Goal: Task Accomplishment & Management: Manage account settings

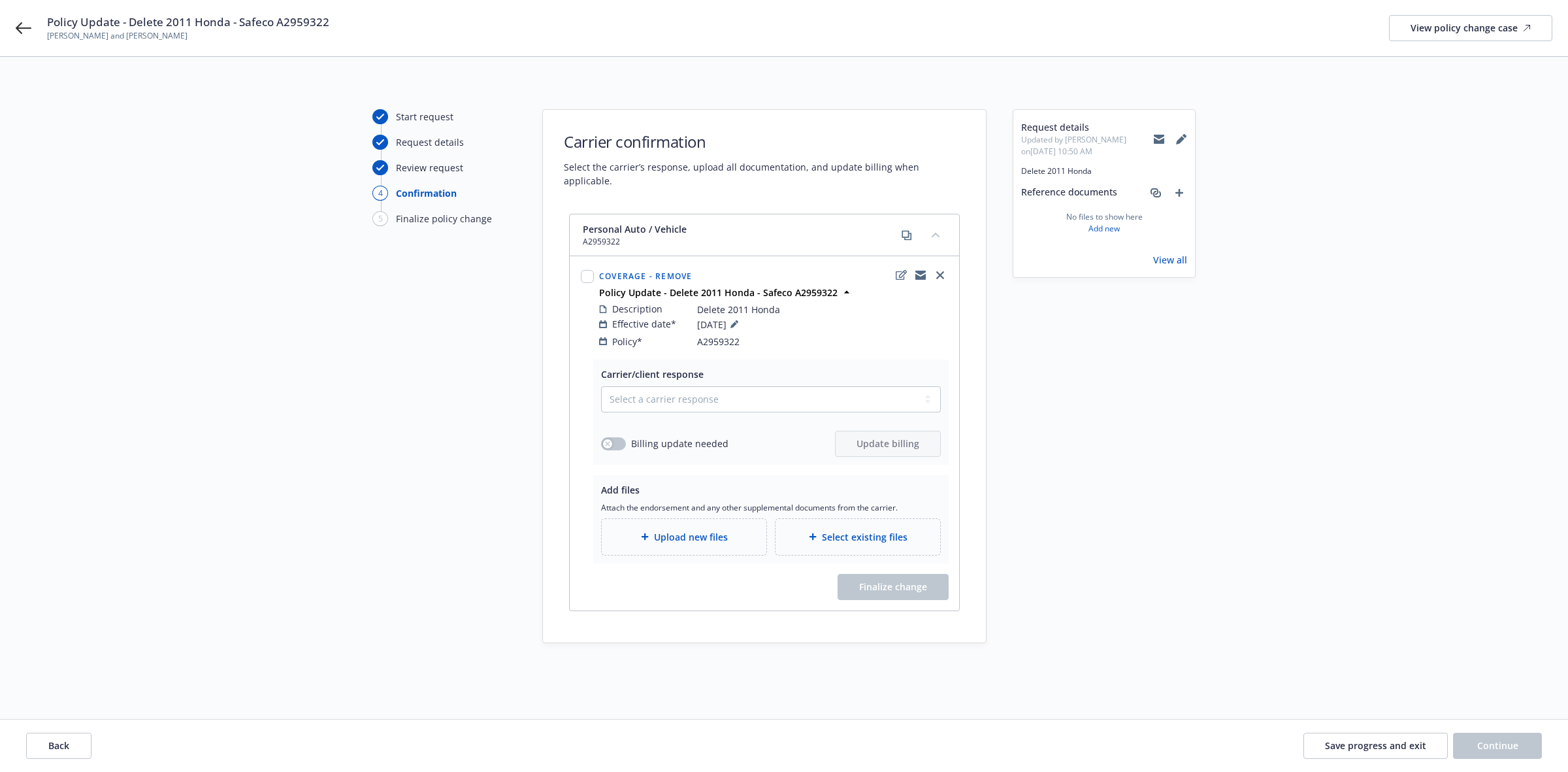
click at [703, 335] on span "A2959322" at bounding box center [718, 341] width 43 height 14
copy span "A2959322"
drag, startPoint x: 697, startPoint y: 296, endPoint x: 787, endPoint y: 295, distance: 90.0
click at [787, 302] on div "Description Delete 2011 Honda" at bounding box center [774, 309] width 349 height 14
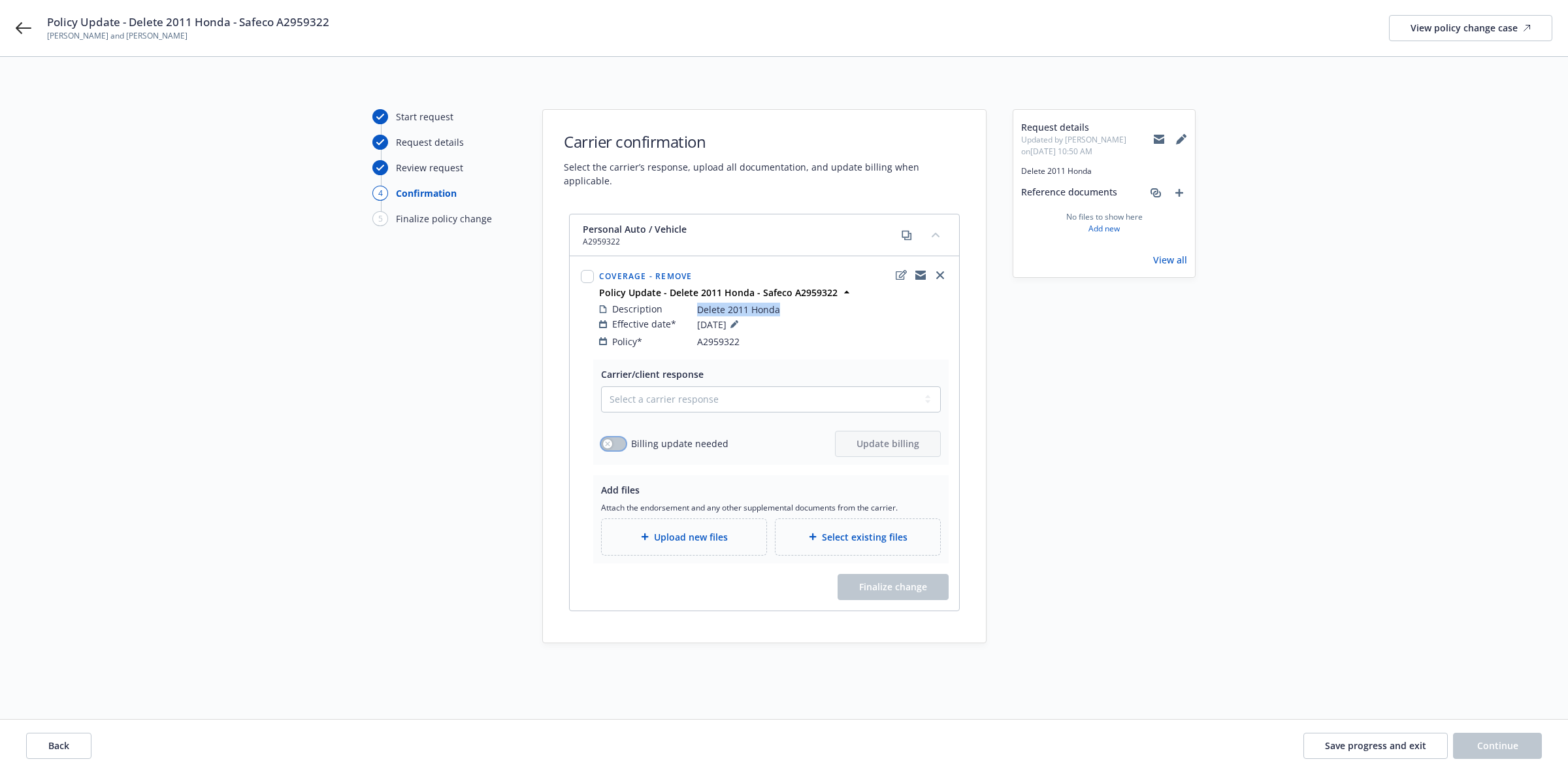
click at [605, 441] on icon "button" at bounding box center [608, 444] width 5 height 5
click at [629, 386] on select "Select a carrier response Accepted Accepted with revision No endorsement needed…" at bounding box center [771, 399] width 340 height 26
select select "ACCEPTED"
click at [601, 386] on select "Select a carrier response Accepted Accepted with revision No endorsement needed…" at bounding box center [771, 399] width 340 height 26
click at [874, 437] on span "Update billing" at bounding box center [888, 443] width 63 height 12
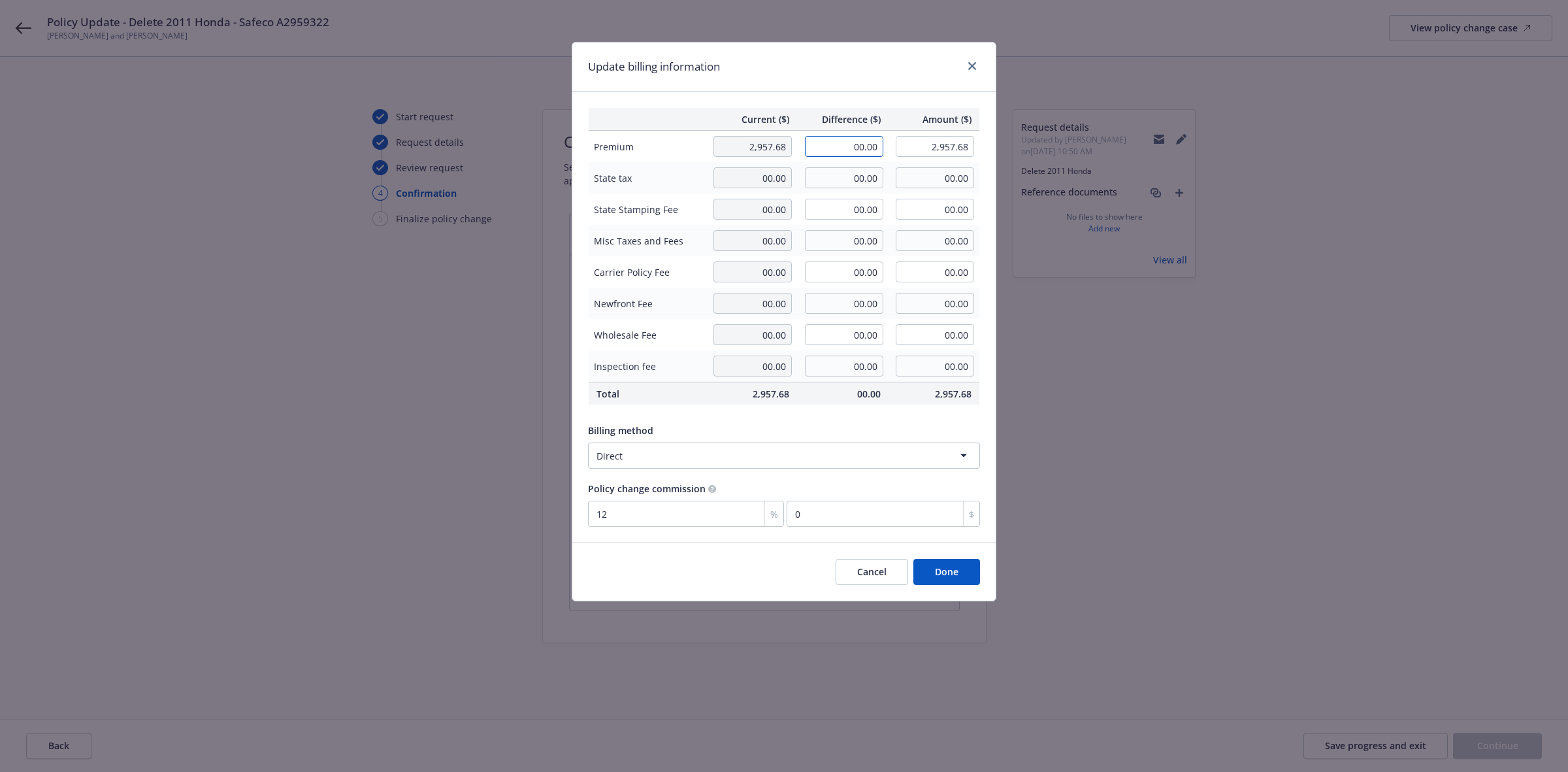
click at [867, 145] on input "00.00" at bounding box center [844, 146] width 79 height 21
type input "-470.90"
type input "2,486.78"
type input "-56.51"
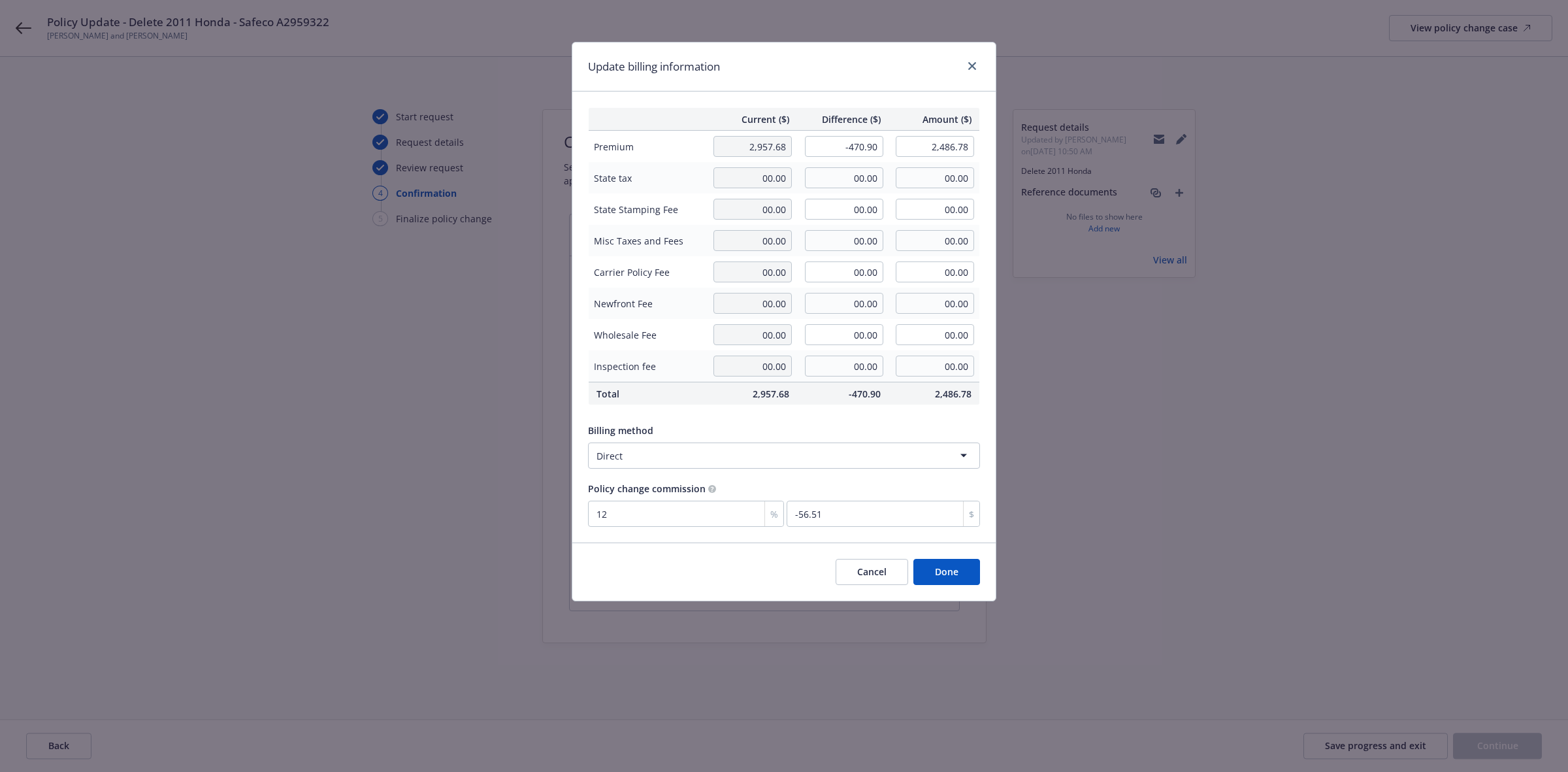
click at [798, 430] on div "Billing method" at bounding box center [784, 430] width 392 height 14
click at [957, 567] on button "Done" at bounding box center [946, 572] width 67 height 26
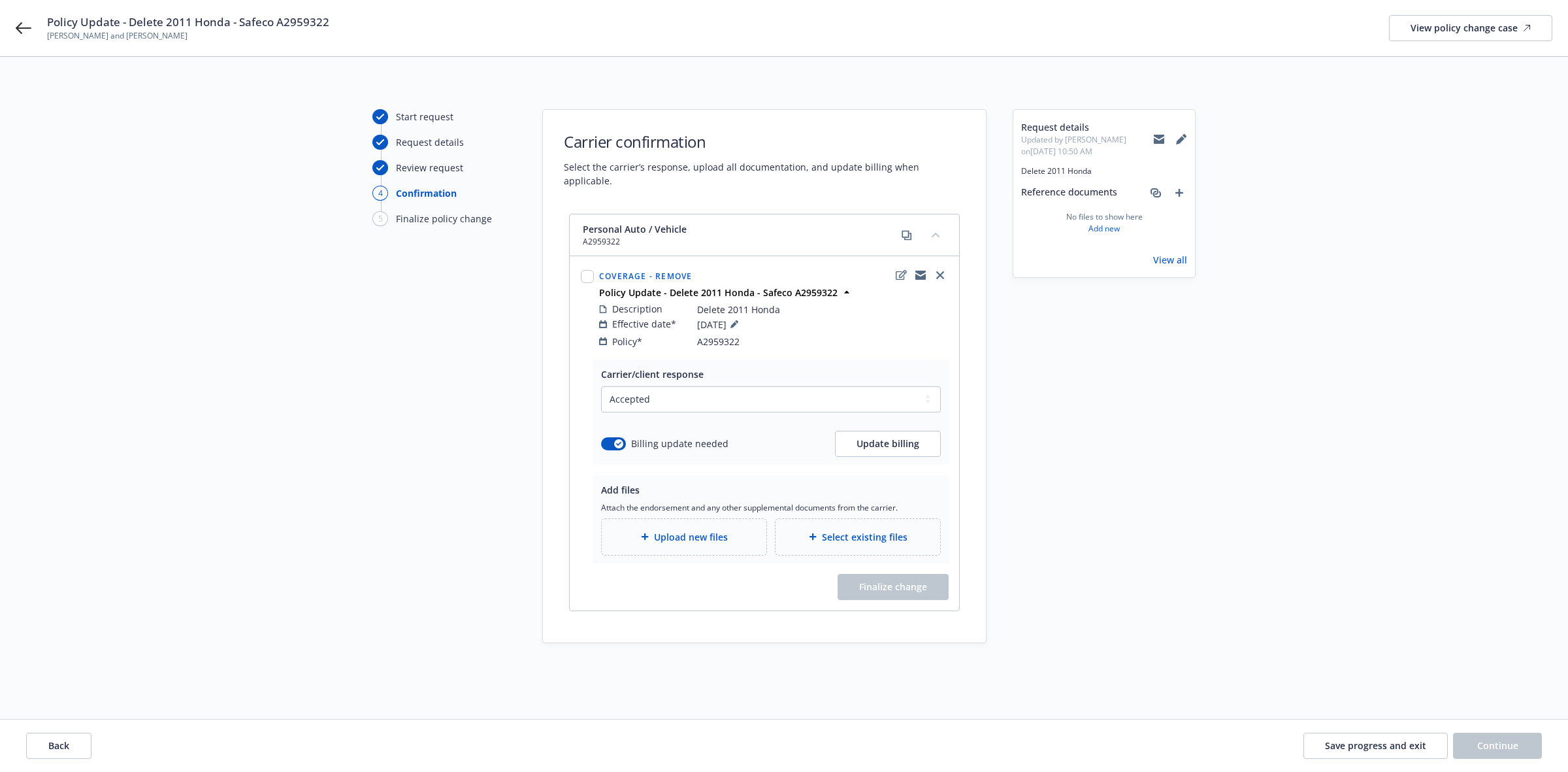
click at [654, 530] on span "Upload new files" at bounding box center [690, 537] width 74 height 14
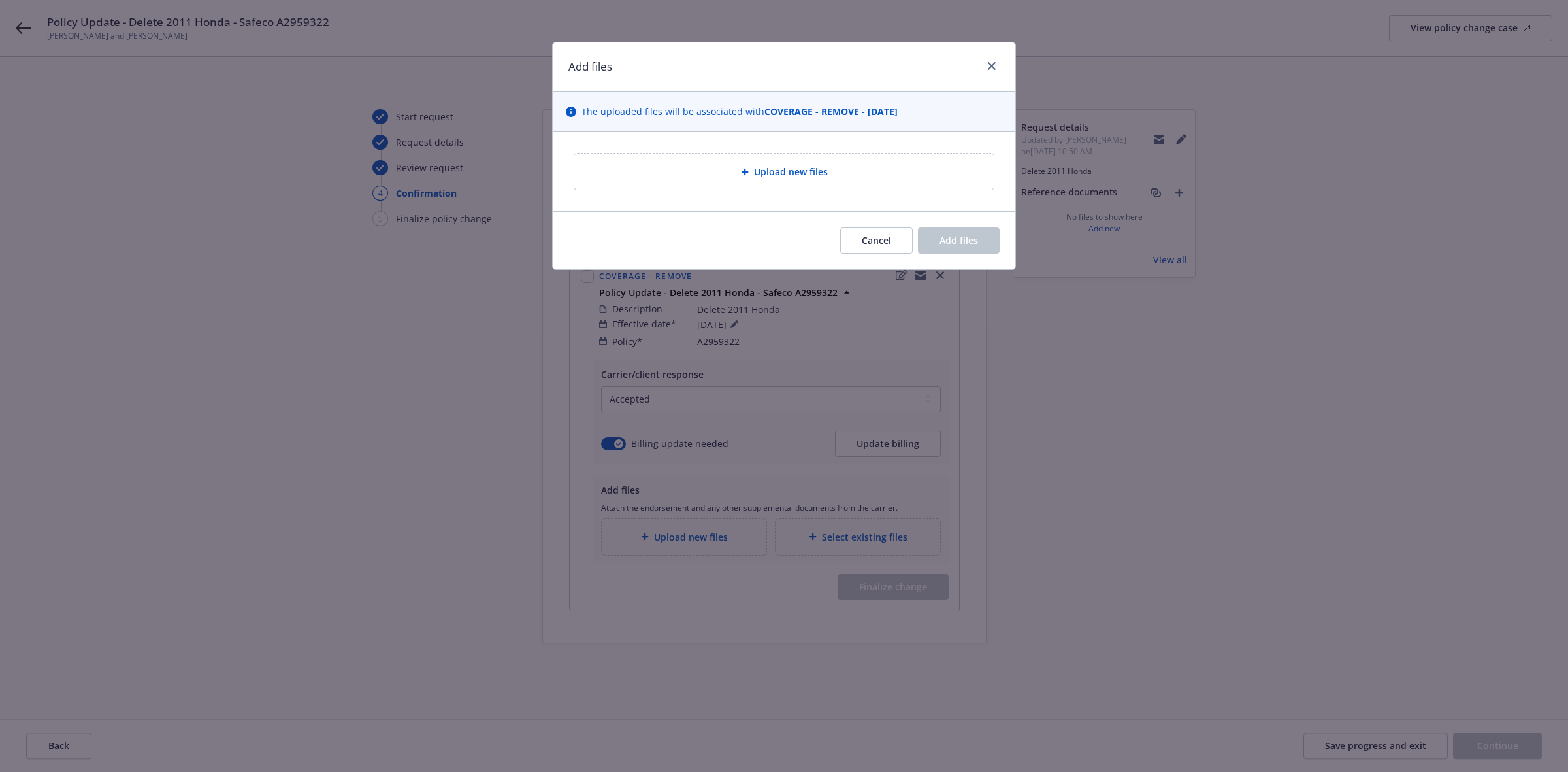
click at [778, 134] on div "Upload new files" at bounding box center [784, 171] width 462 height 79
click at [766, 173] on span "Upload new files" at bounding box center [791, 171] width 74 height 14
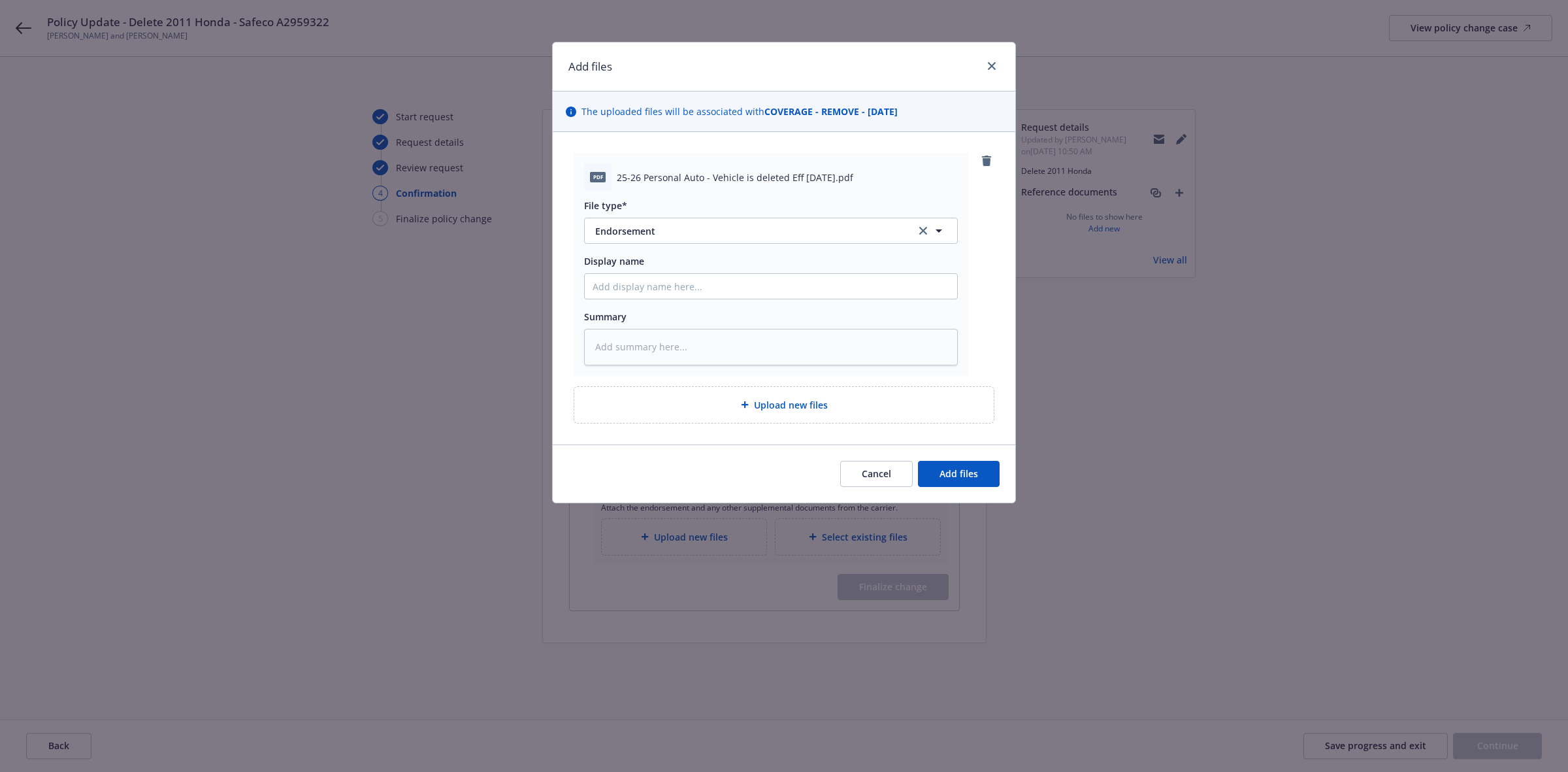
click at [674, 174] on span "25-26 Personal Auto - Vehicle is deleted Eff 08-19-2025.pdf" at bounding box center [735, 177] width 236 height 14
copy span "25-26 Personal Auto - Vehicle is deleted Eff 08-19-2025.pdf"
click at [645, 286] on input "Display name" at bounding box center [771, 286] width 373 height 25
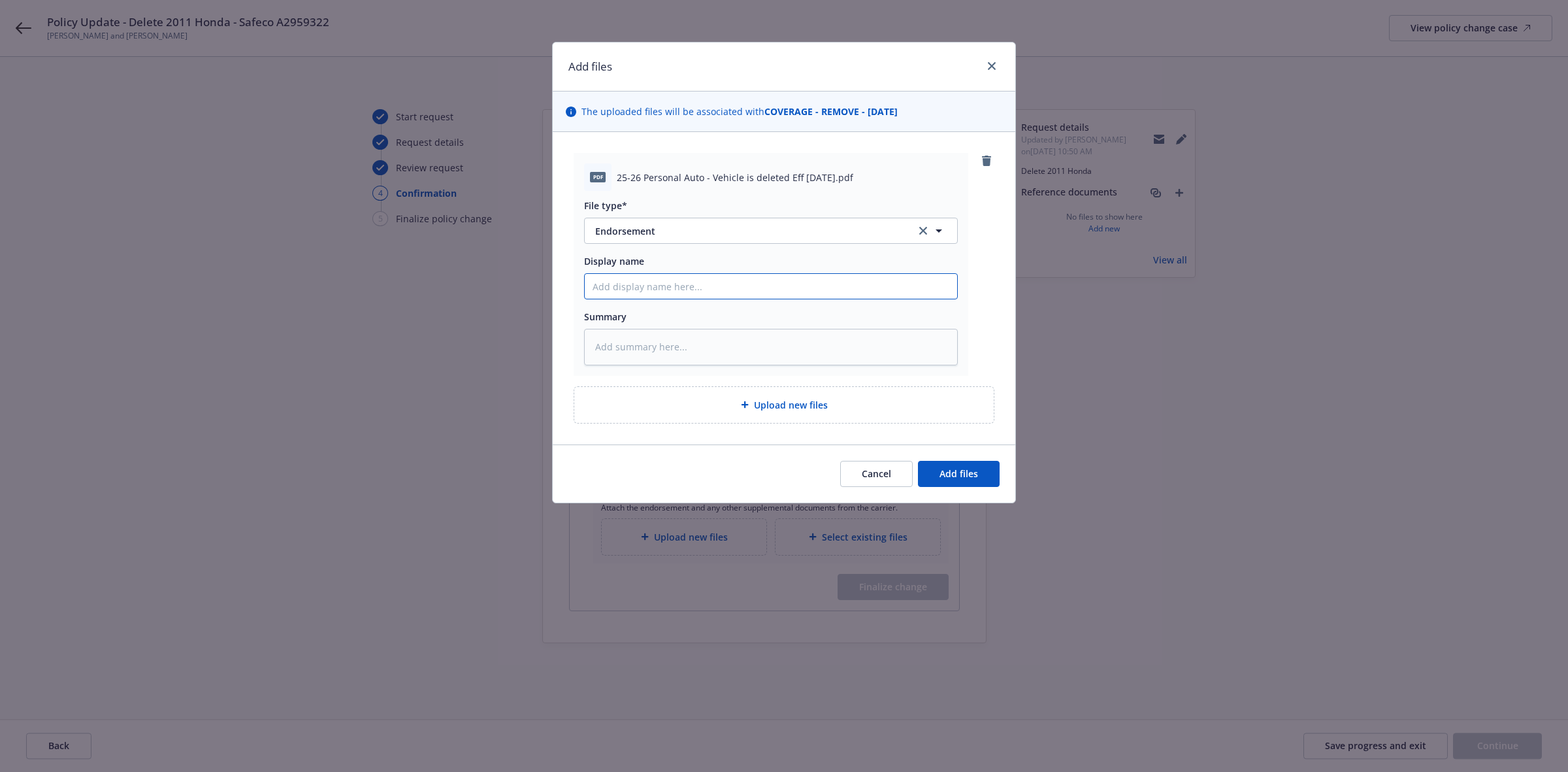
paste input "25-26 Personal Auto - Vehicle is deleted Eff 08-19-2025.pdf"
type textarea "x"
type input "25-26 Personal Auto - Vehicle is deleted Eff 08-19-2025.pdf"
type textarea "x"
type input "25-26 Personal Auto - Vehicle is deleted Eff 08-19-2025.pd"
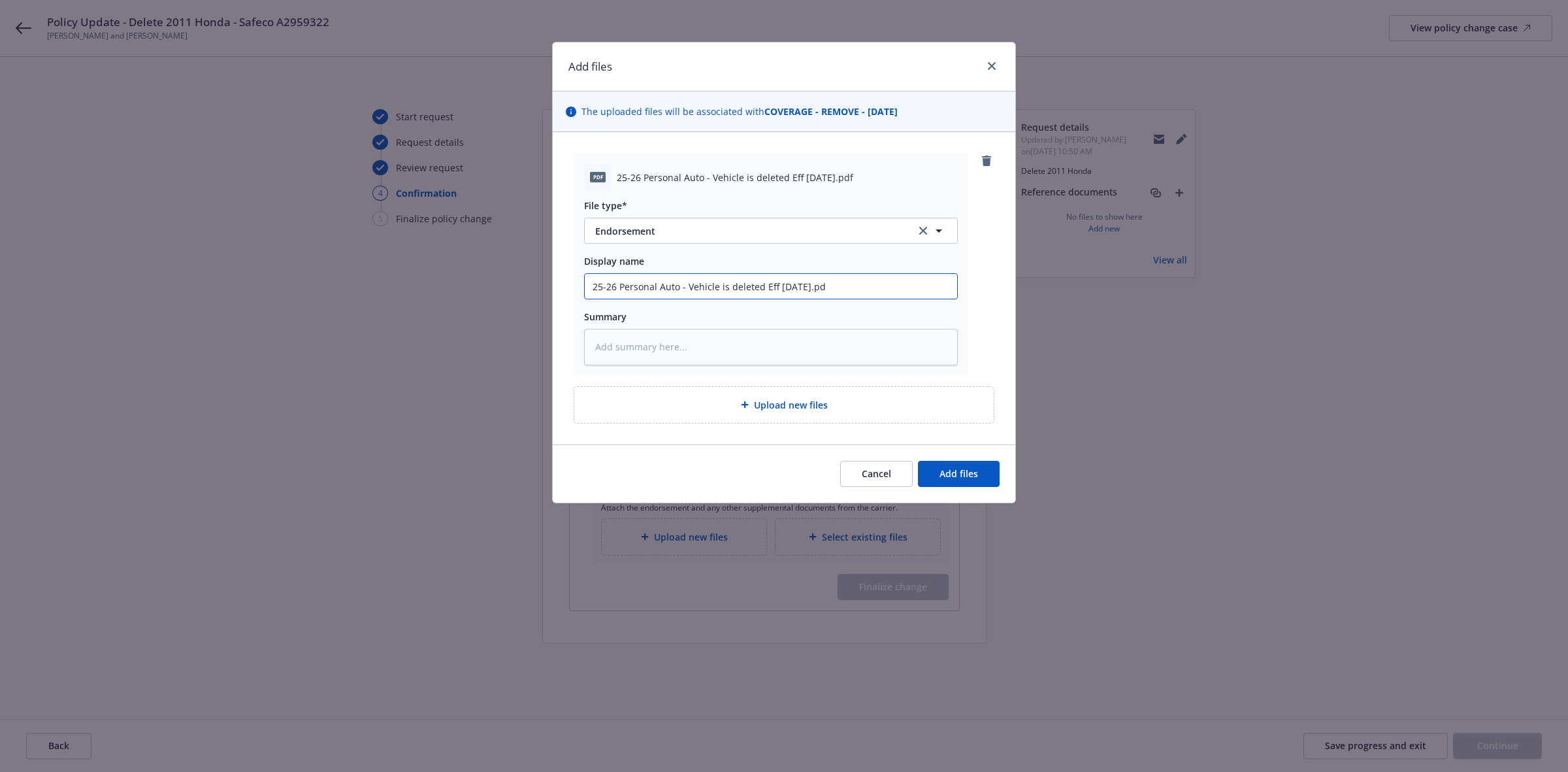
type textarea "x"
type input "25-26 Personal Auto - Vehicle is deleted Eff 08-19-2025.p"
type textarea "x"
type input "25-26 Personal Auto - Vehicle is deleted Eff 08-19-2025."
type textarea "x"
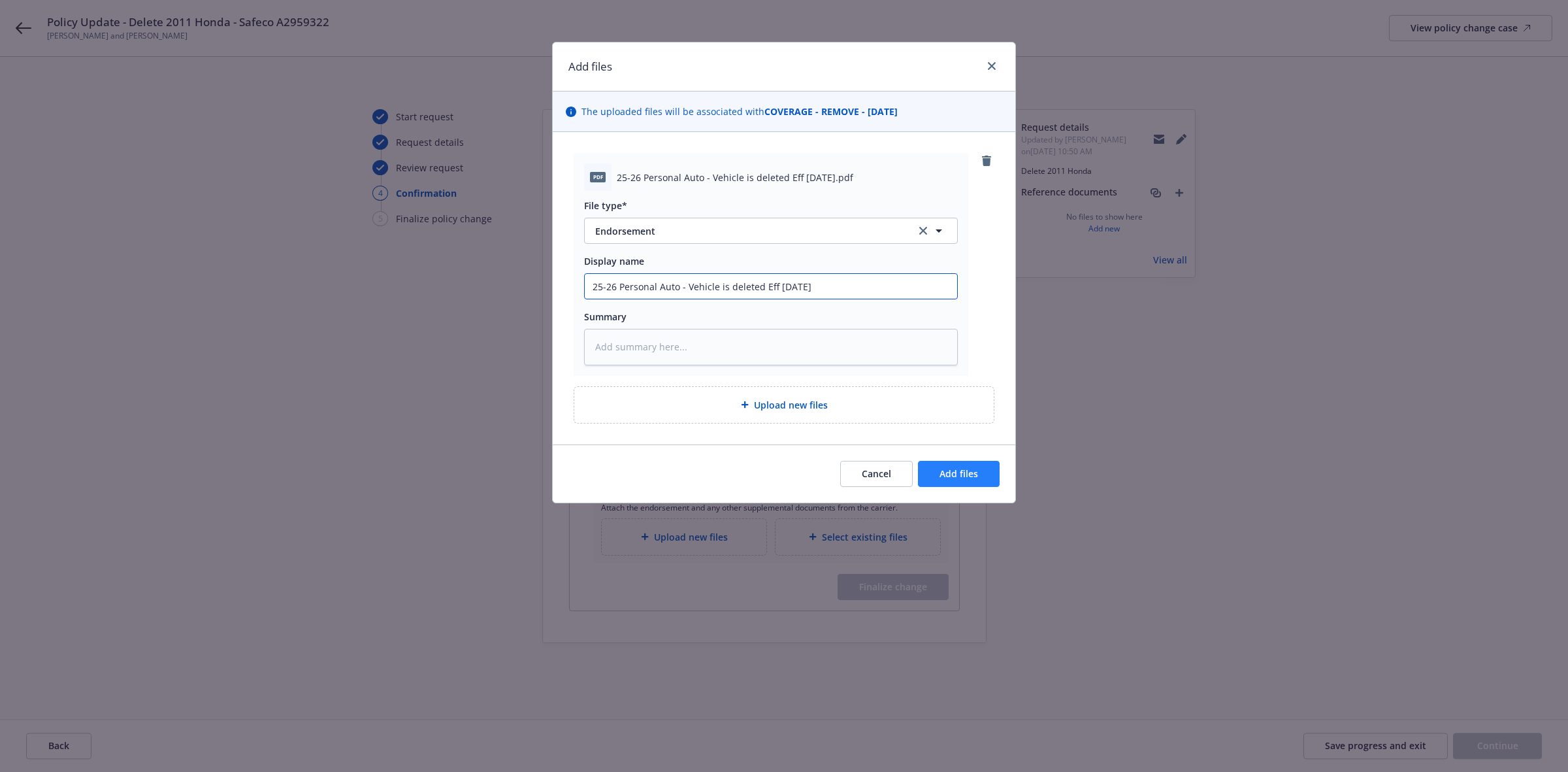
type input "25-26 Personal Auto - Vehicle is deleted Eff 08-19-2025"
click at [954, 476] on span "Add files" at bounding box center [958, 473] width 39 height 12
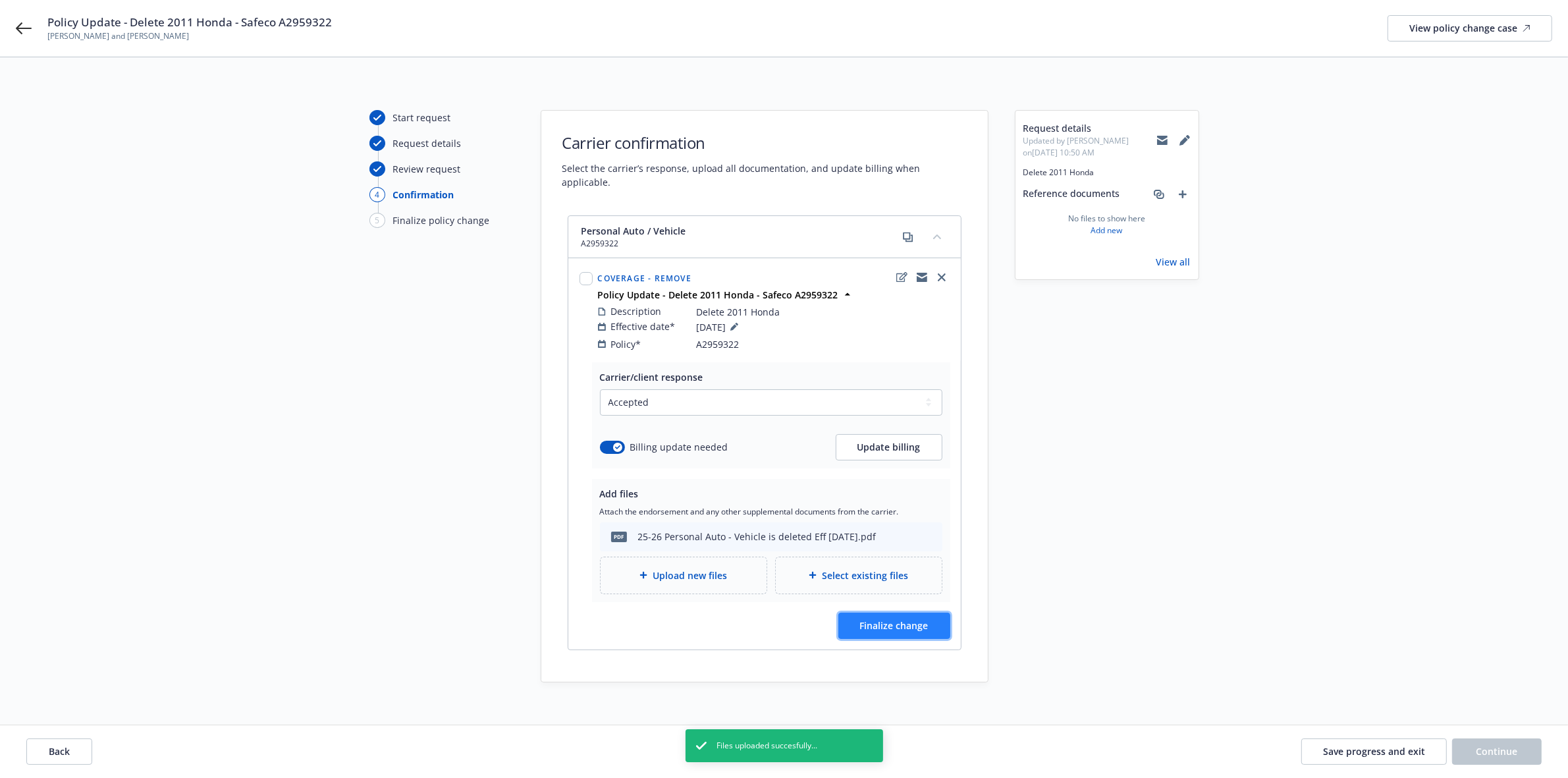
click at [887, 619] on span "Finalize change" at bounding box center [895, 625] width 69 height 13
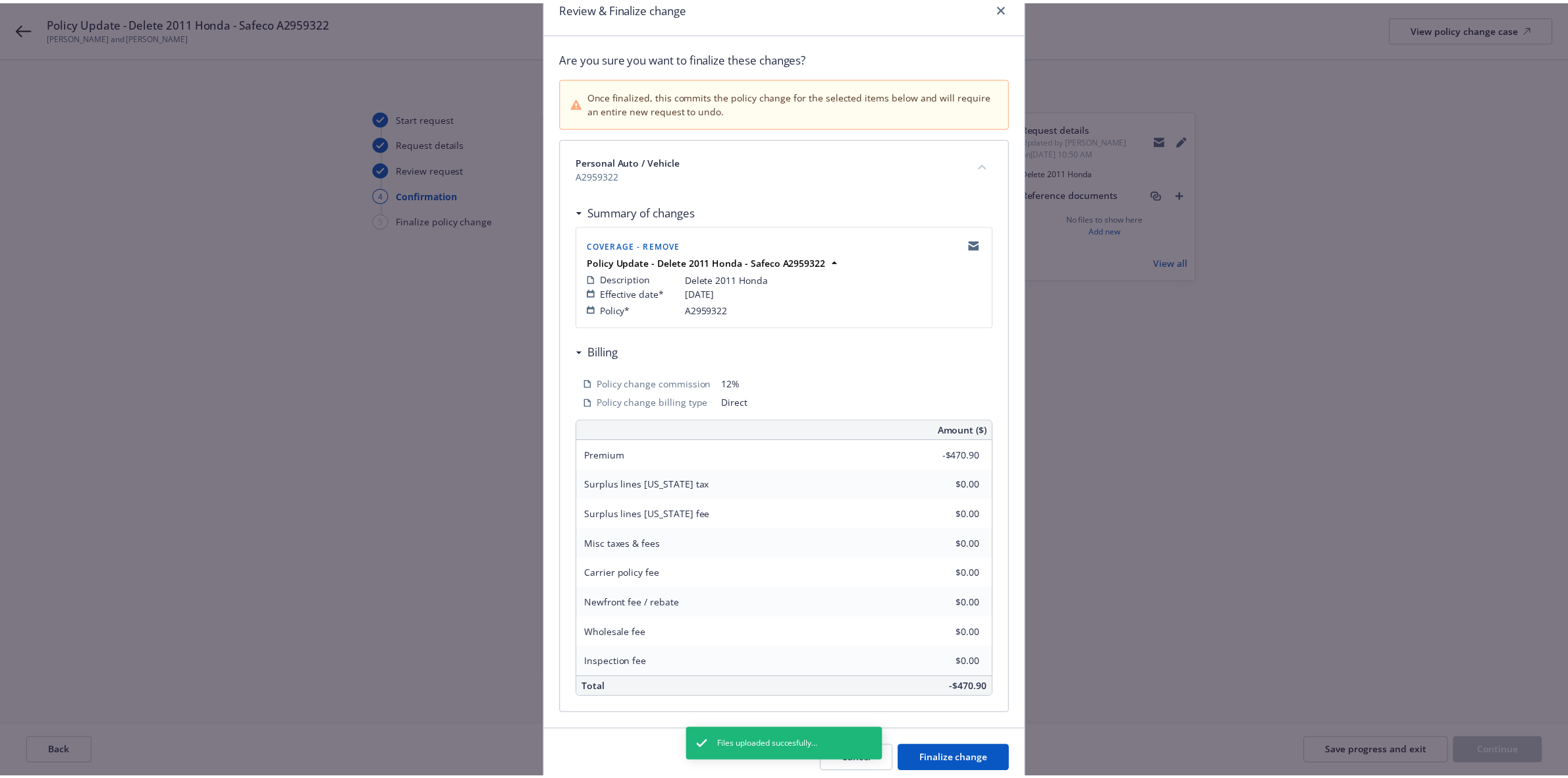
scroll to position [116, 0]
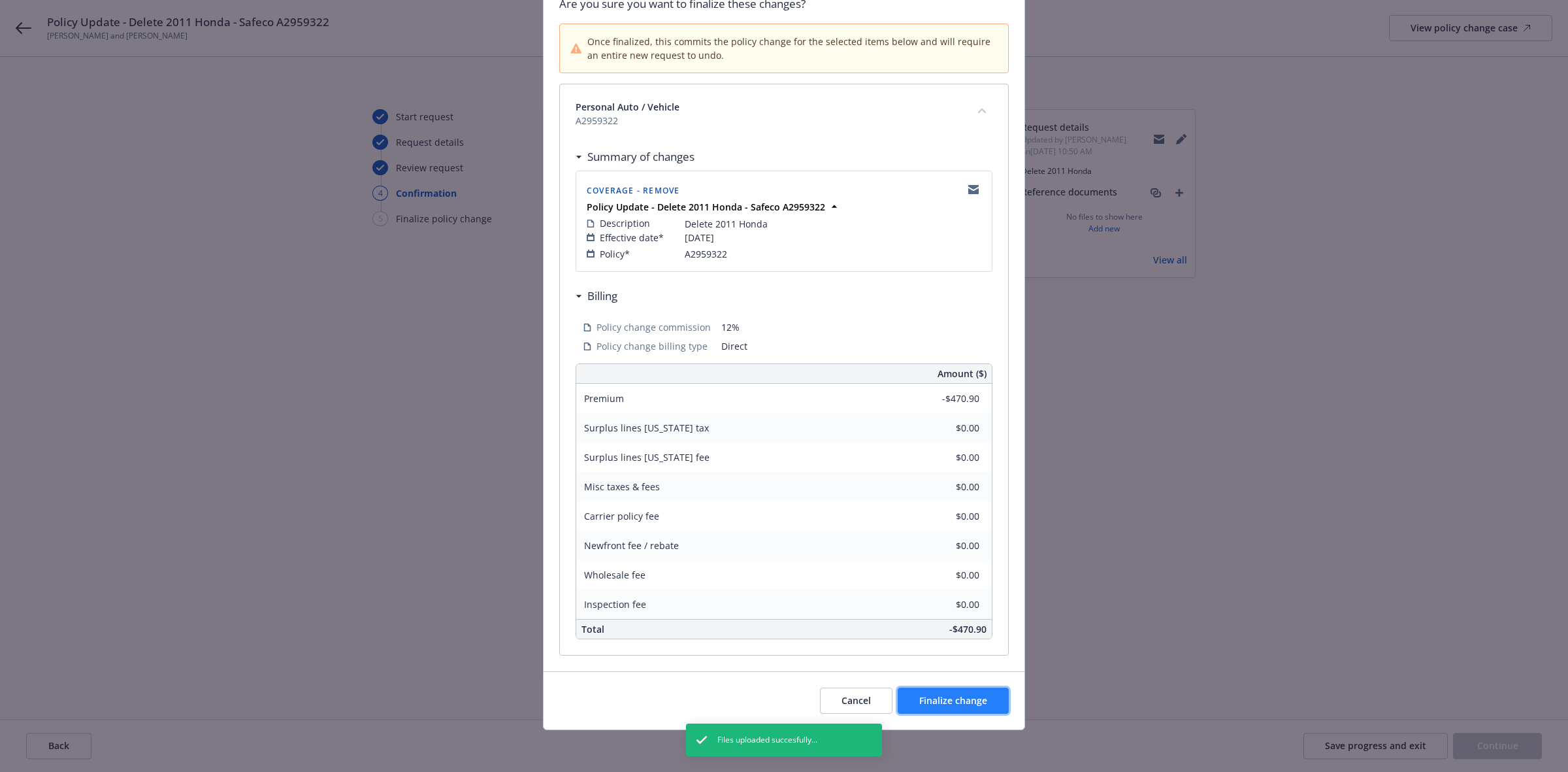
click at [962, 701] on span "Finalize change" at bounding box center [953, 700] width 68 height 12
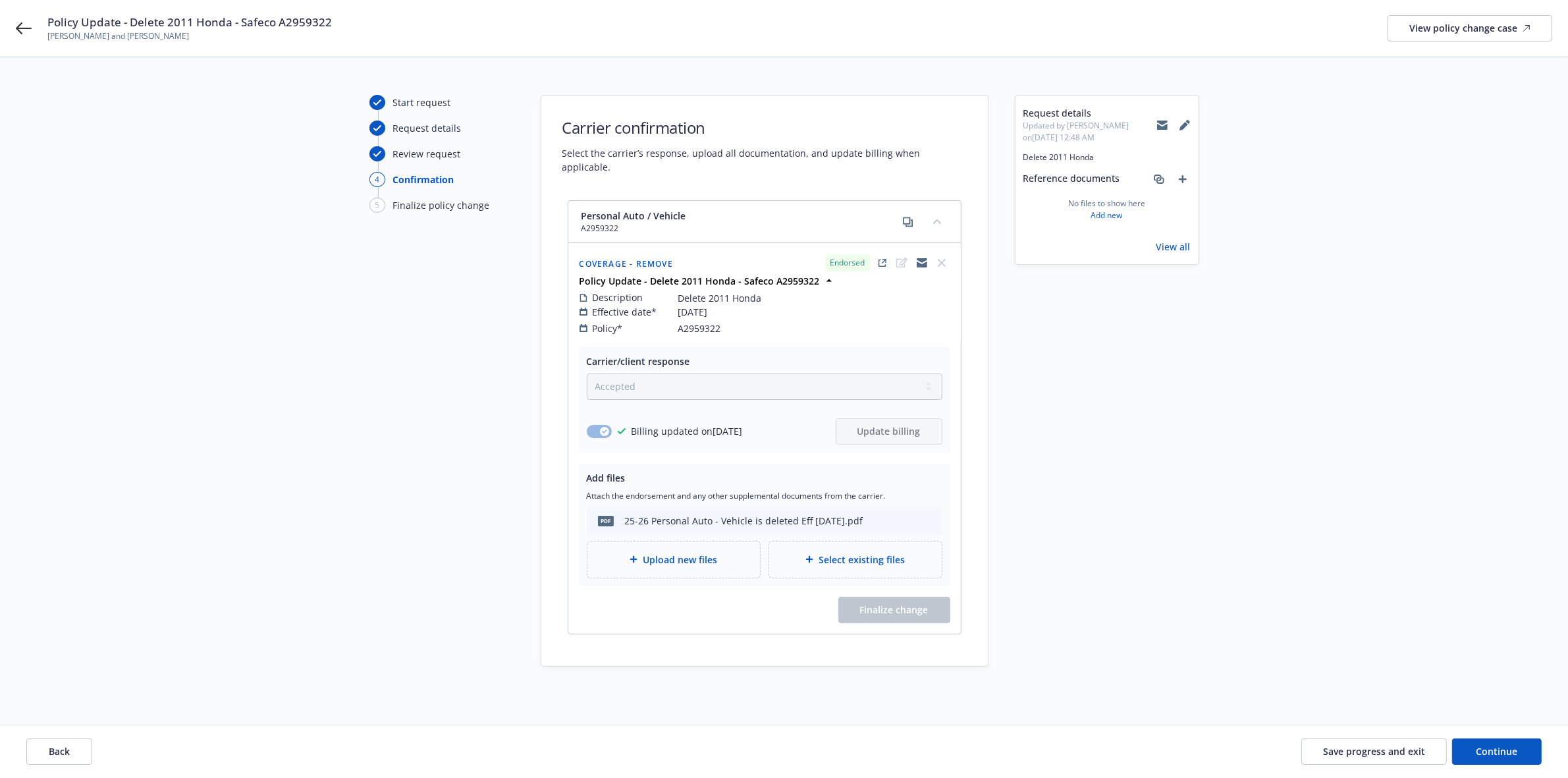
scroll to position [30, 0]
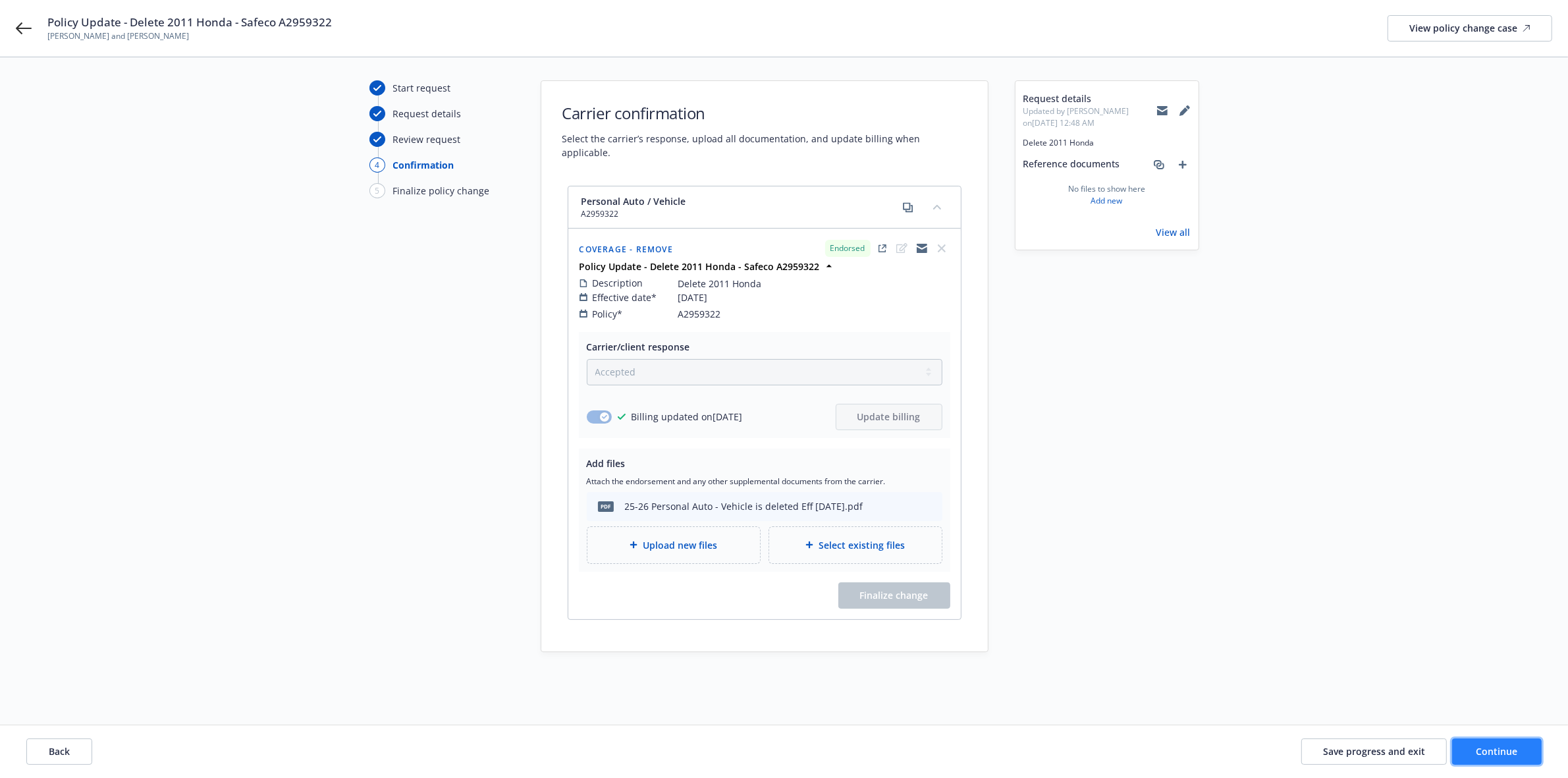
click at [1503, 746] on span "Continue" at bounding box center [1497, 751] width 42 height 13
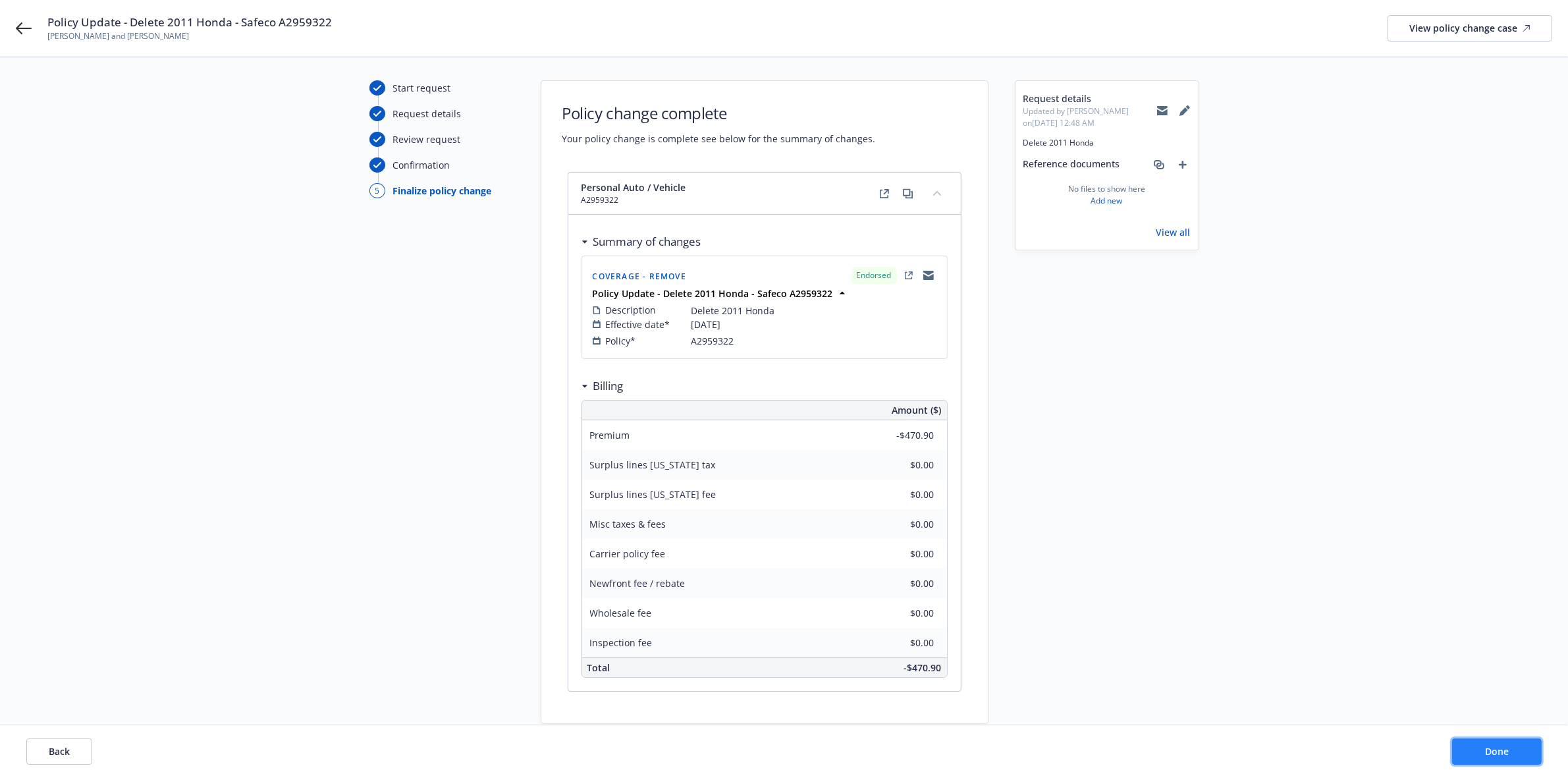
click at [1499, 752] on span "Done" at bounding box center [1497, 751] width 24 height 13
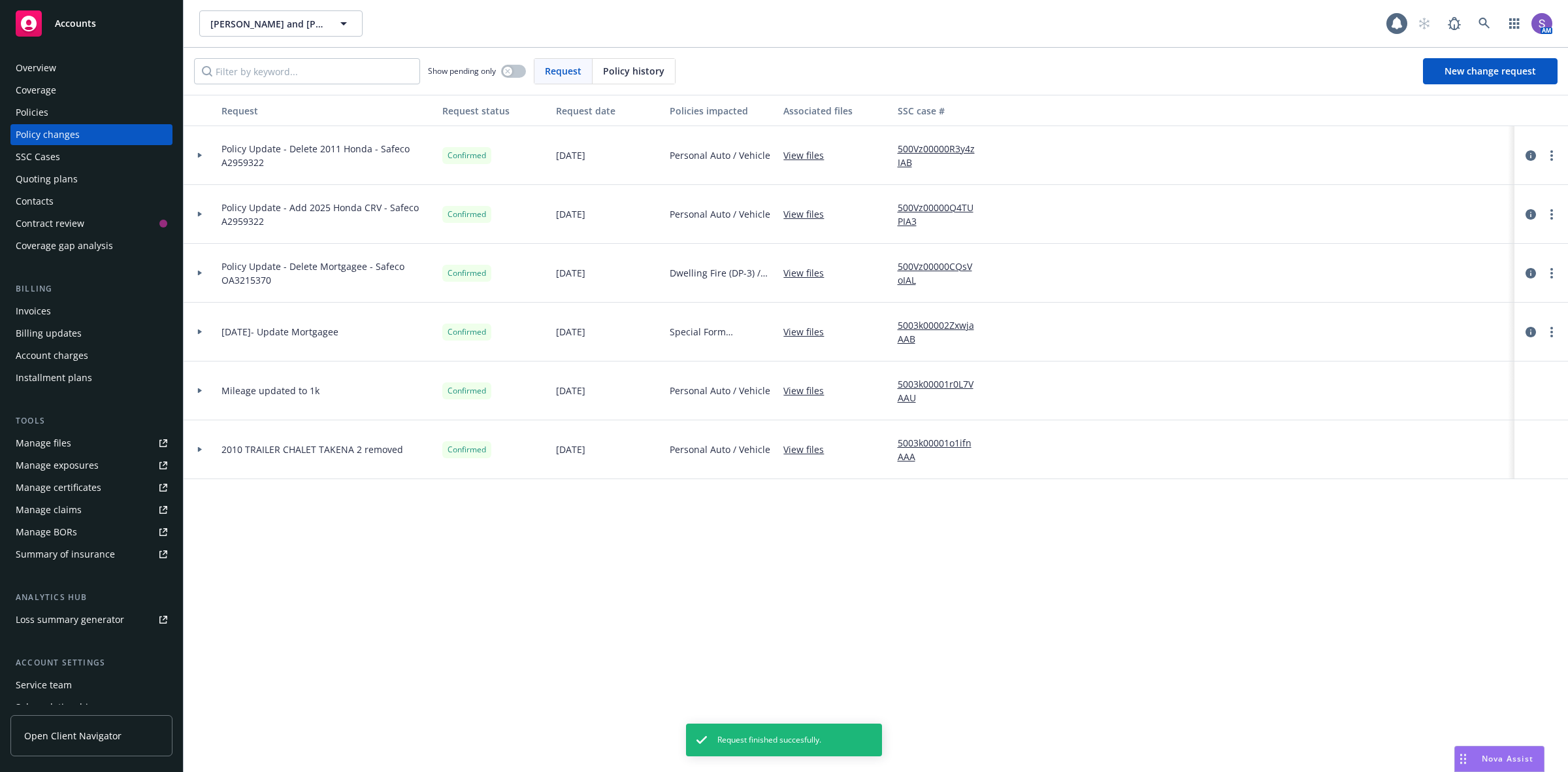
click at [69, 109] on div "Policies" at bounding box center [91, 113] width 151 height 21
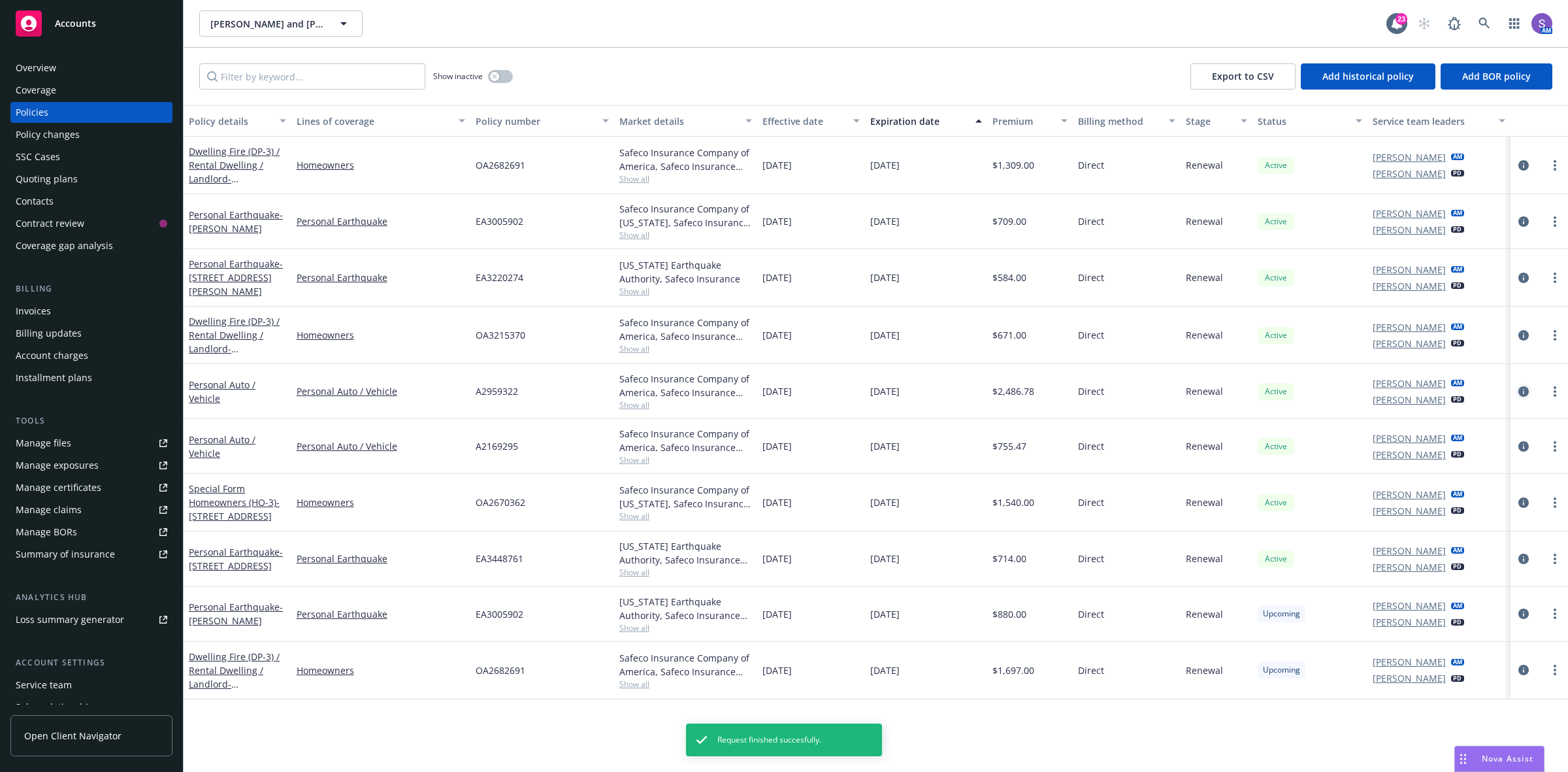
click at [1521, 389] on icon "circleInformation" at bounding box center [1523, 391] width 10 height 10
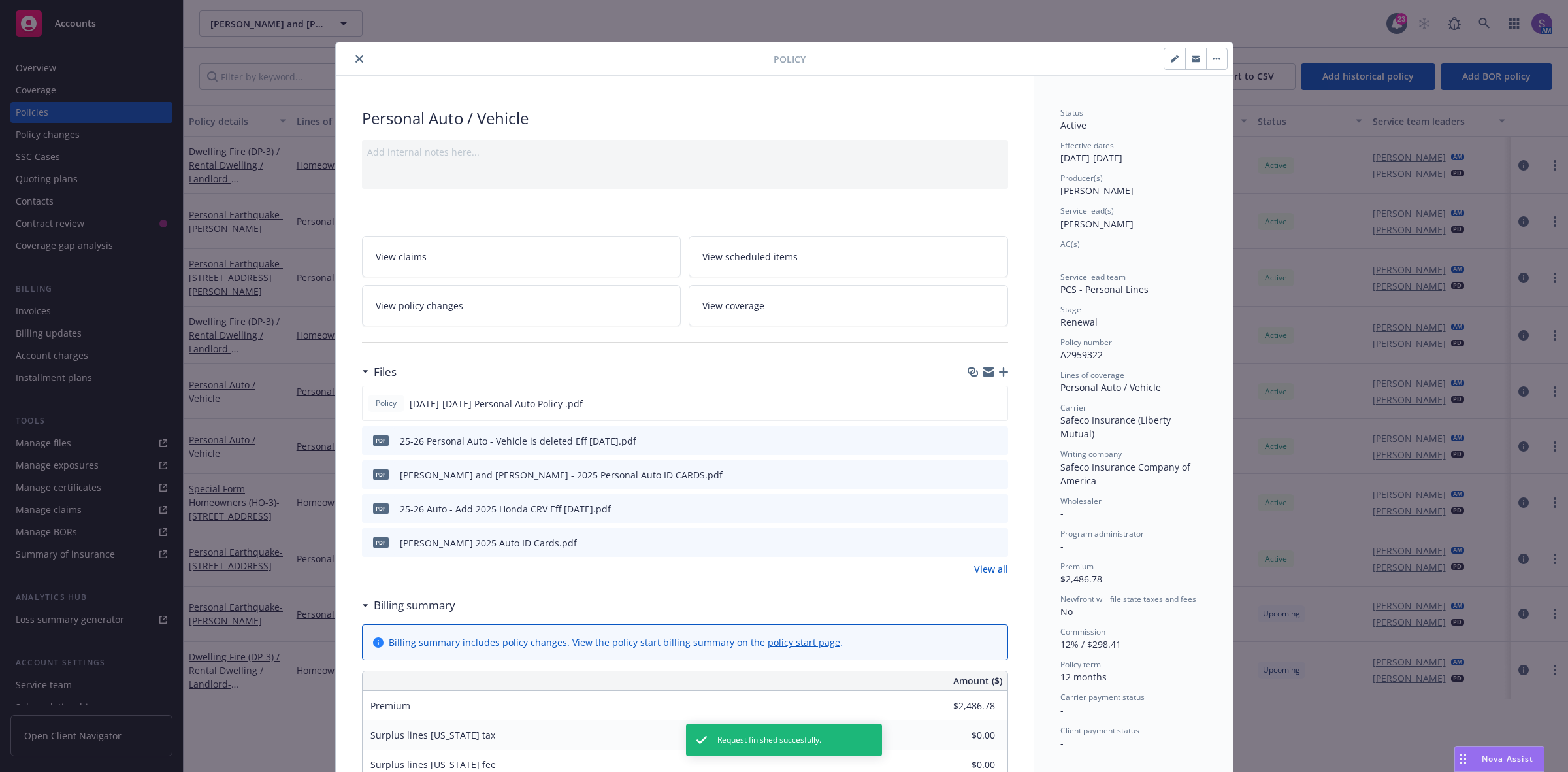
scroll to position [39, 0]
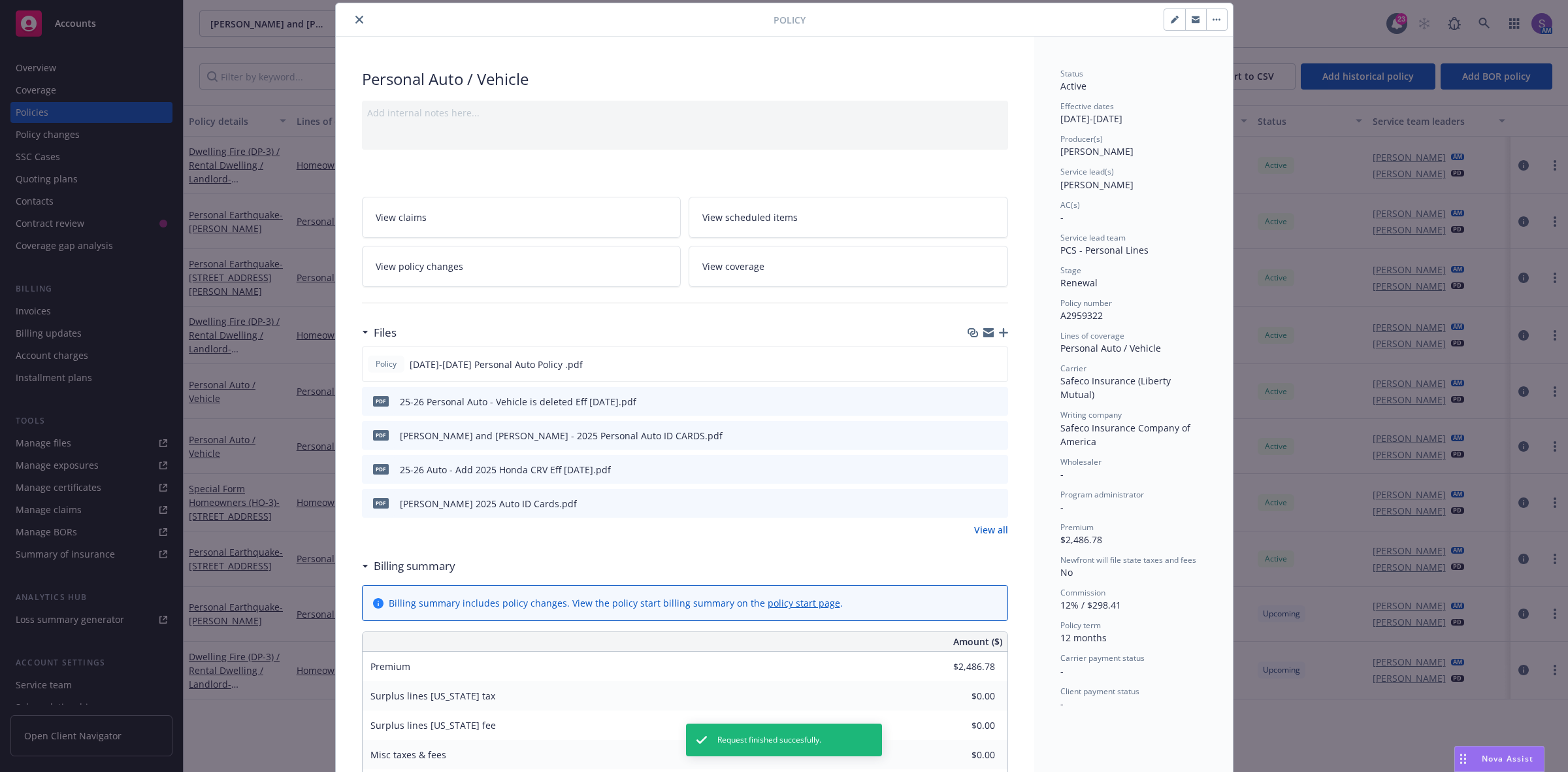
click at [472, 109] on div "Add internal notes here..." at bounding box center [685, 113] width 635 height 14
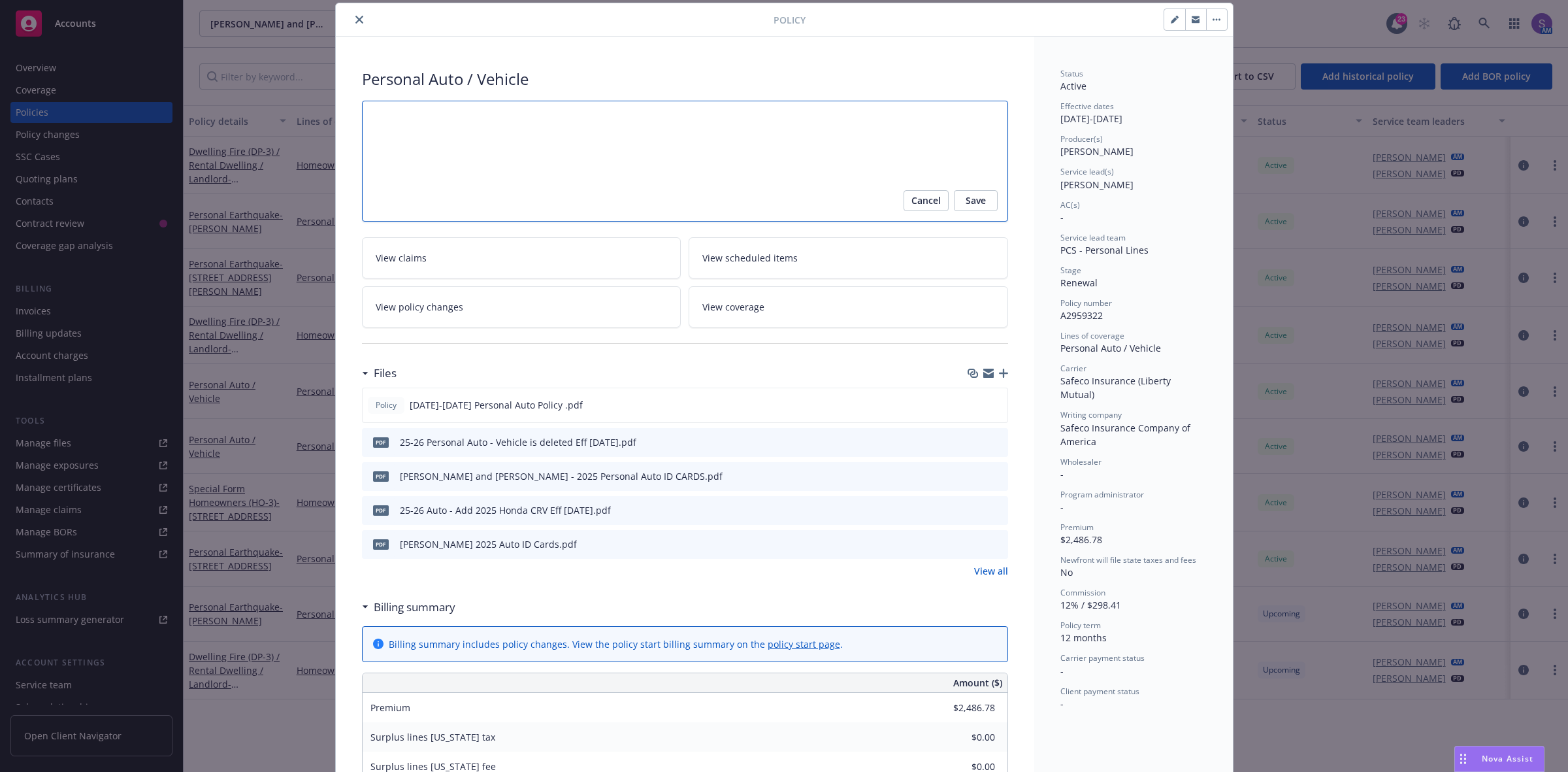
click at [443, 129] on textarea at bounding box center [685, 162] width 646 height 122
type textarea "x"
type textarea "E"
type textarea "x"
type textarea "EN"
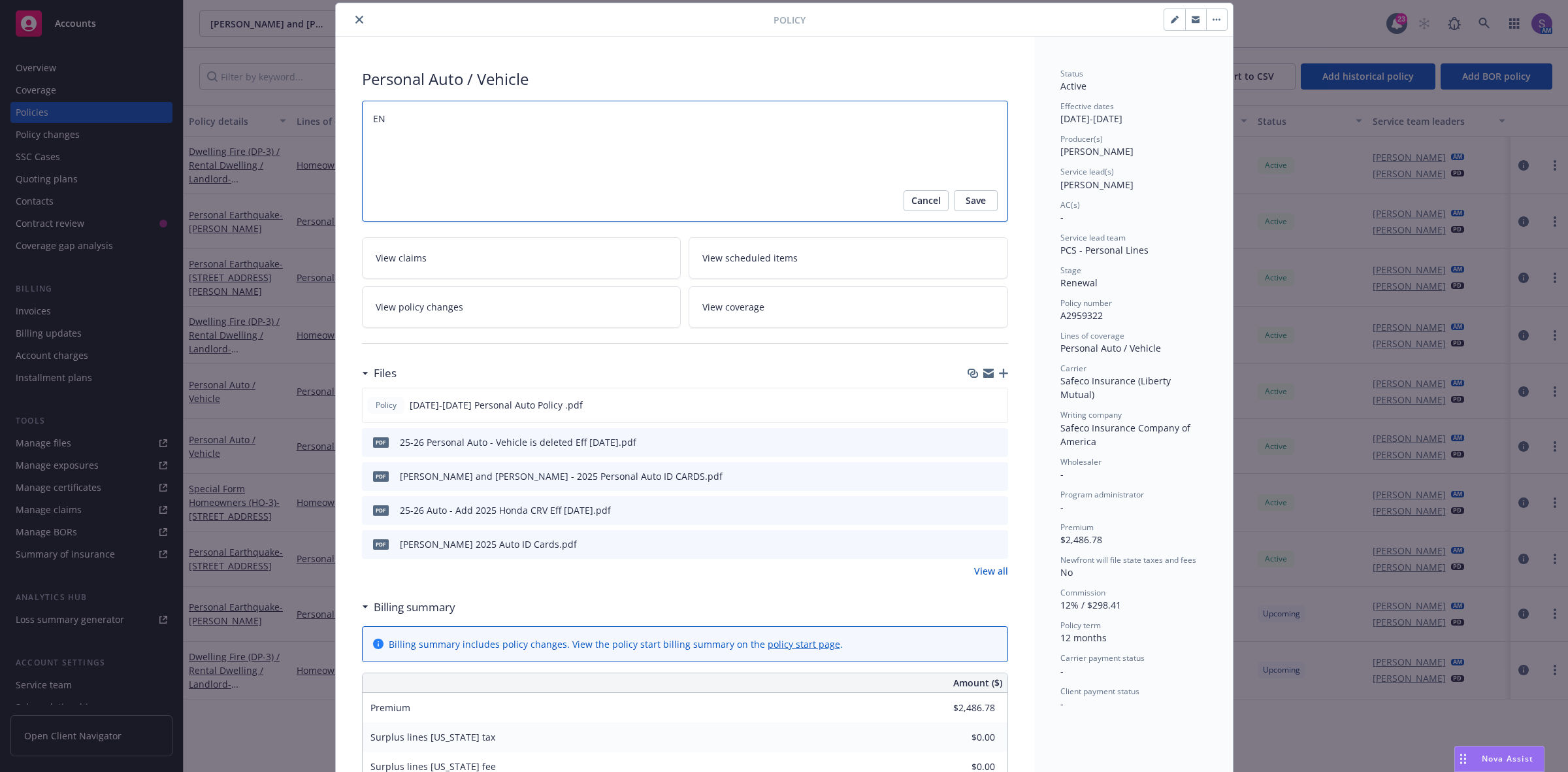
type textarea "x"
type textarea "END"
type textarea "x"
type textarea "ENDT"
type textarea "x"
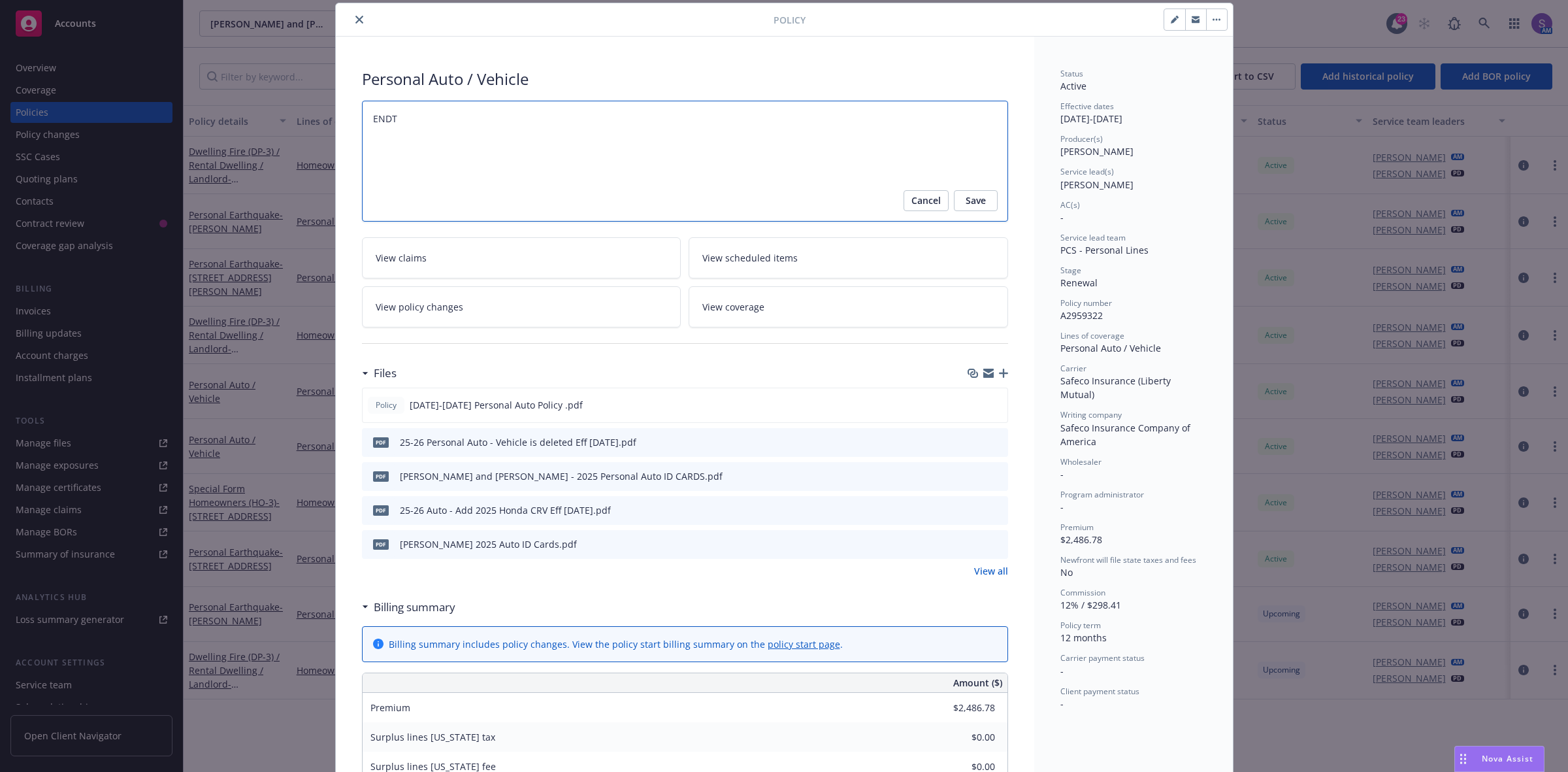
type textarea "ENDT:"
type textarea "x"
type textarea "ENDT:"
drag, startPoint x: 488, startPoint y: 444, endPoint x: 623, endPoint y: 452, distance: 135.2
click at [623, 452] on div "pdf 25-26 Personal Auto - Vehicle is deleted Eff 08-19-2025.pdf" at bounding box center [502, 442] width 269 height 28
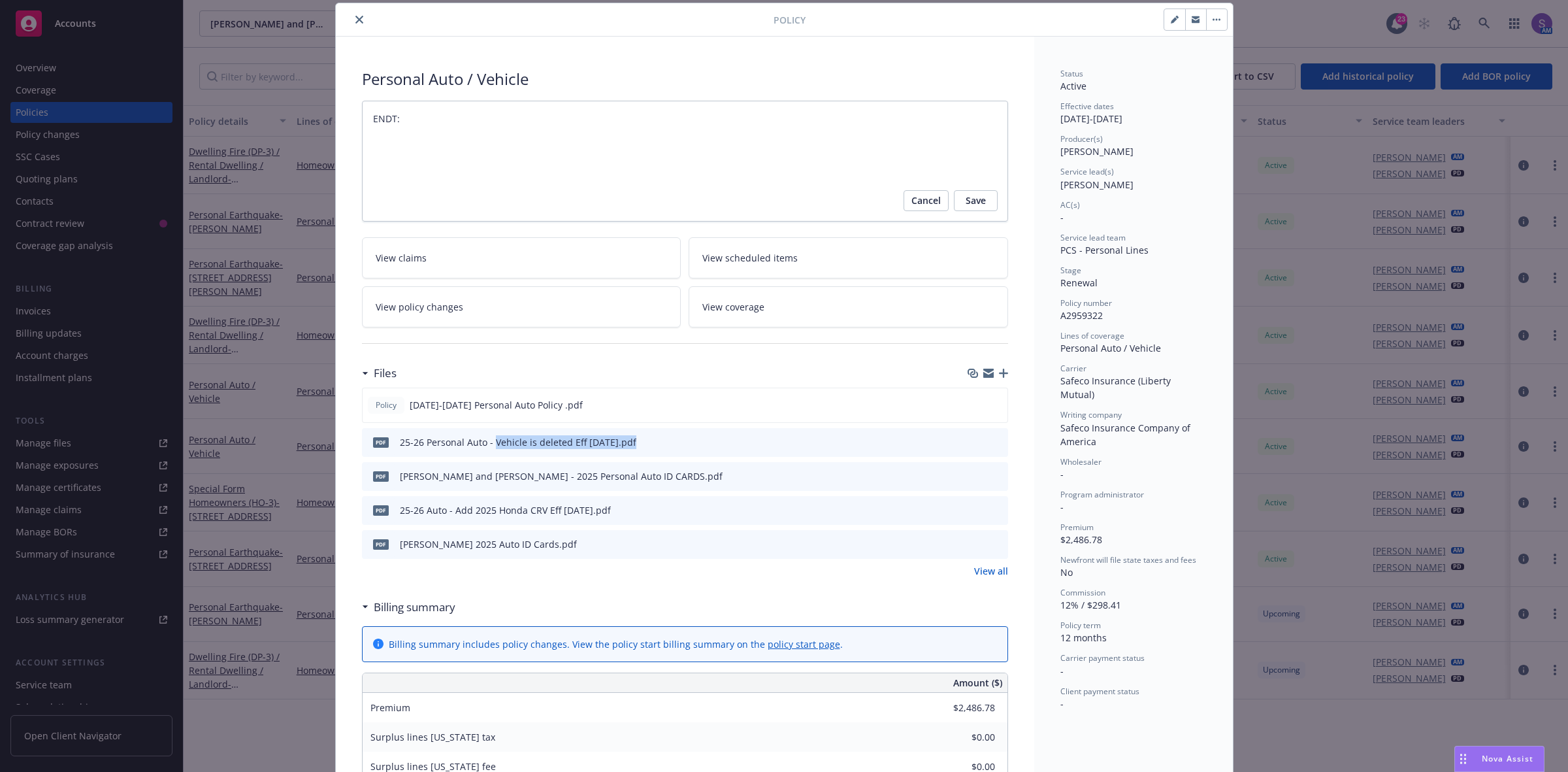
copy div "Vehicle is deleted Eff 08-19-2025"
click at [465, 135] on textarea "ENDT:" at bounding box center [685, 162] width 646 height 122
paste textarea "Vehicle is deleted Eff 08-19-2025"
type textarea "x"
type textarea "ENDT: Vehicle is deleted Eff 08-19-2025"
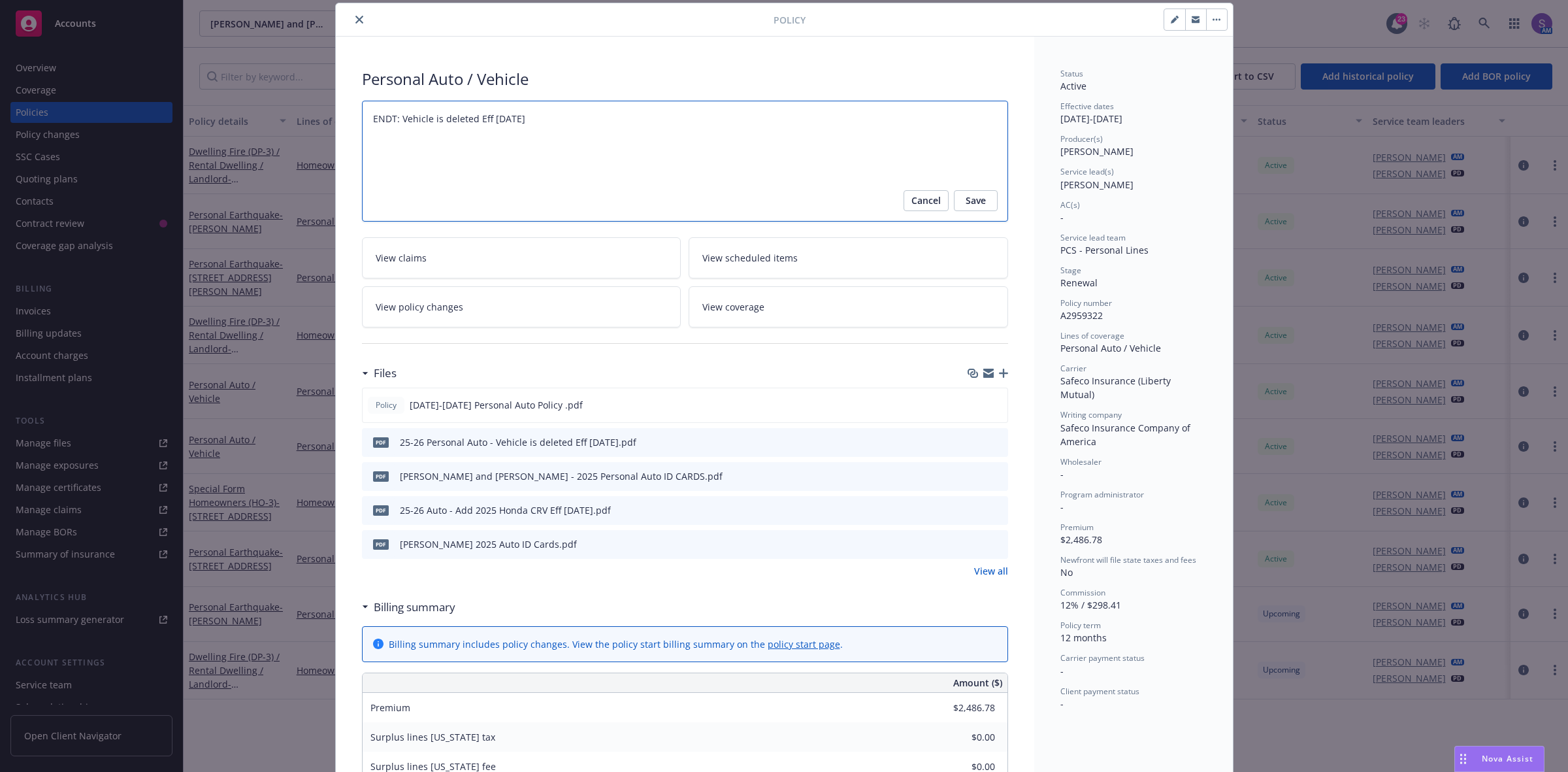
type textarea "x"
type textarea "ENDT: Vehicle is deleted Eff 08-19-2025;"
type textarea "x"
type textarea "ENDT: Vehicle is deleted Eff 08-19-2025;"
click at [1079, 522] on span "Premium" at bounding box center [1077, 527] width 33 height 11
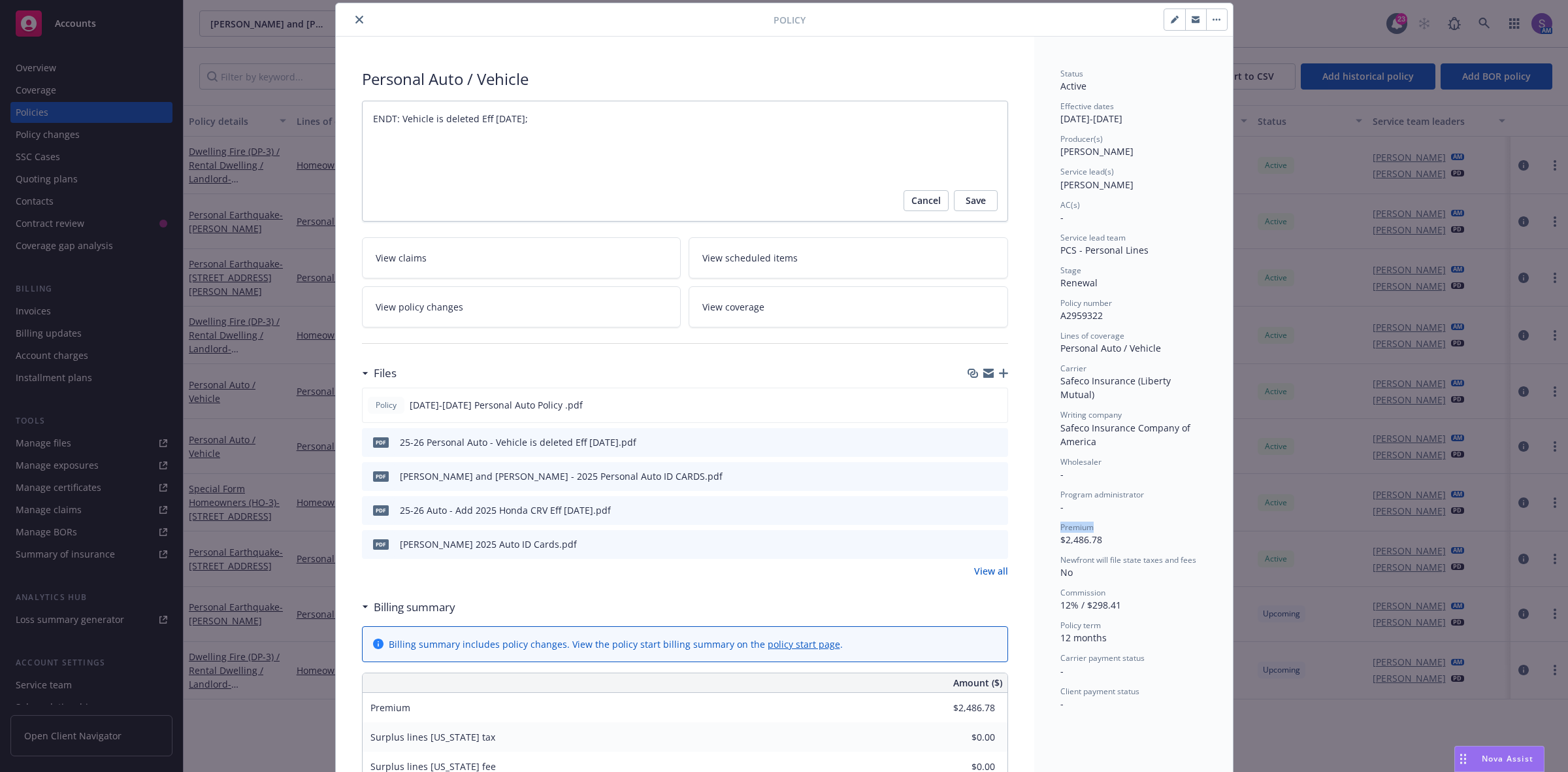
click at [1079, 522] on span "Premium" at bounding box center [1077, 527] width 33 height 11
copy span "Premium"
click at [606, 118] on textarea "ENDT: Vehicle is deleted Eff 08-19-2025;" at bounding box center [685, 162] width 646 height 122
paste textarea "Premium"
type textarea "x"
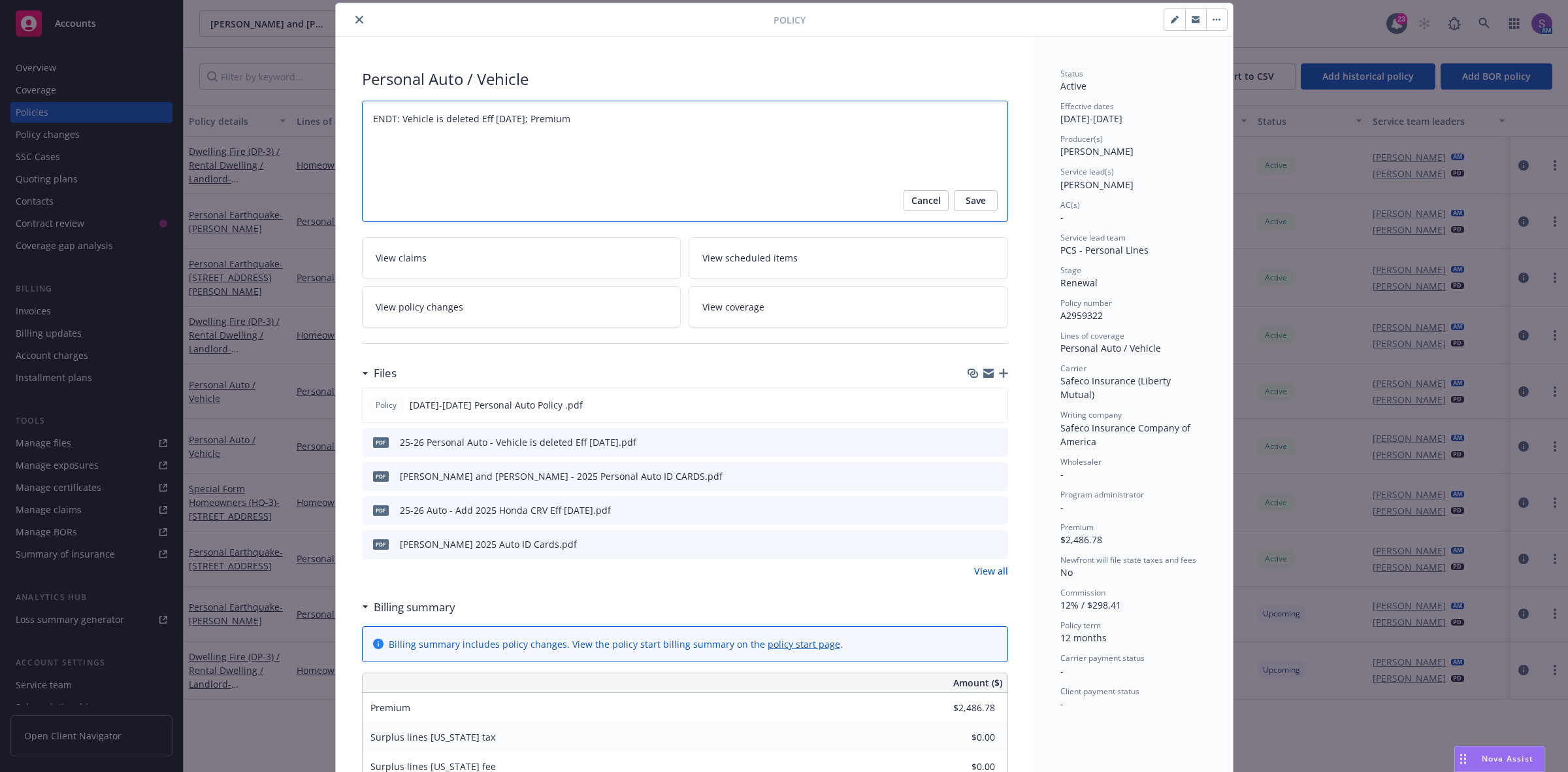
type textarea "ENDT: Vehicle is deleted Eff 08-19-2025; Premium"
click at [632, 130] on textarea "ENDT: Vehicle is deleted Eff 08-19-2025; Premium" at bounding box center [685, 162] width 646 height 122
type textarea "x"
type textarea "ENDT: Vehicle is deleted Eff 08-19-2025; Premium:"
type textarea "x"
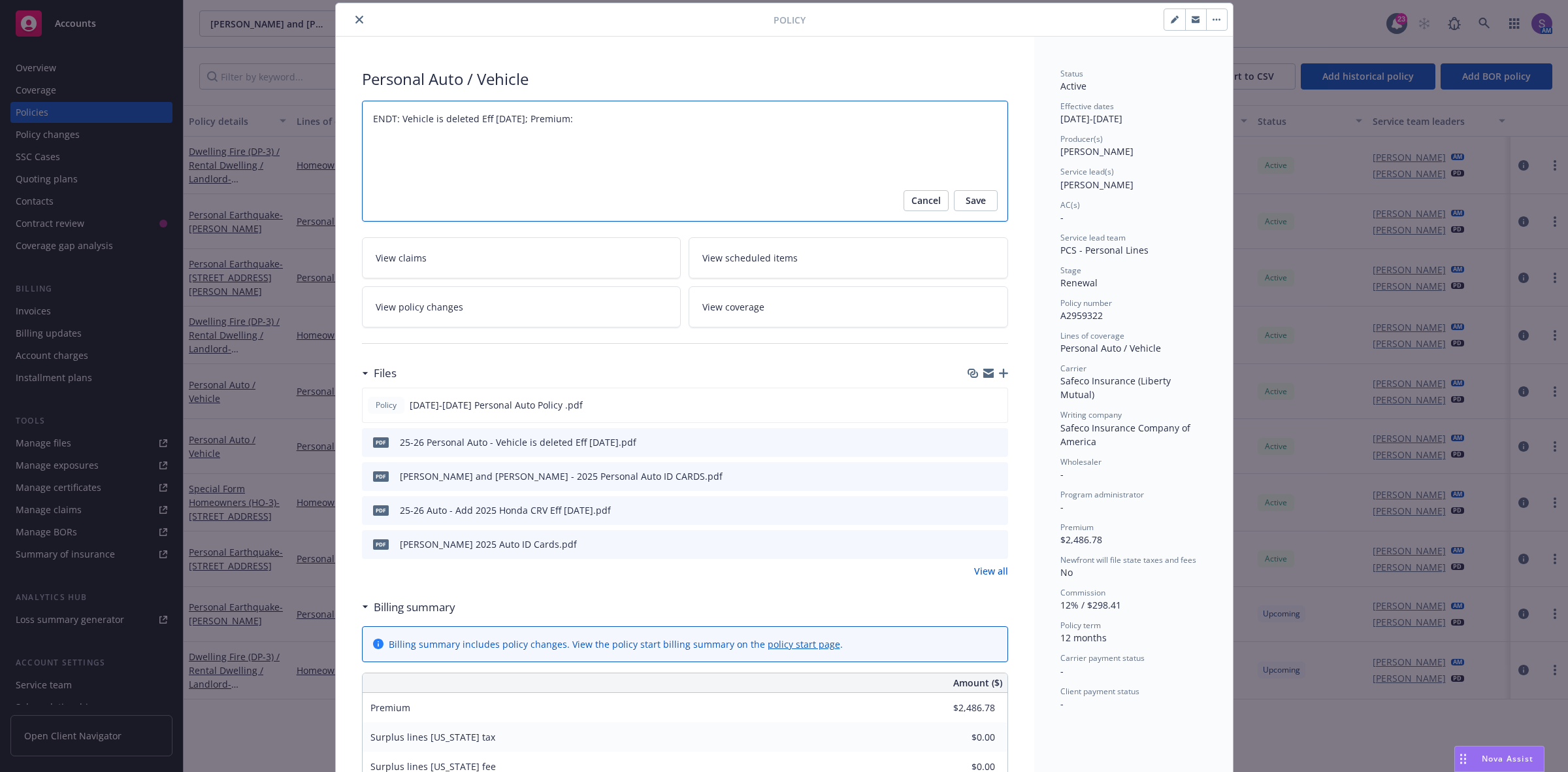
type textarea "ENDT: Vehicle is deleted Eff 08-19-2025; Premium:"
paste textarea "$ 1,994.94"
type textarea "x"
type textarea "ENDT: Vehicle is deleted Eff 08-19-2025; Premium: $ 1,994.94"
click at [591, 118] on textarea "ENDT: Vehicle is deleted Eff 08-19-2025; Premium: $ 1,994.94" at bounding box center [685, 162] width 646 height 122
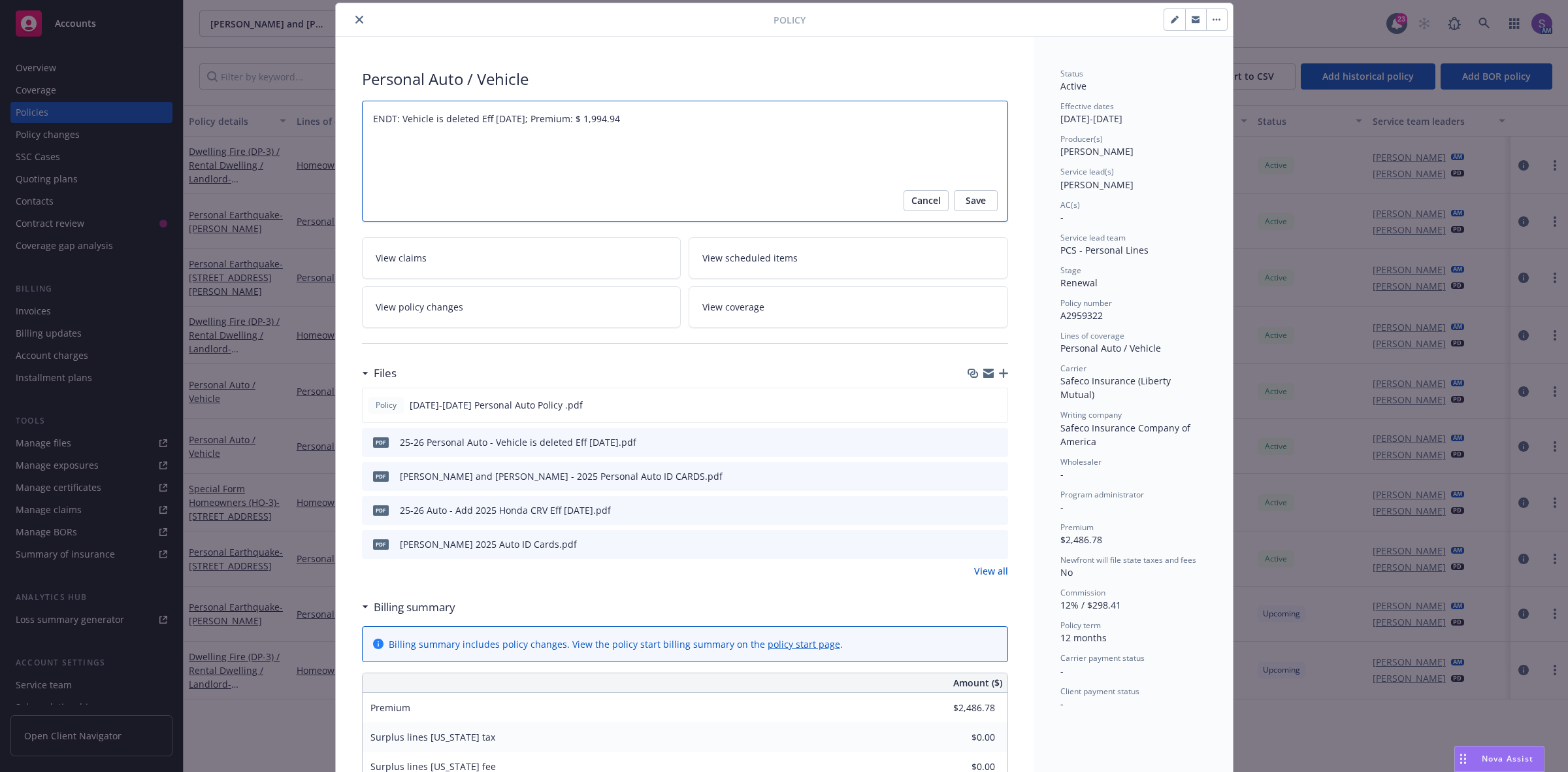
type textarea "x"
type textarea "ENDT: Vehicle is deleted Eff 08-19-2025; Premium: $1,994.94"
click at [978, 203] on span "Save" at bounding box center [975, 201] width 20 height 21
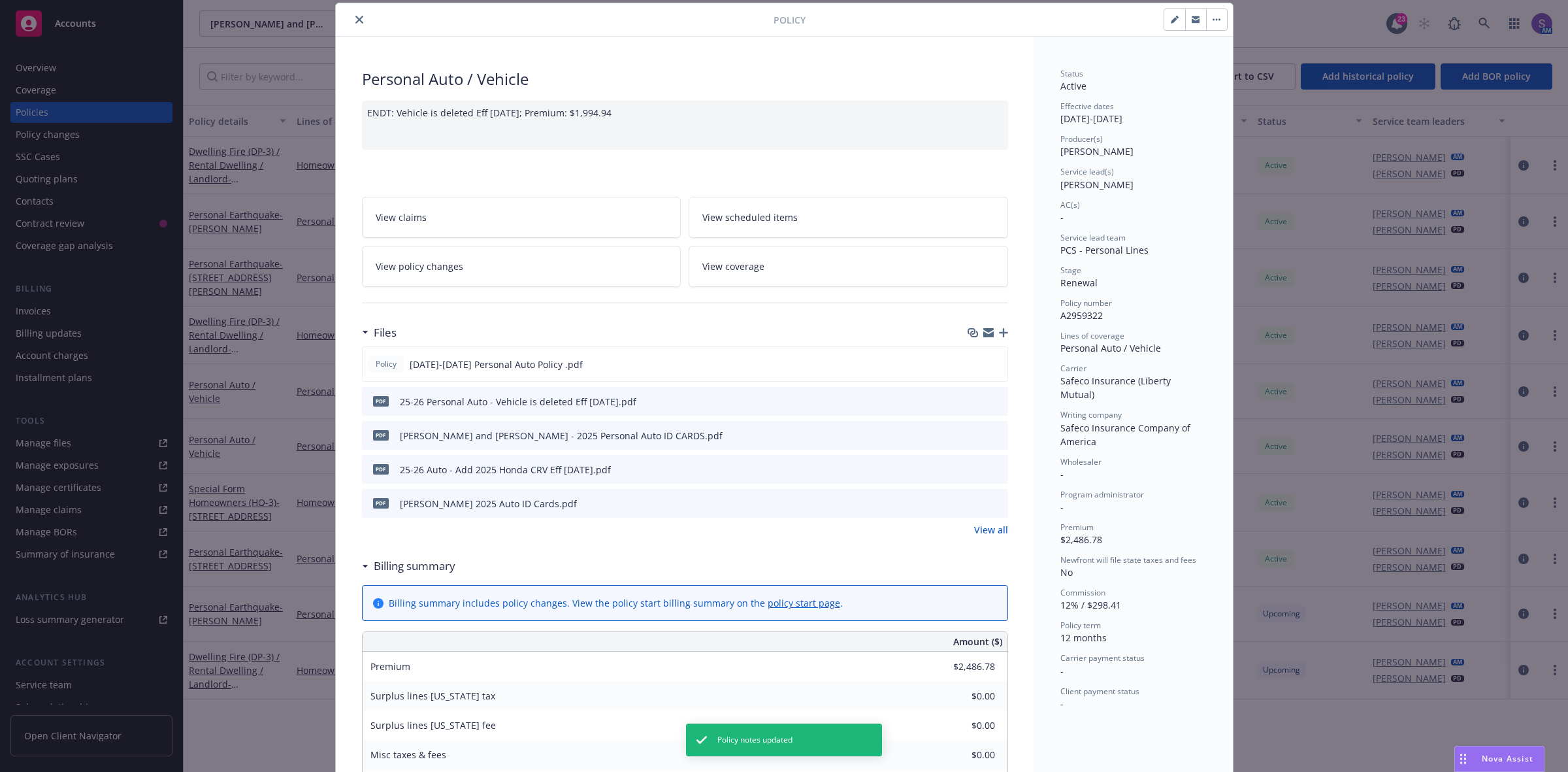
click at [772, 216] on span "View scheduled items" at bounding box center [750, 217] width 96 height 14
click at [807, 200] on link "View scheduled items" at bounding box center [848, 217] width 320 height 41
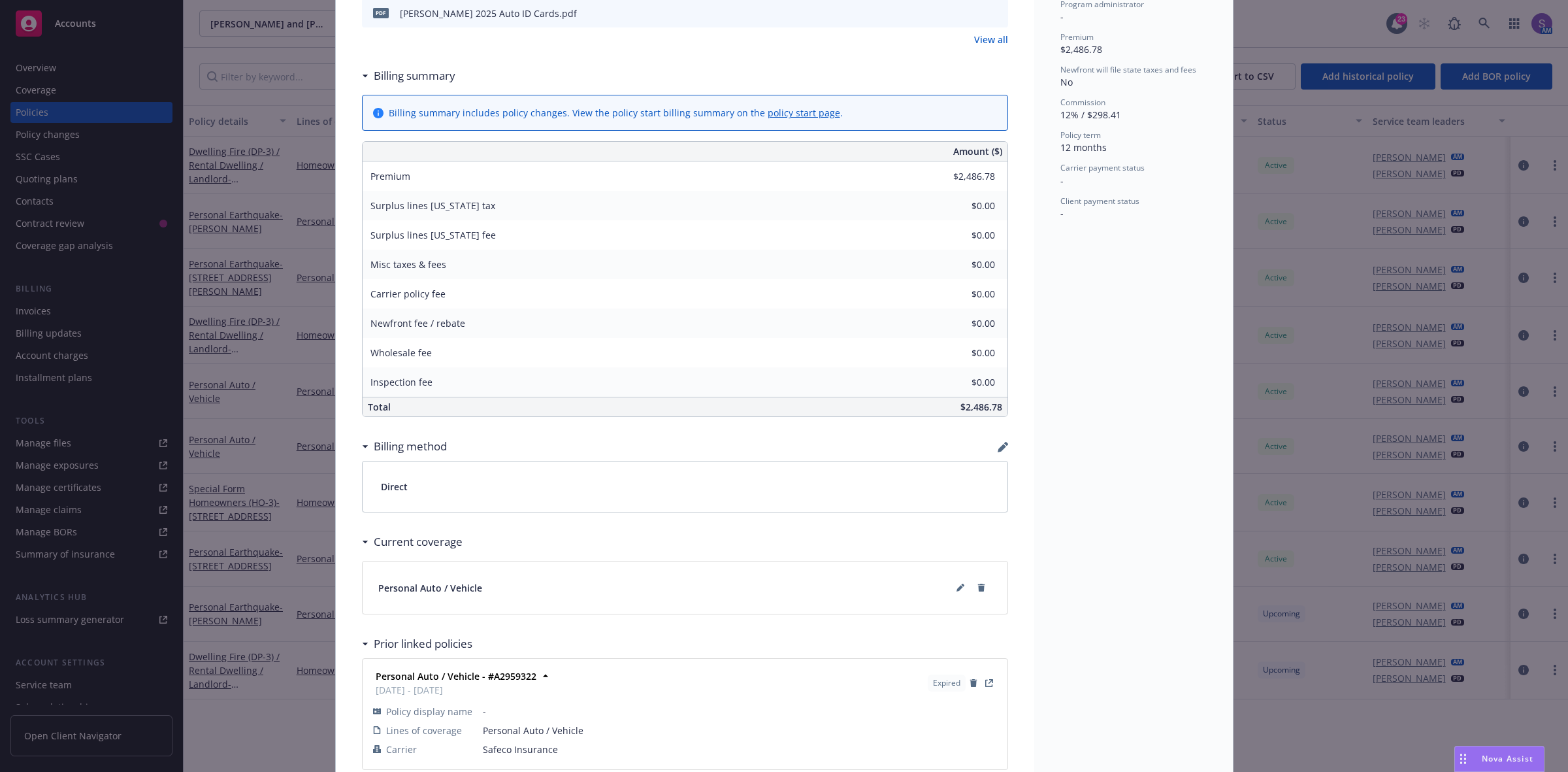
scroll to position [604, 0]
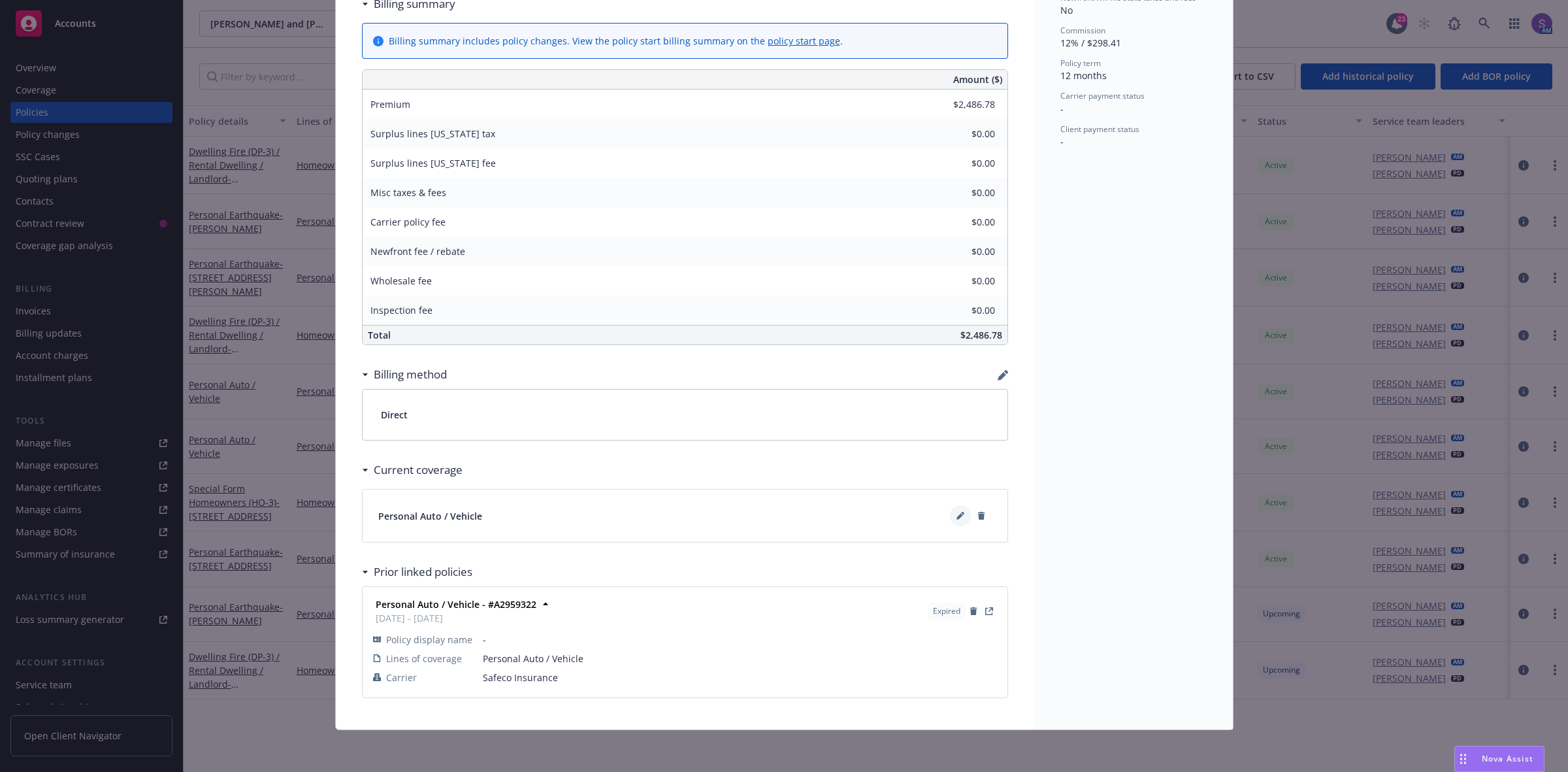
click at [956, 518] on icon at bounding box center [960, 517] width 7 height 7
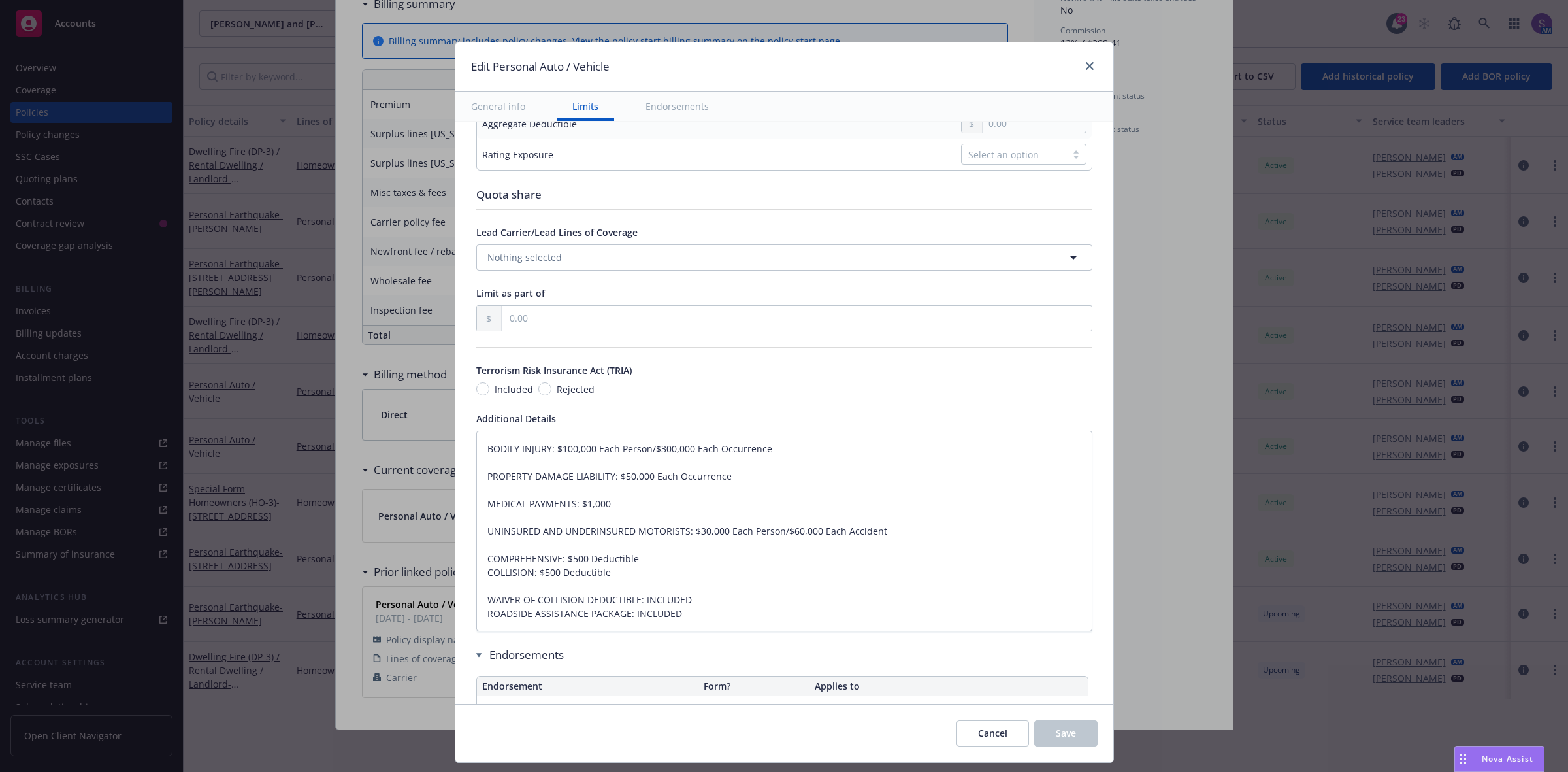
type textarea "x"
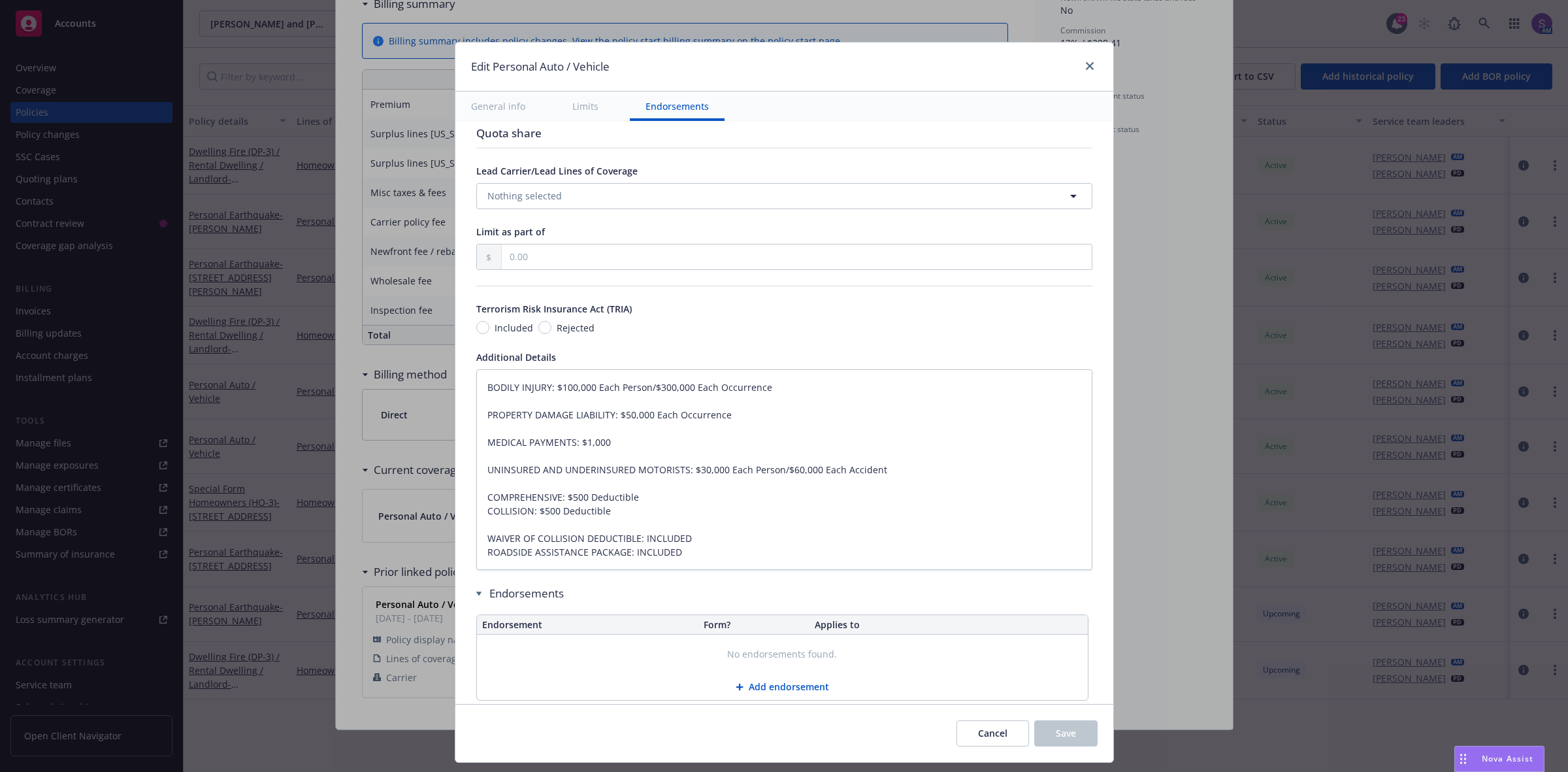
scroll to position [689, 0]
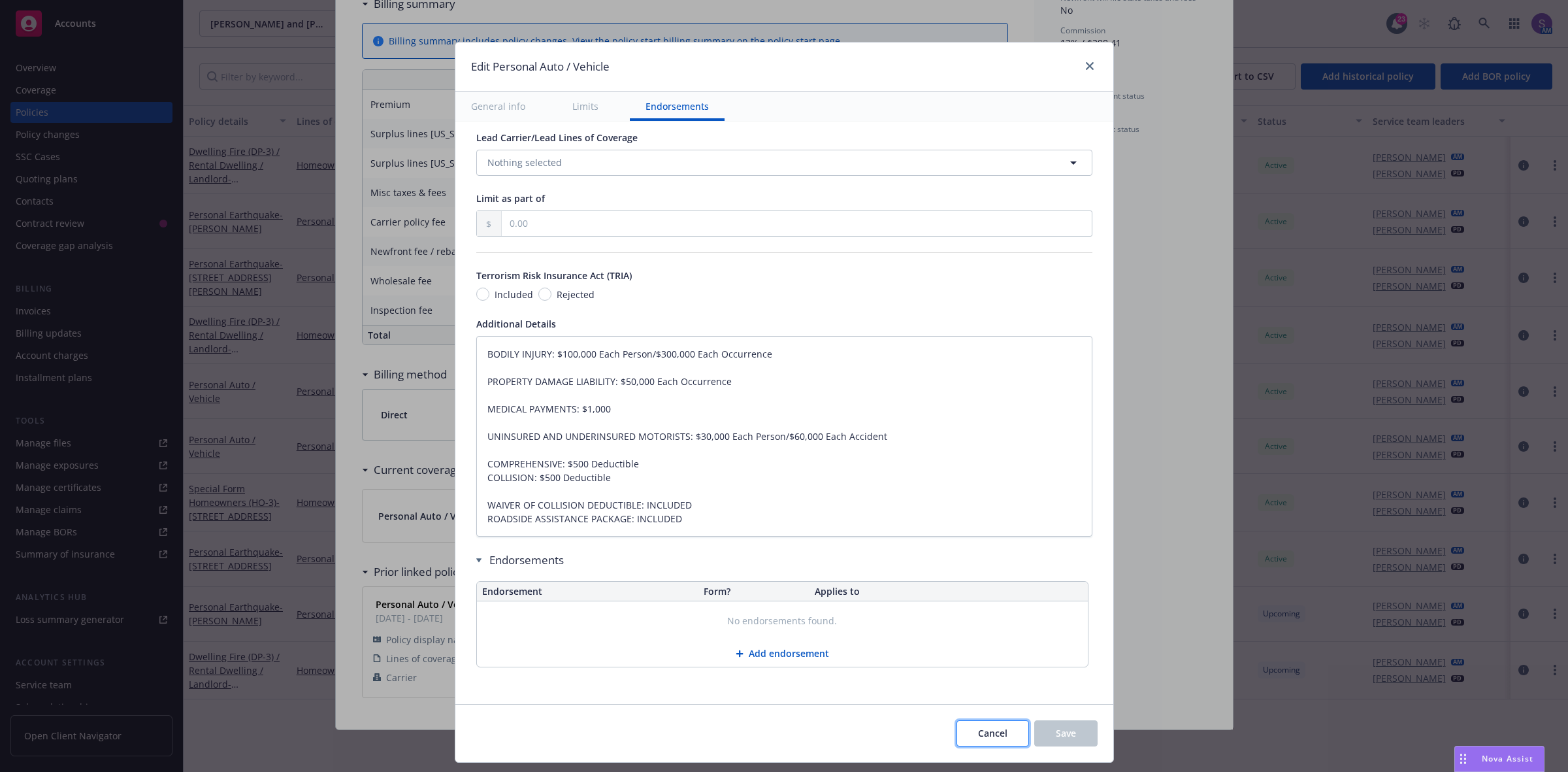
click at [986, 743] on button "Cancel" at bounding box center [992, 733] width 73 height 26
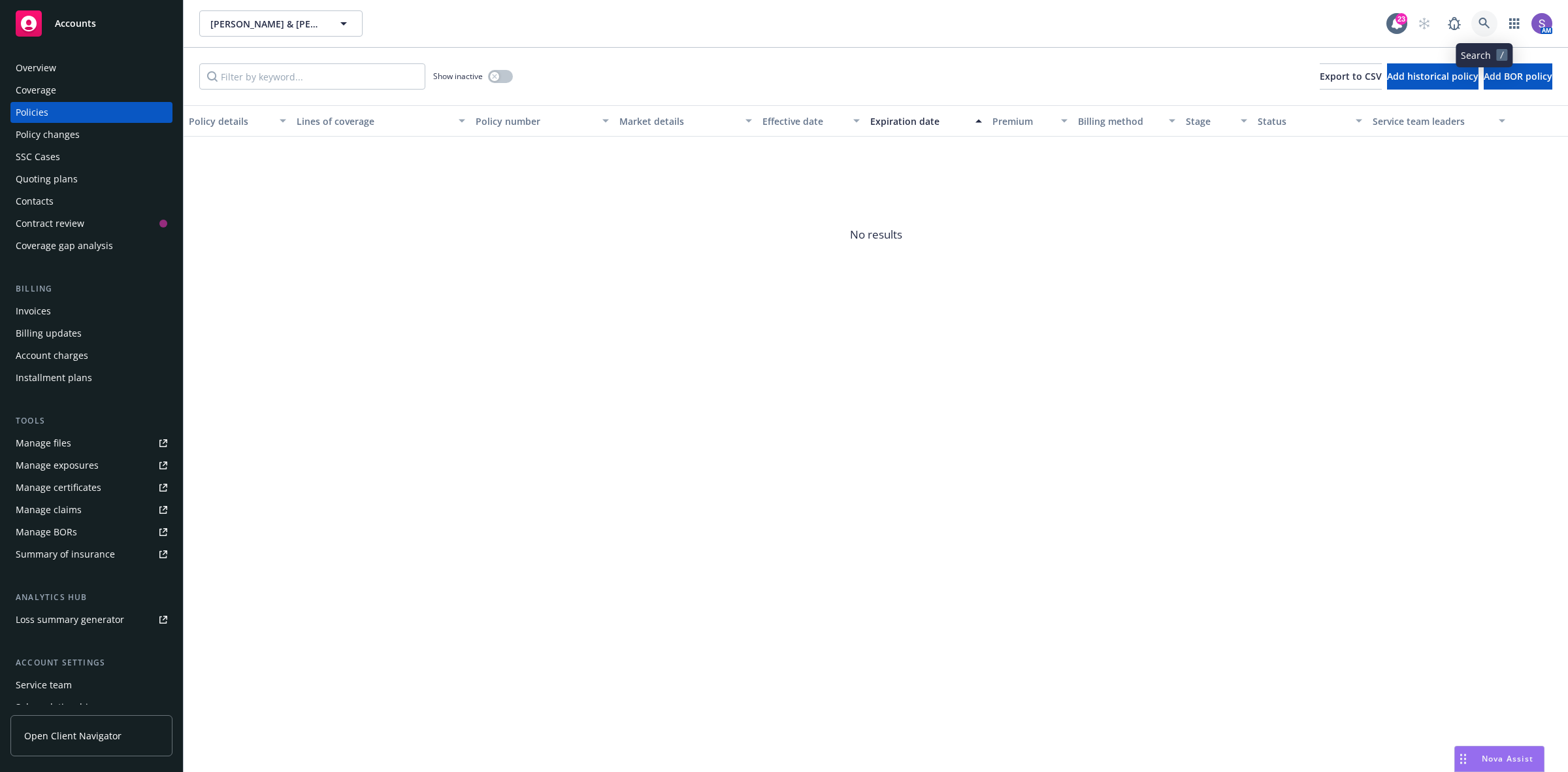
click at [1480, 20] on icon at bounding box center [1484, 23] width 11 height 11
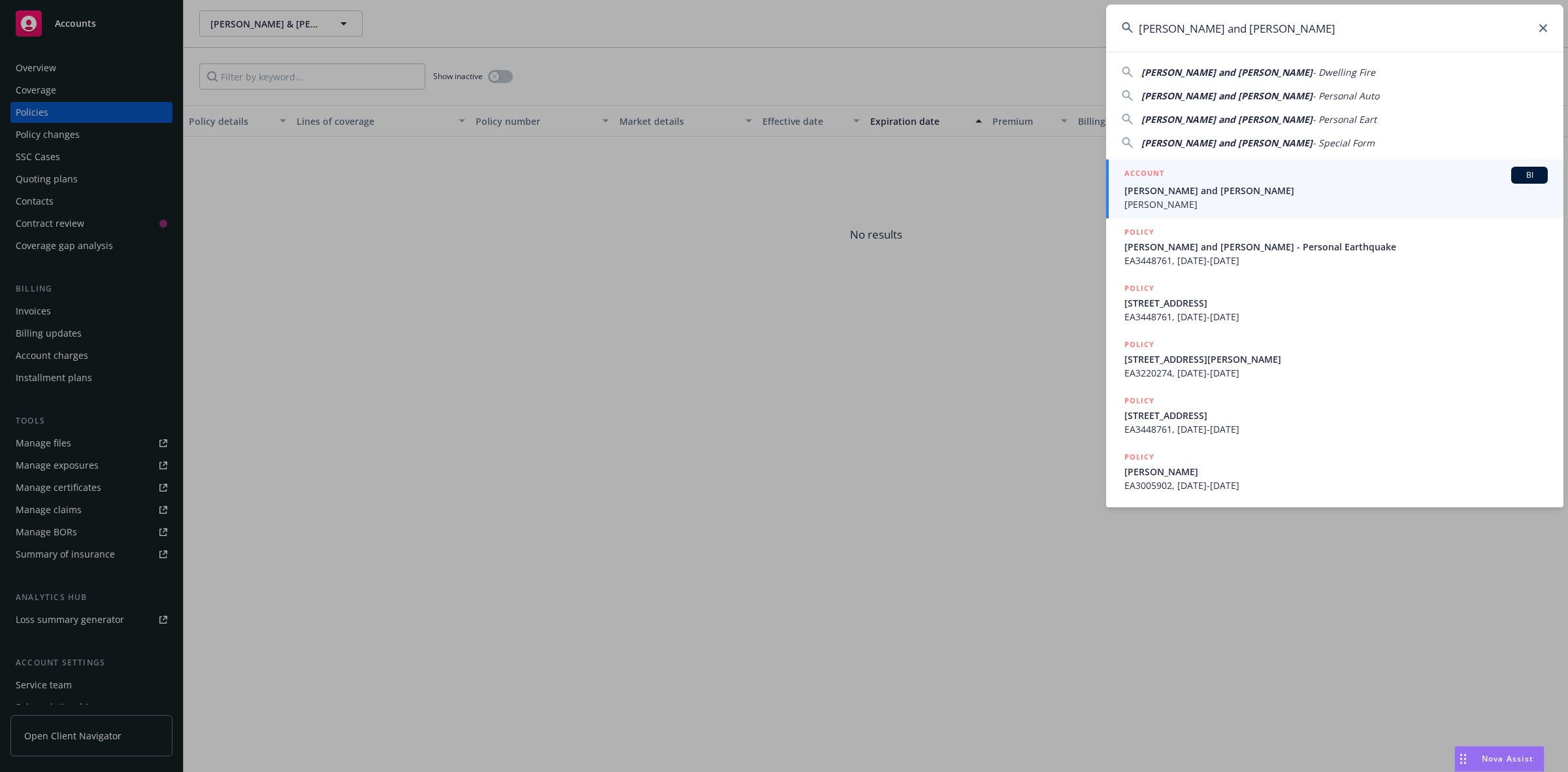
type input "[PERSON_NAME] and [PERSON_NAME]"
click at [1146, 193] on span "Anna Martinez and Patricia Pollman" at bounding box center [1336, 190] width 423 height 14
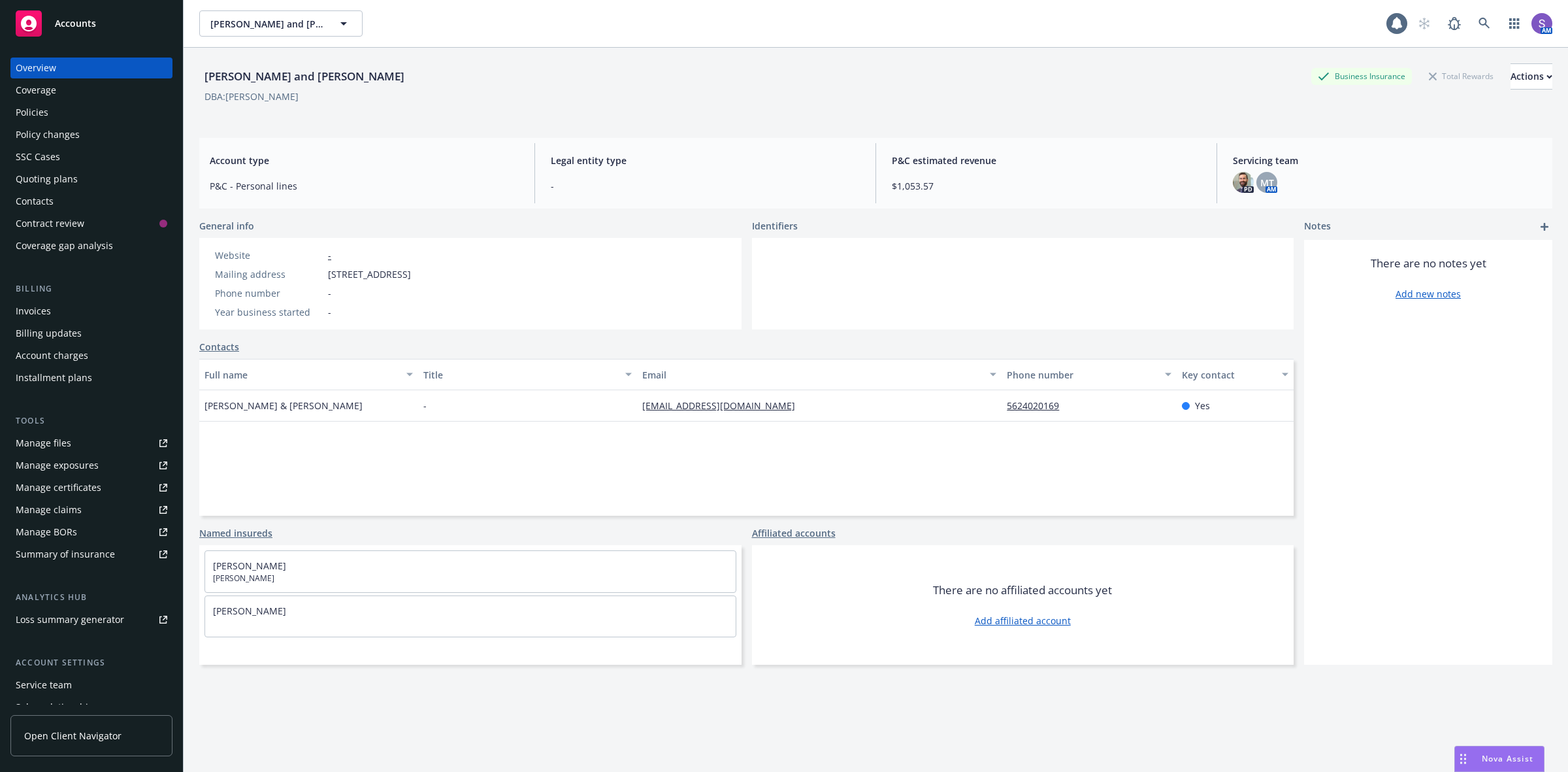
click at [37, 109] on div "Policies" at bounding box center [32, 113] width 33 height 21
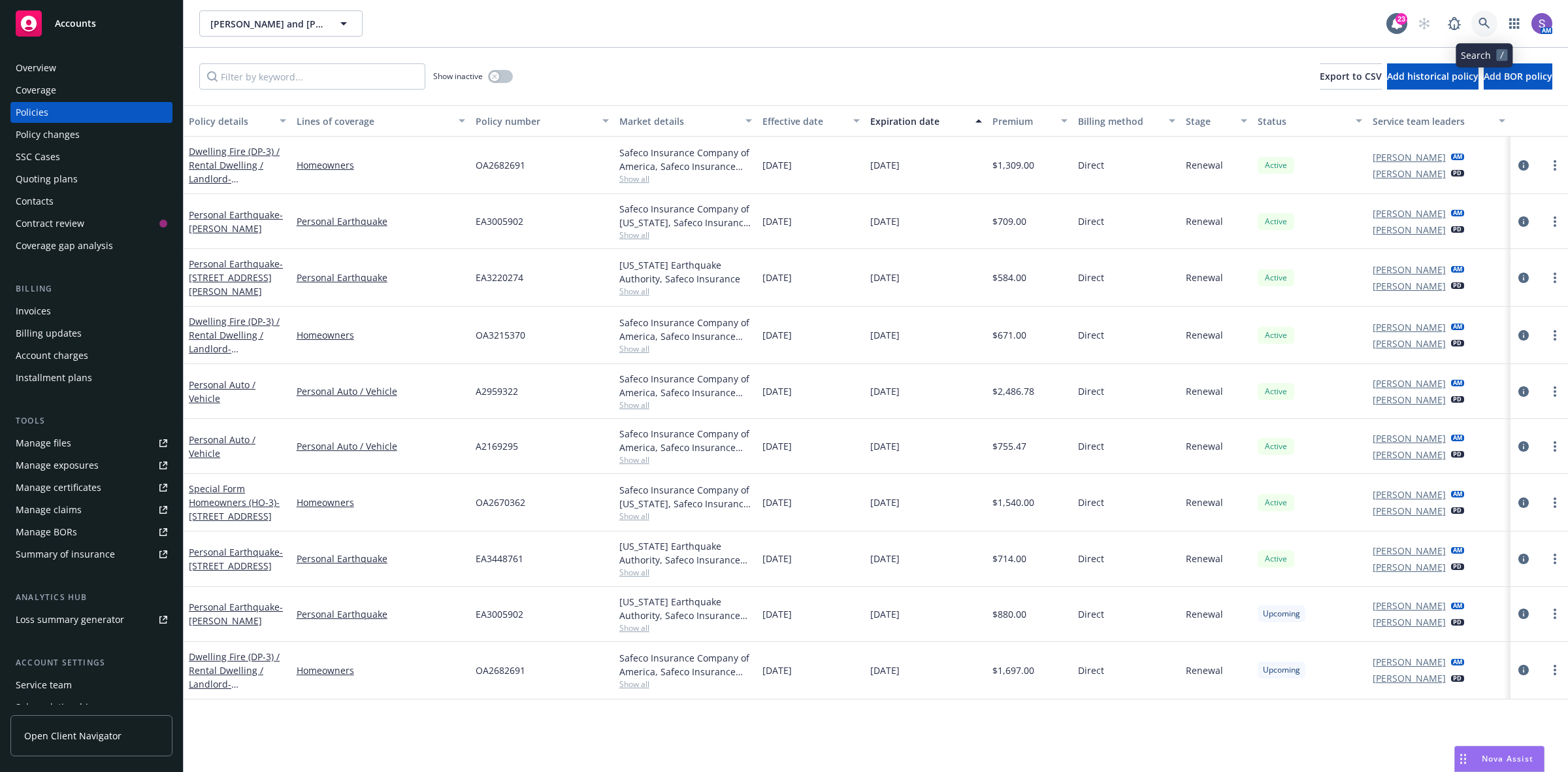
click at [1474, 21] on link at bounding box center [1484, 24] width 26 height 26
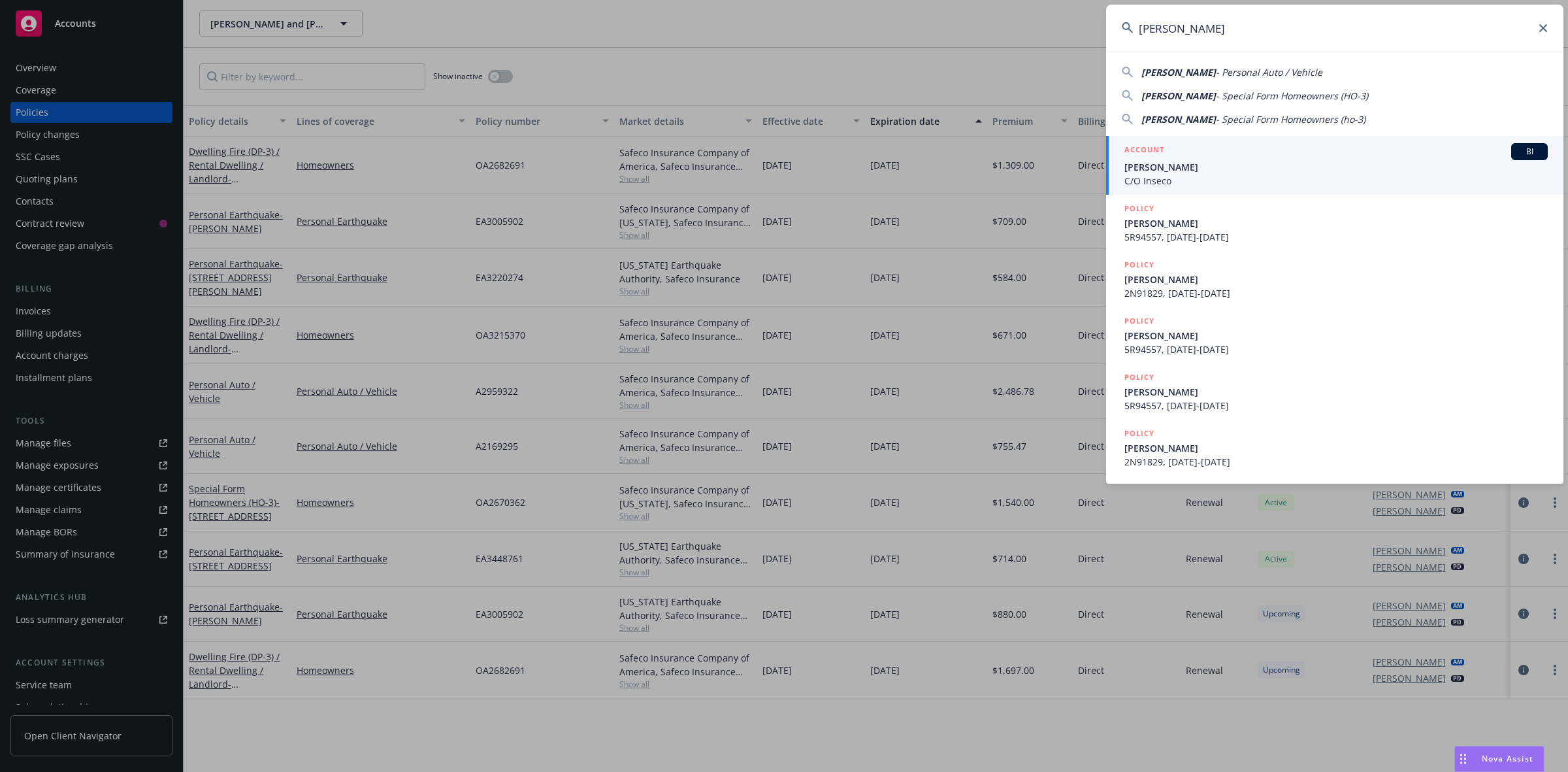
type input "Lewitt, Richard E"
click at [1235, 165] on span "Lewitt, Richard E" at bounding box center [1336, 166] width 423 height 14
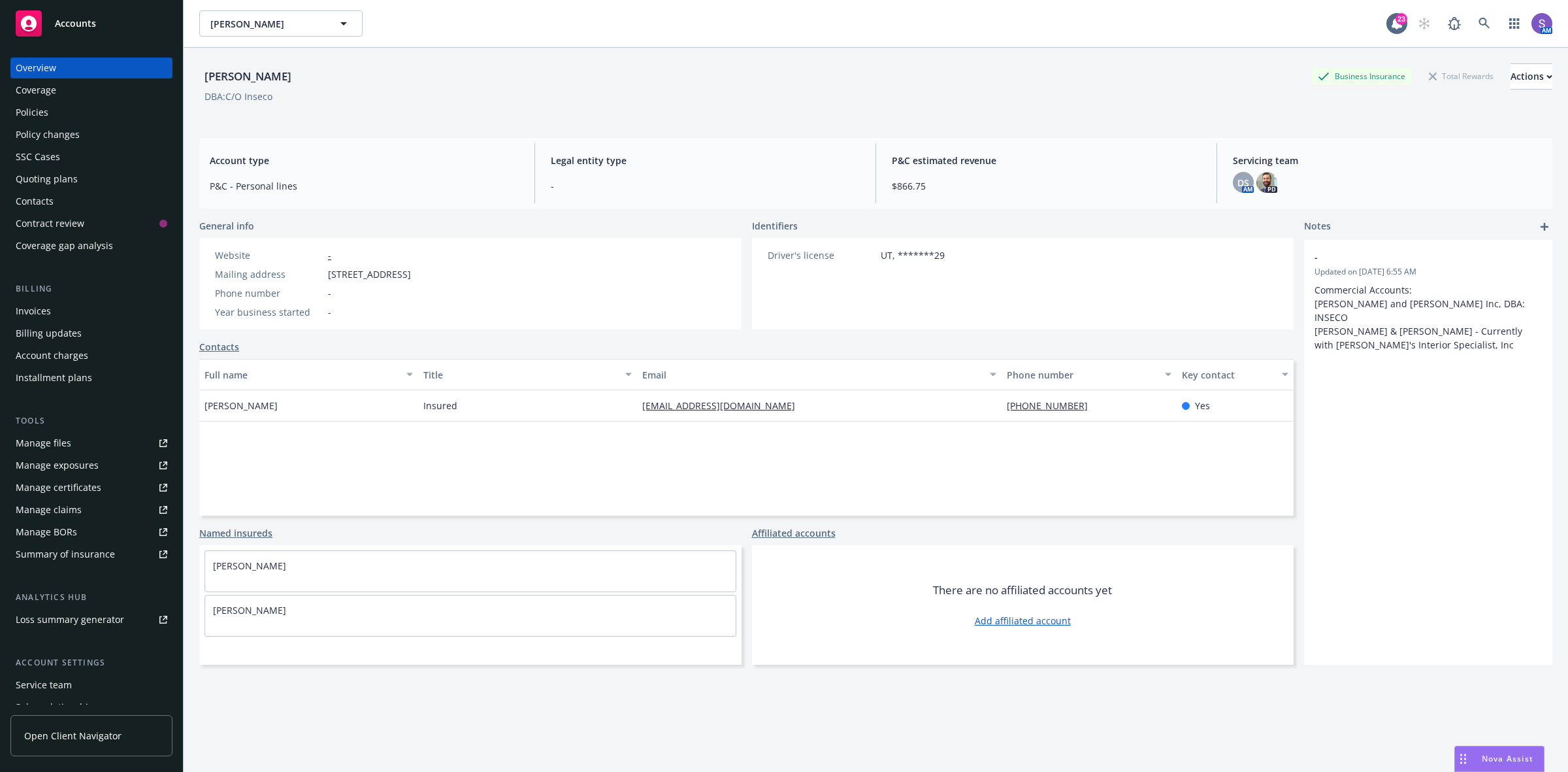
click at [411, 275] on span "PO Box 848, Enterprise, UT, 84725" at bounding box center [369, 274] width 83 height 14
copy span "84725"
click at [1478, 24] on icon at bounding box center [1484, 24] width 12 height 12
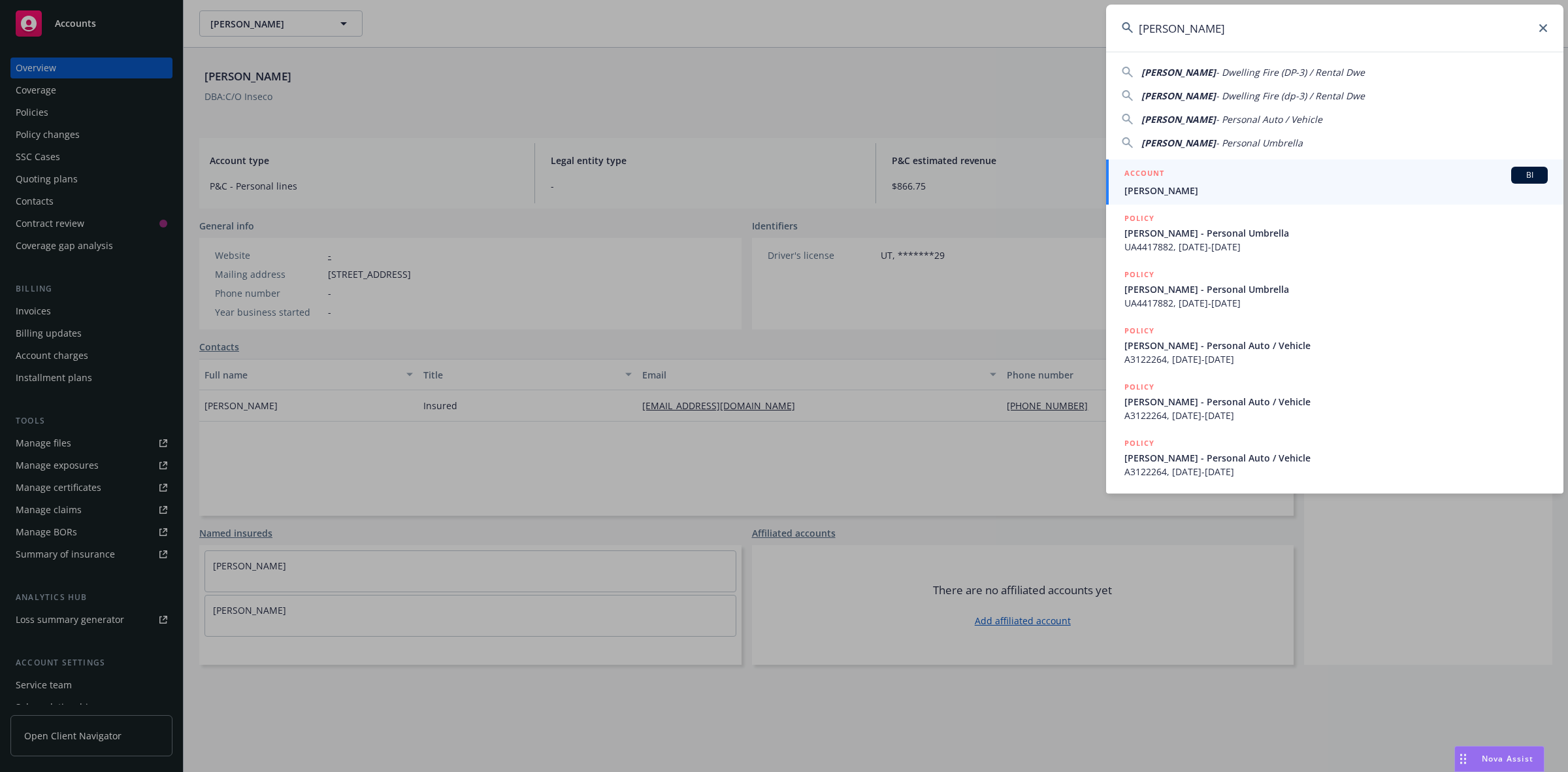
type input "Smith, Marilyn"
click at [1180, 183] on span "Smith, Marilyn" at bounding box center [1336, 190] width 423 height 14
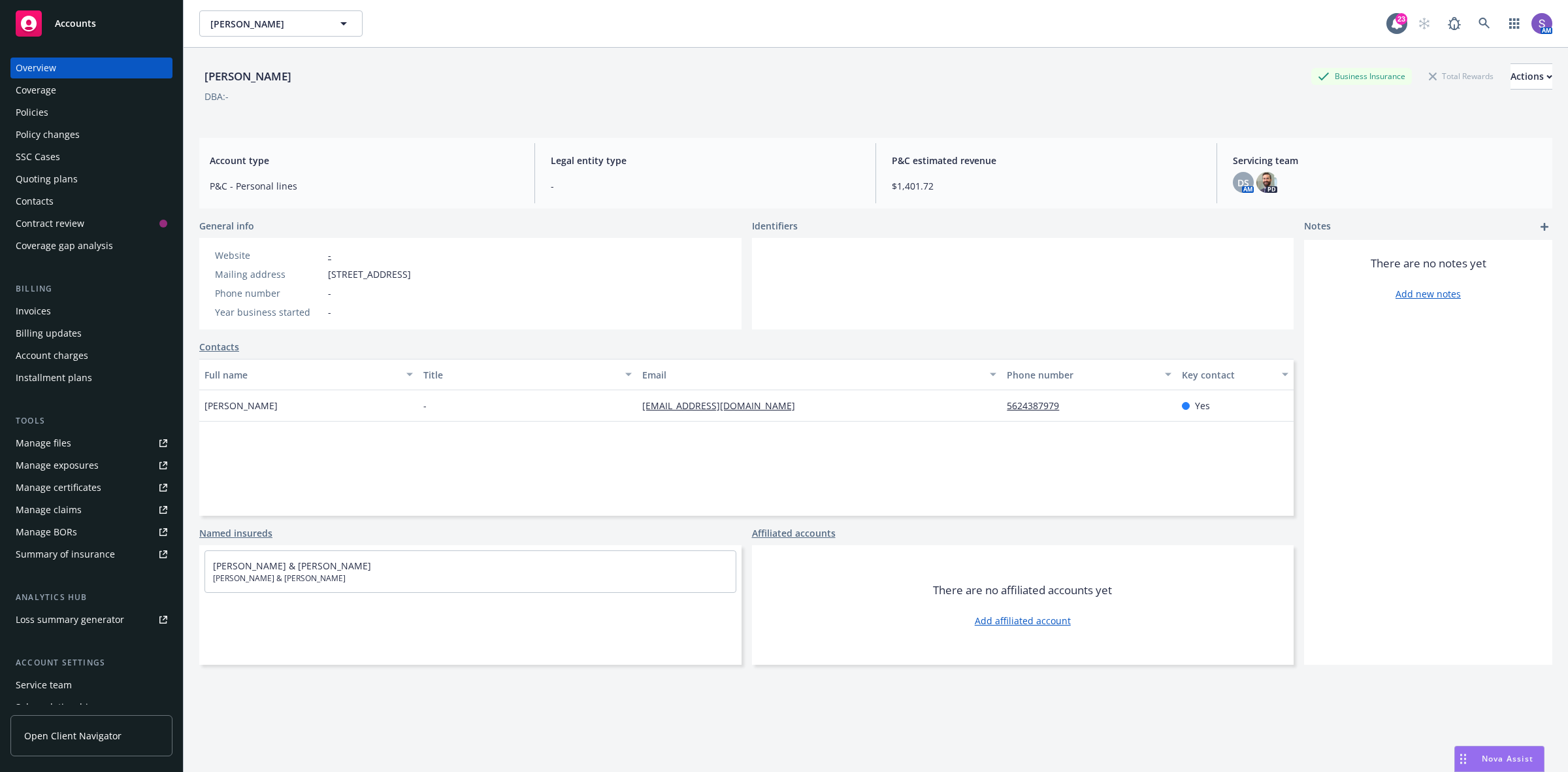
click at [411, 280] on span "325 Euclid Ave, Long Beach, CA, 90814" at bounding box center [369, 274] width 83 height 14
copy span "90814"
click at [1478, 18] on icon at bounding box center [1484, 24] width 12 height 12
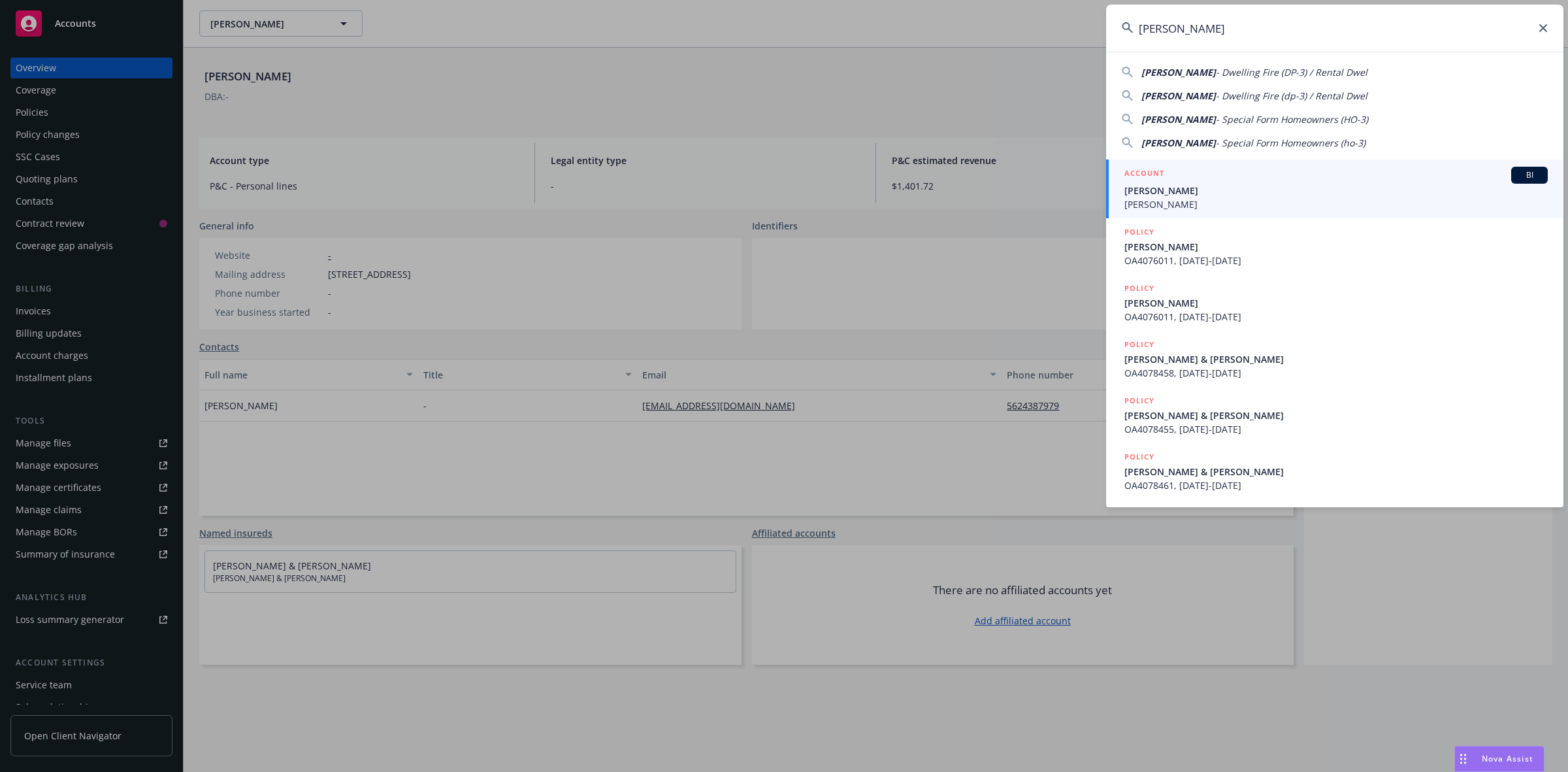
type input "Margo Zinelis"
click at [1158, 198] on span "Margot Zinelis" at bounding box center [1336, 204] width 423 height 14
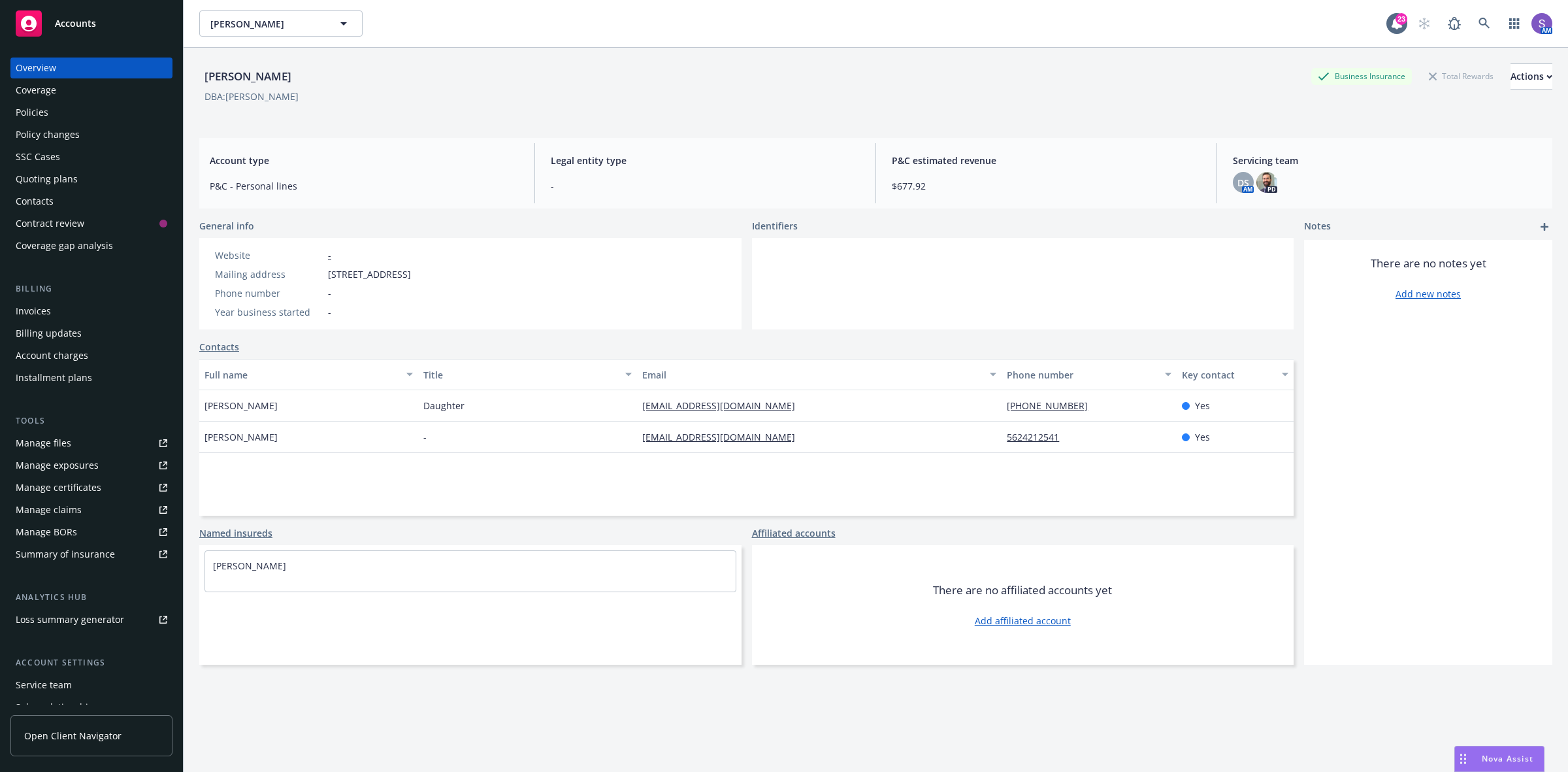
click at [411, 277] on span "6010 Sugarwood St, Lakewood, CA, 90713" at bounding box center [369, 274] width 83 height 14
copy span "90713"
click at [1478, 26] on icon at bounding box center [1484, 24] width 12 height 12
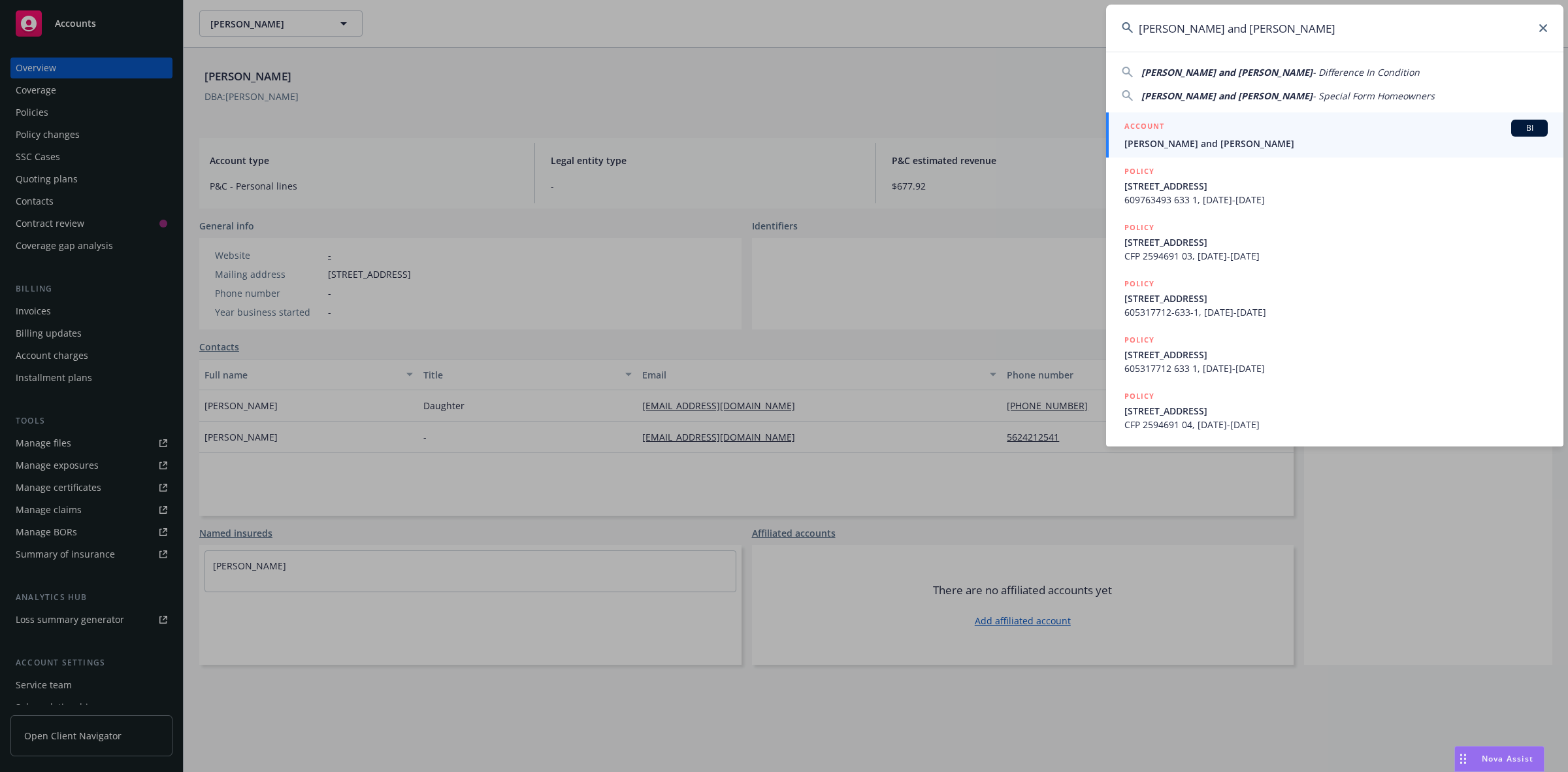
type input "Susan and Brooke Keisner"
click at [1202, 134] on div "ACCOUNT BI" at bounding box center [1336, 128] width 423 height 17
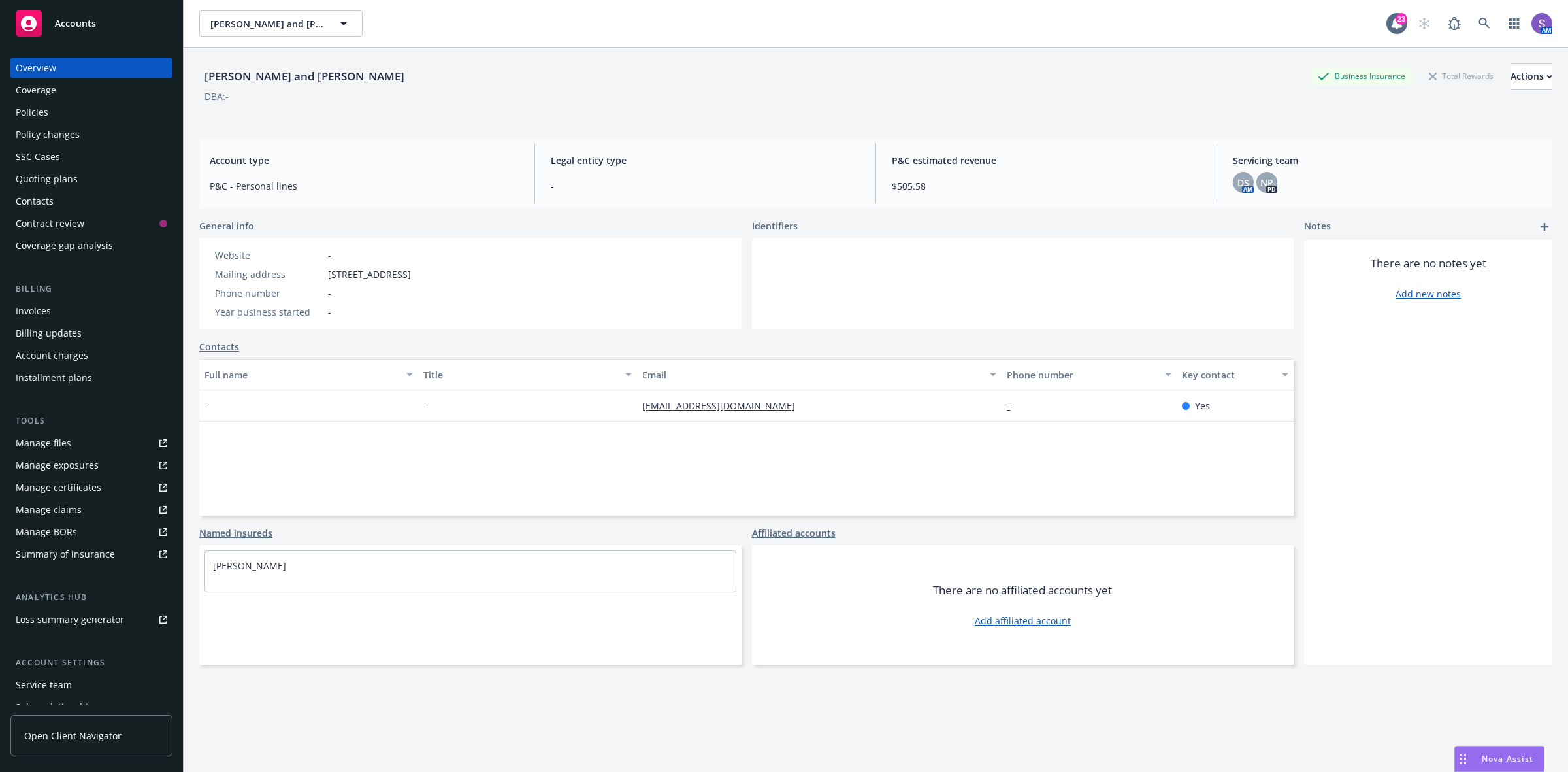
click at [36, 115] on div "Policies" at bounding box center [32, 113] width 33 height 21
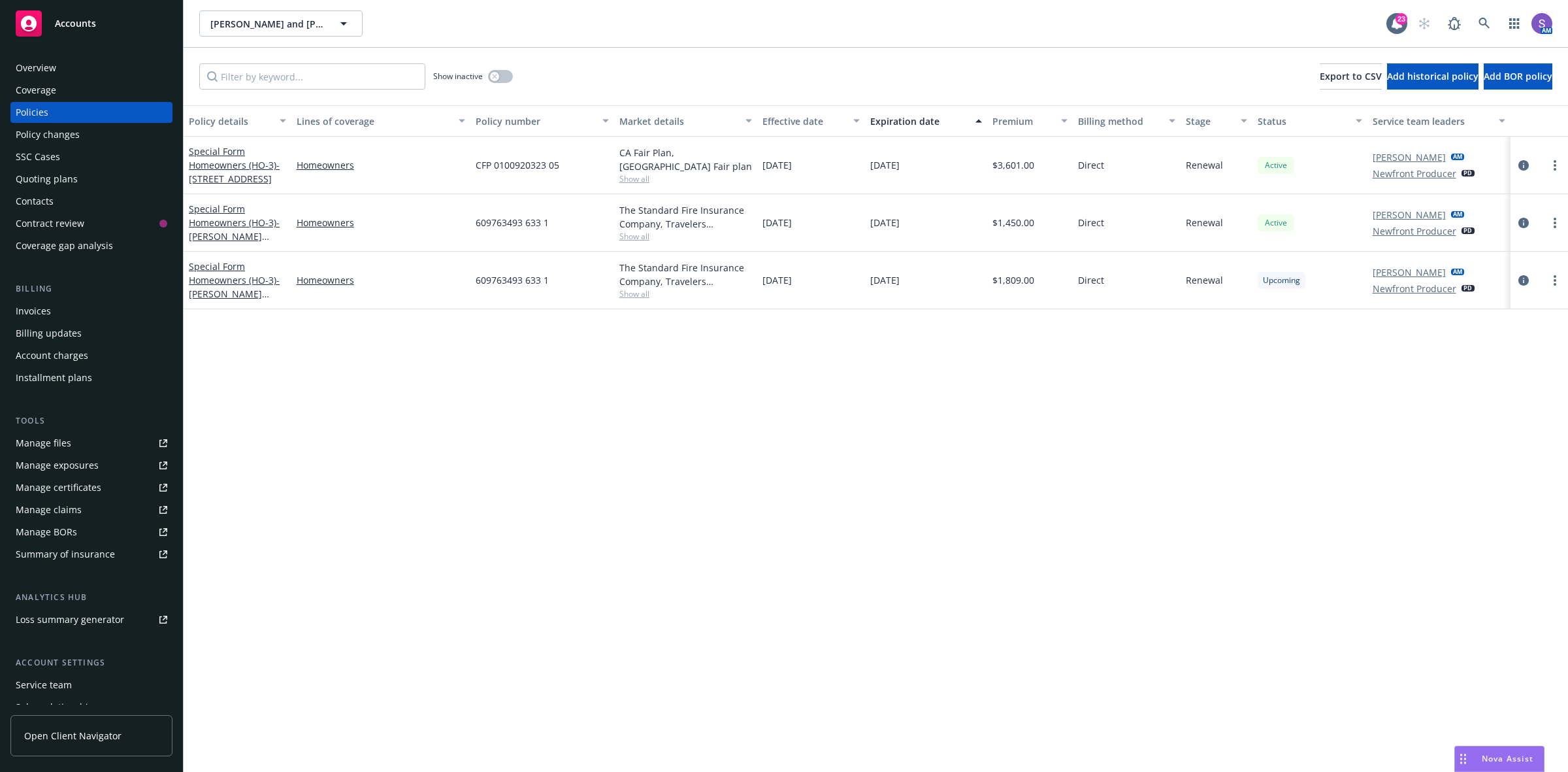
click at [510, 279] on span "609763493 633 1" at bounding box center [512, 280] width 73 height 14
copy span "609763493 633 1"
click at [1519, 282] on icon "circleInformation" at bounding box center [1523, 280] width 10 height 10
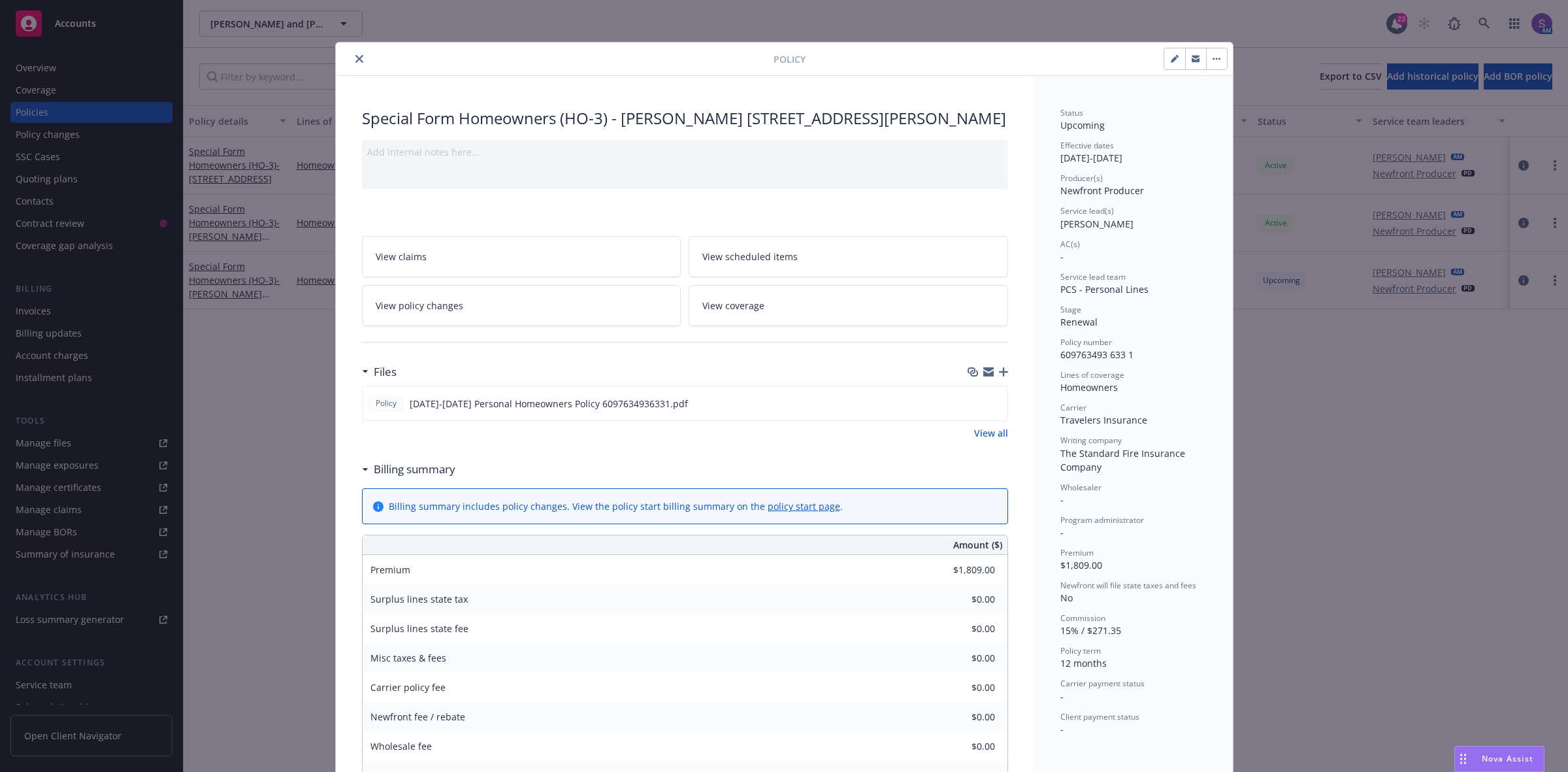
click at [28, 157] on div "Policy Special Form Homeowners (HO-3) - BROOKE KEISNER 16310 Suncatcher Ln Pion…" at bounding box center [784, 386] width 1568 height 772
click at [352, 58] on button "close" at bounding box center [360, 59] width 16 height 16
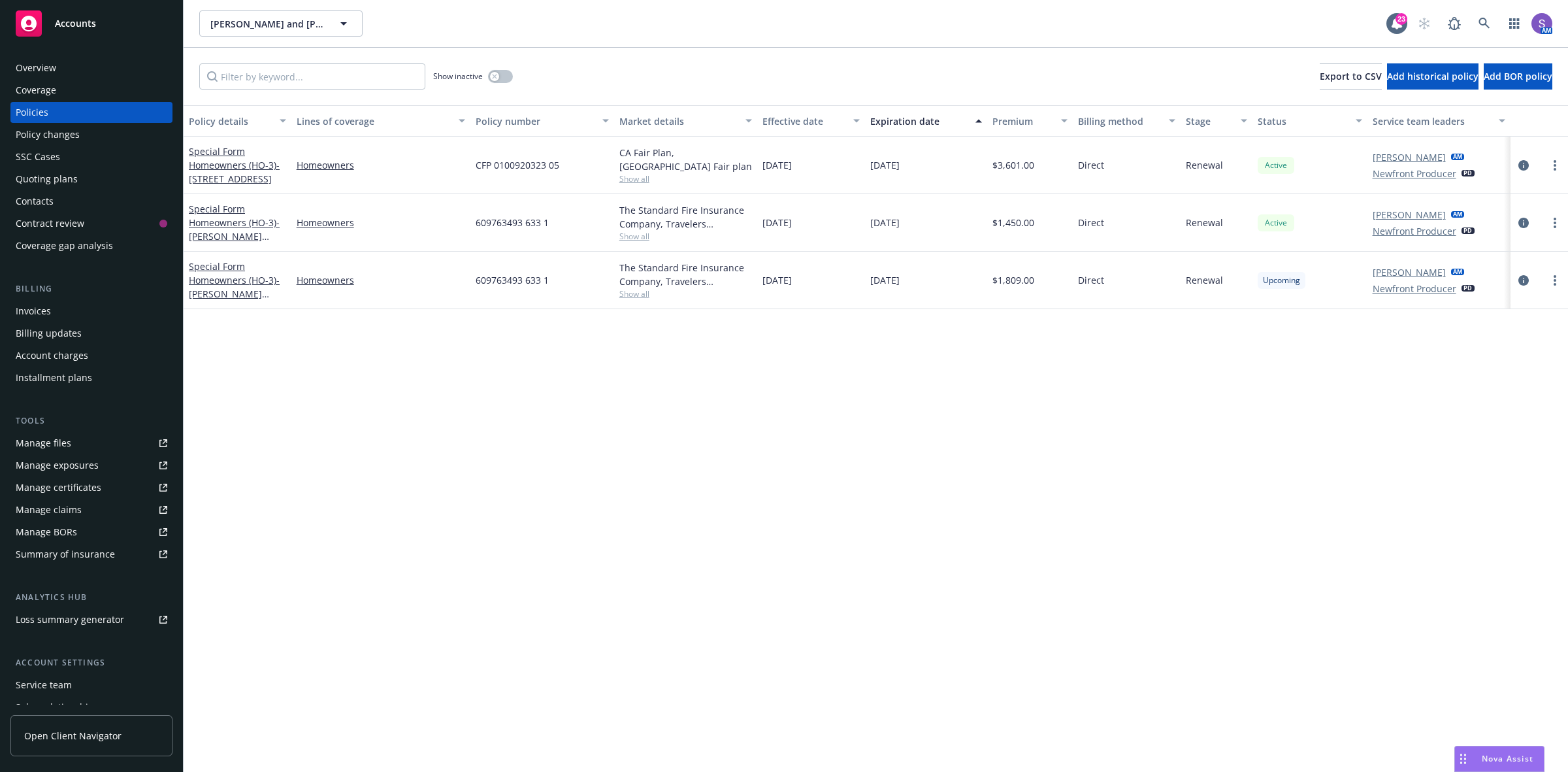
click at [48, 157] on div "SSC Cases" at bounding box center [38, 157] width 45 height 21
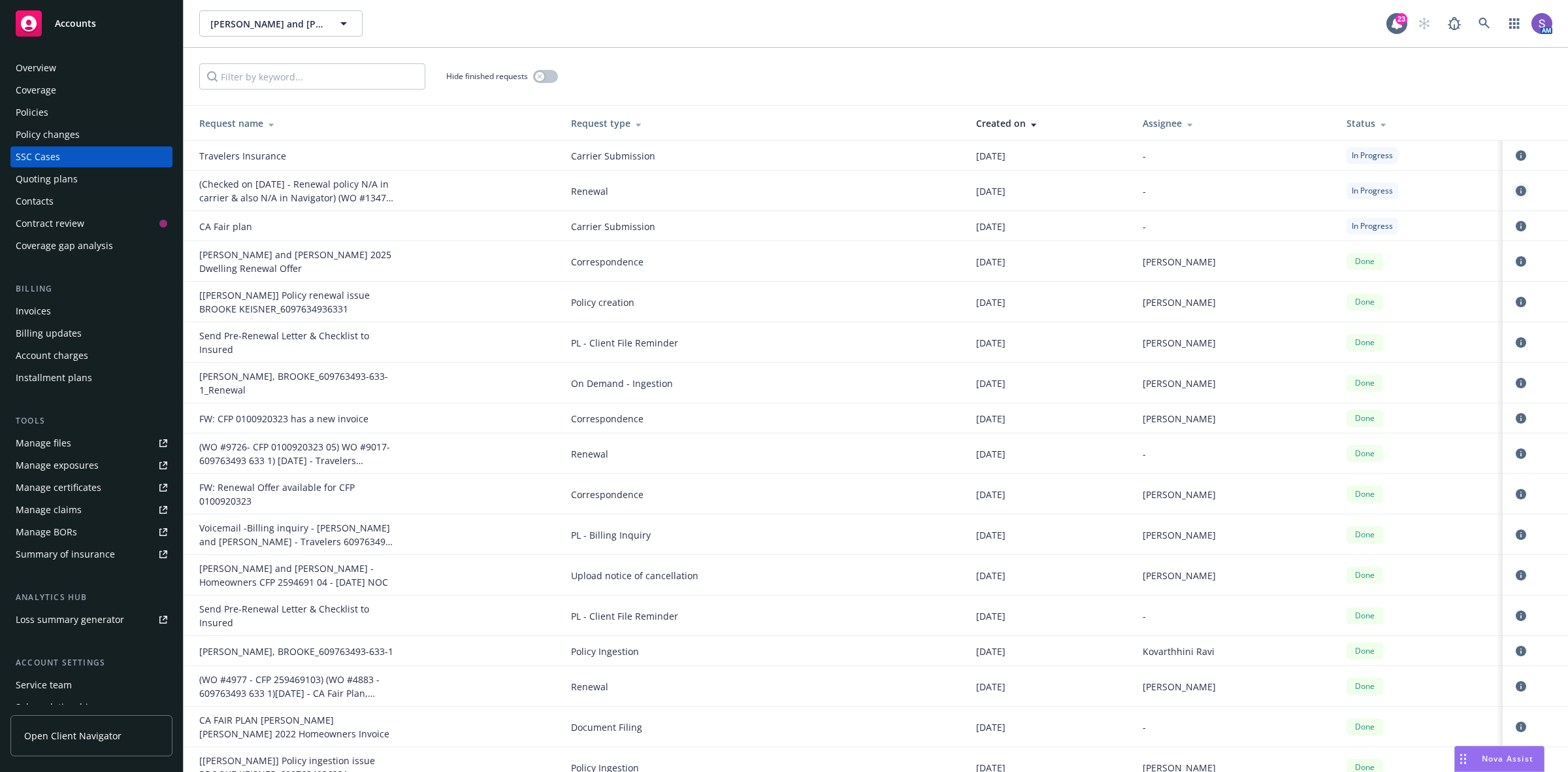
click at [1516, 189] on icon "circleInformation" at bounding box center [1521, 191] width 10 height 10
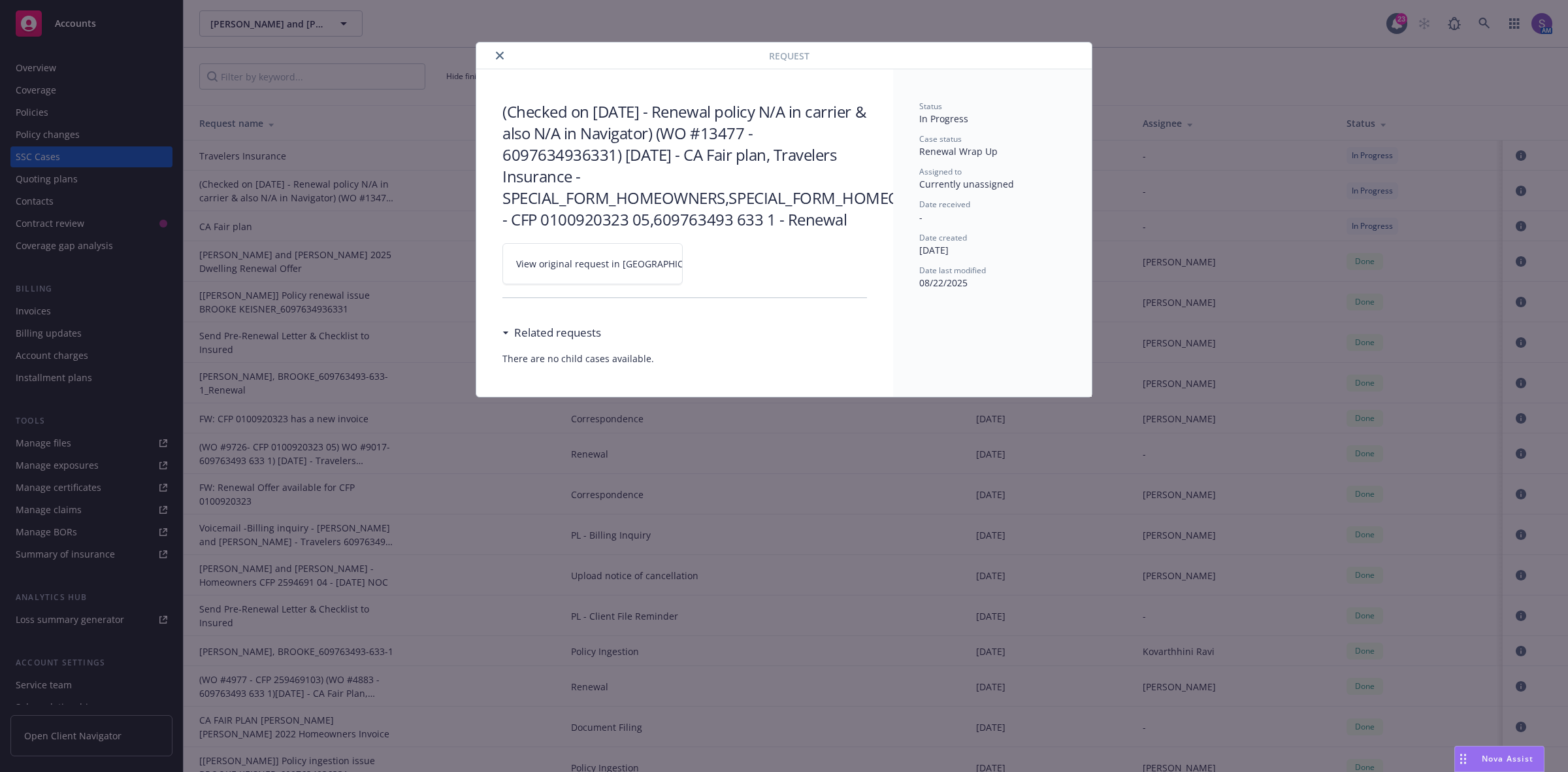
click at [597, 260] on span "View original request in SSC" at bounding box center [615, 263] width 198 height 14
click at [498, 56] on icon "close" at bounding box center [500, 56] width 8 height 8
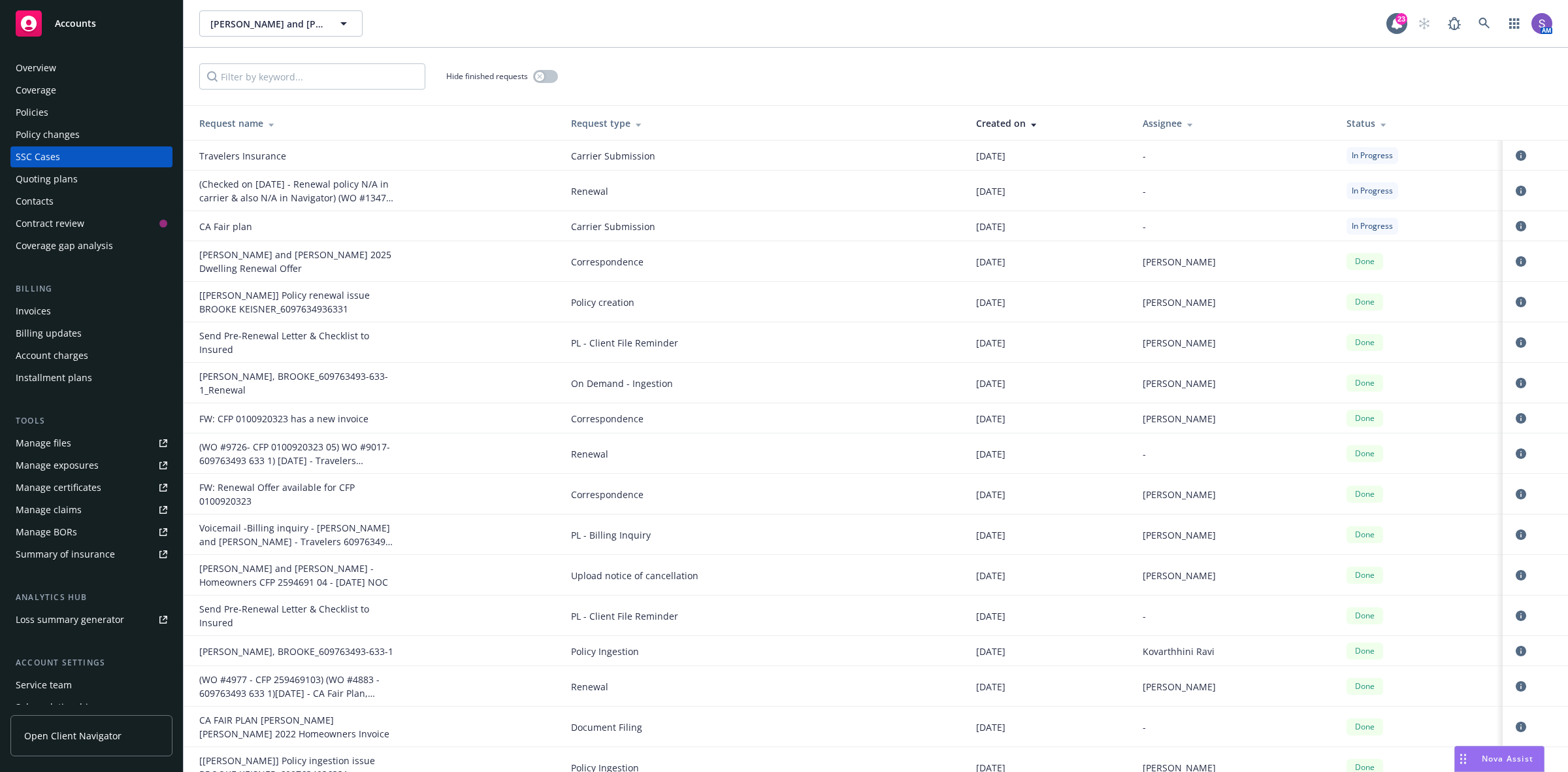
click at [66, 109] on div "Policies" at bounding box center [91, 113] width 151 height 21
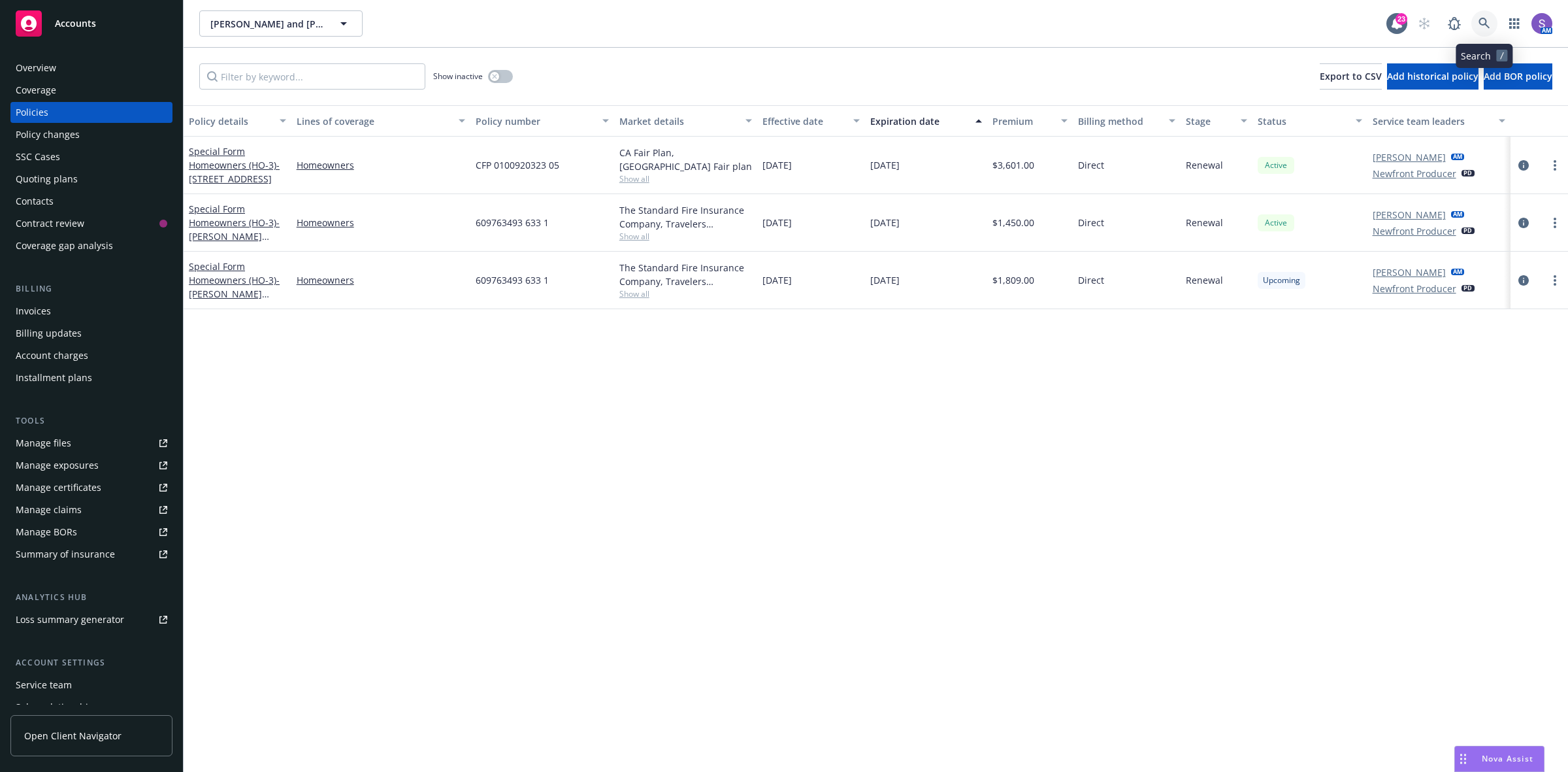
click at [1484, 21] on icon at bounding box center [1484, 24] width 12 height 12
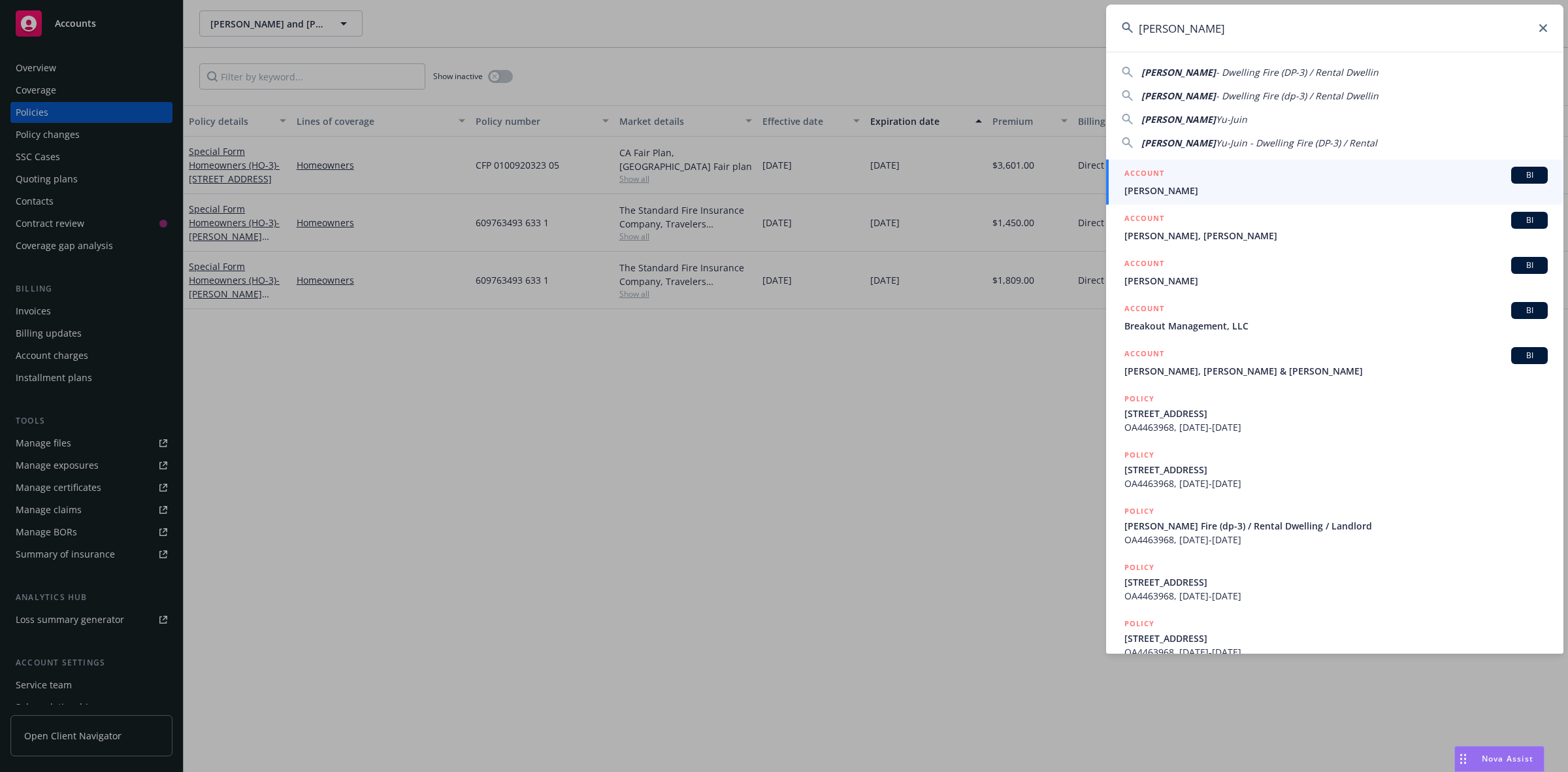
type input "Lin, Julie"
click at [1161, 181] on h5 "ACCOUNT" at bounding box center [1144, 174] width 40 height 16
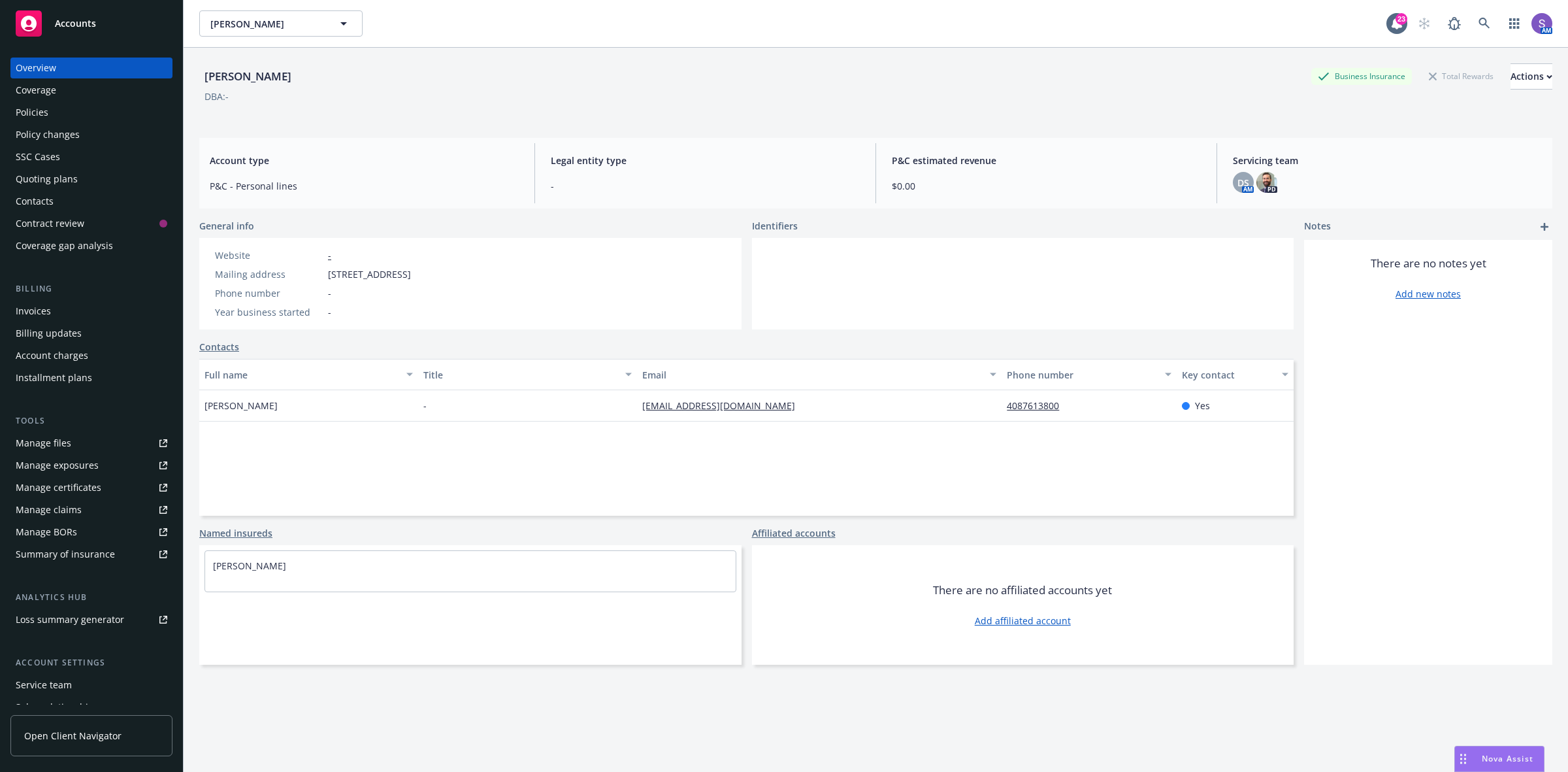
click at [33, 116] on div "Policies" at bounding box center [32, 113] width 33 height 21
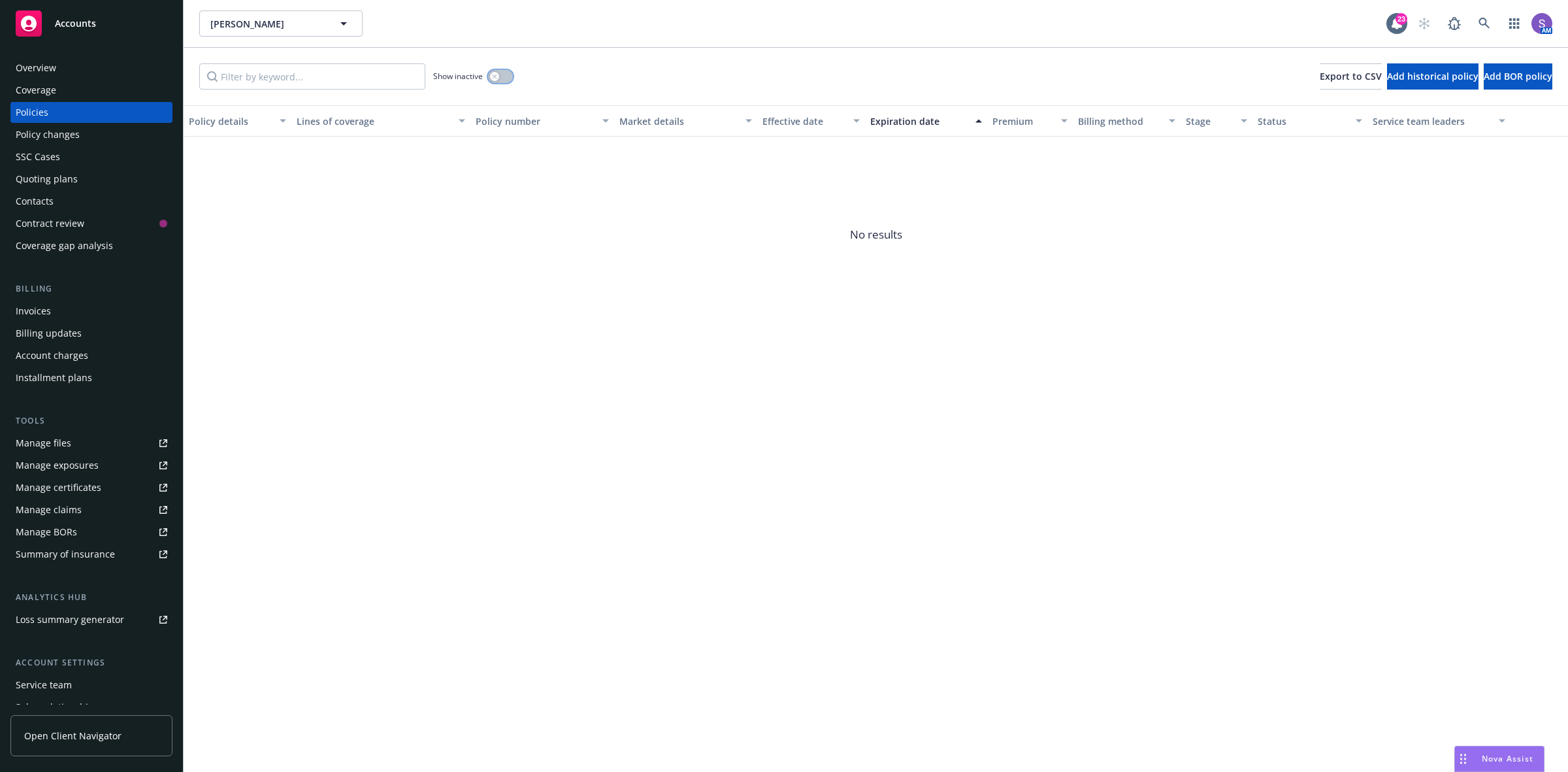
click at [504, 79] on button "button" at bounding box center [500, 77] width 25 height 13
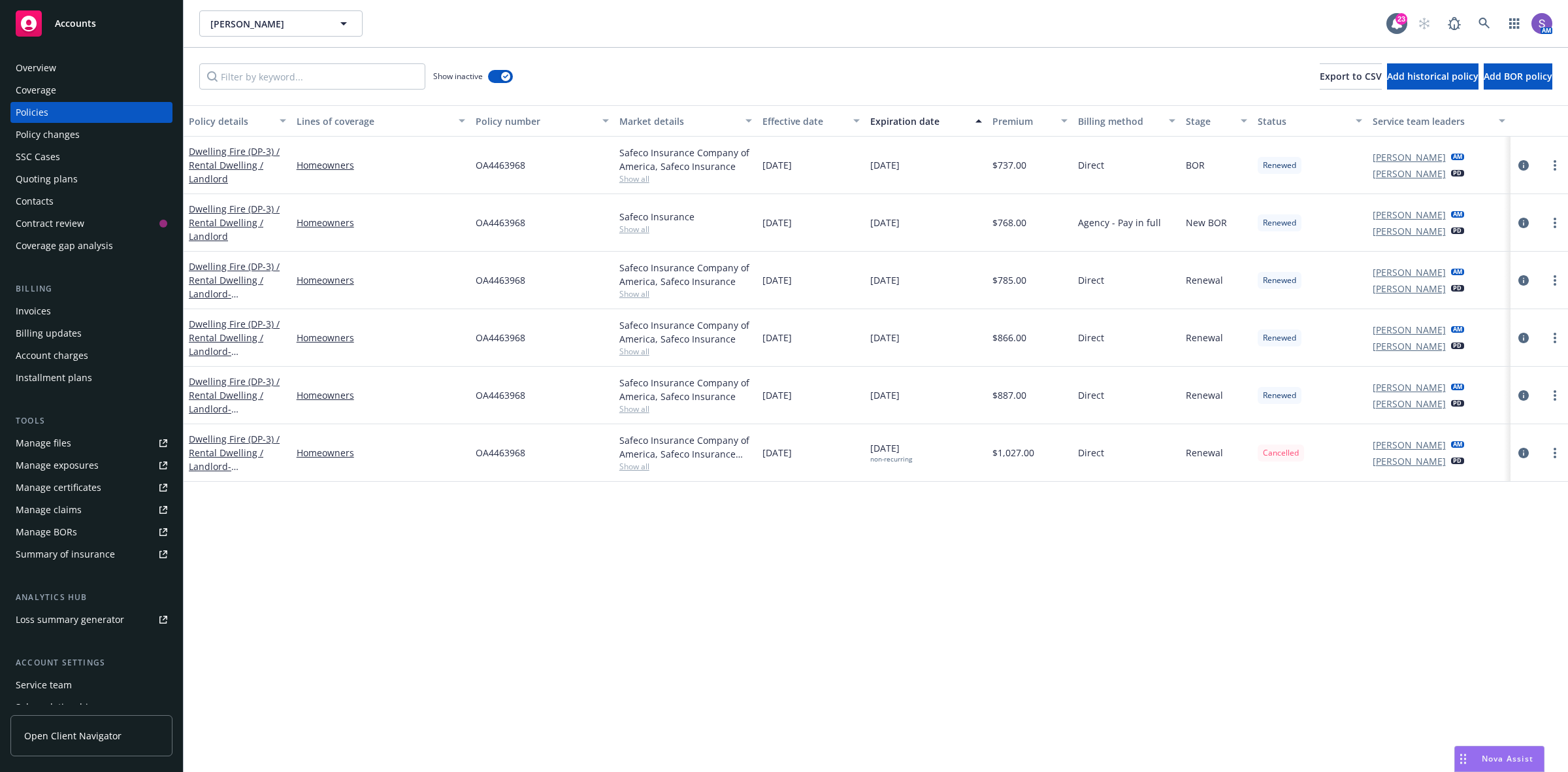
click at [495, 454] on span "OA4463968" at bounding box center [500, 452] width 50 height 14
click at [1478, 22] on icon at bounding box center [1484, 24] width 12 height 12
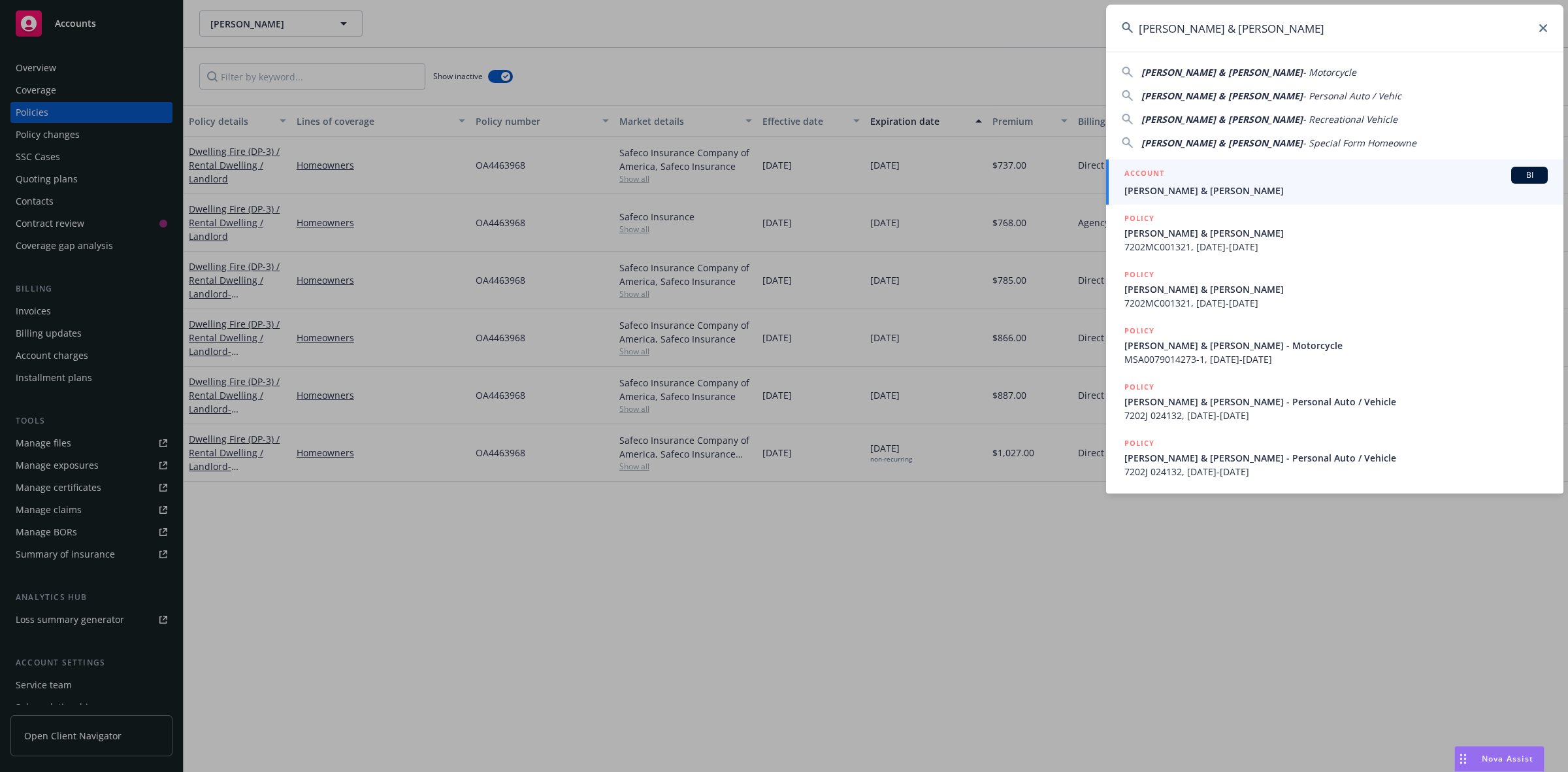
type input "Rix, John W & Michaelynn J"
click at [1161, 184] on span "Rix, John W & Michaelynn J" at bounding box center [1336, 190] width 423 height 14
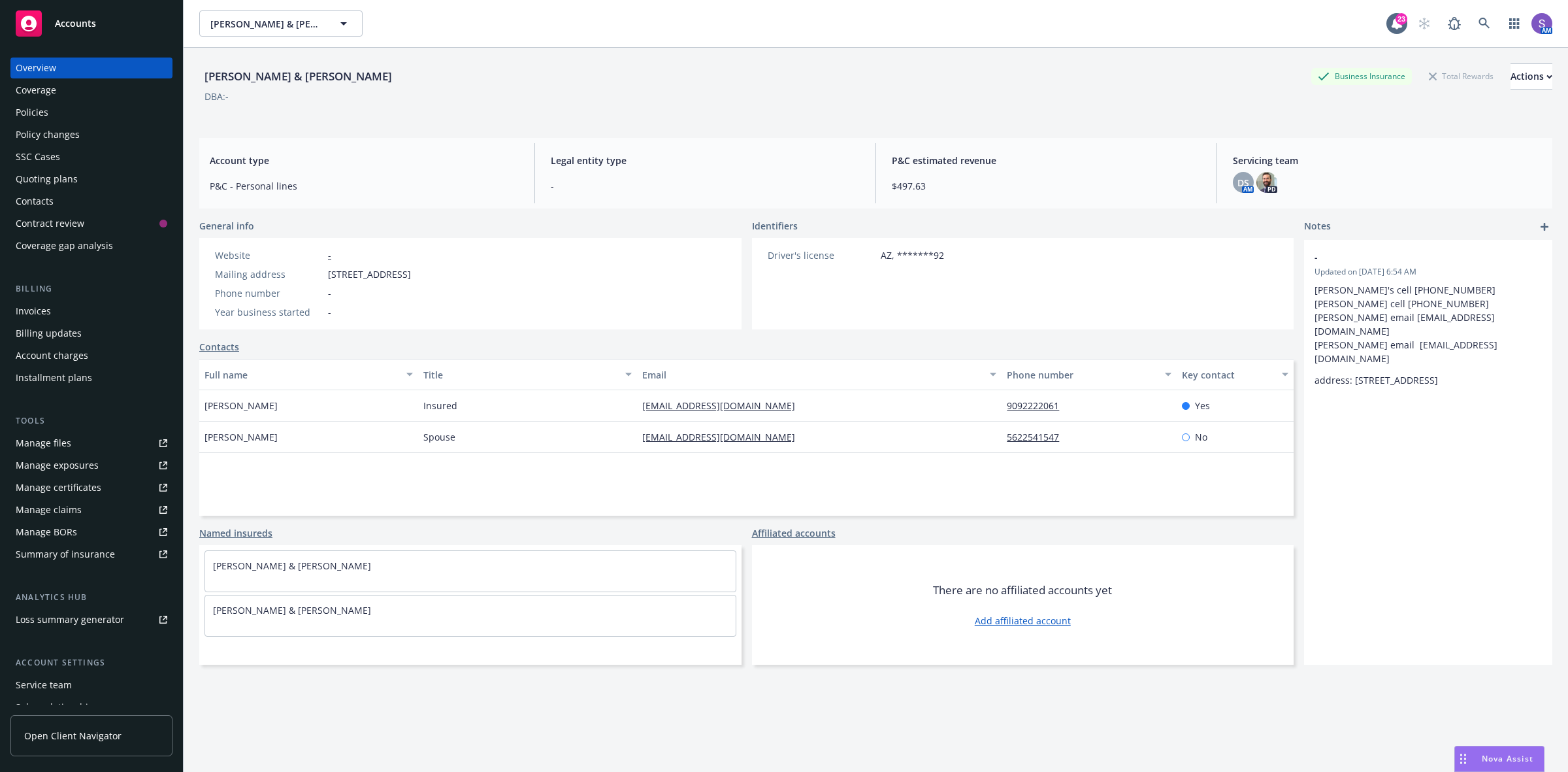
click at [34, 115] on div "Policies" at bounding box center [32, 113] width 33 height 21
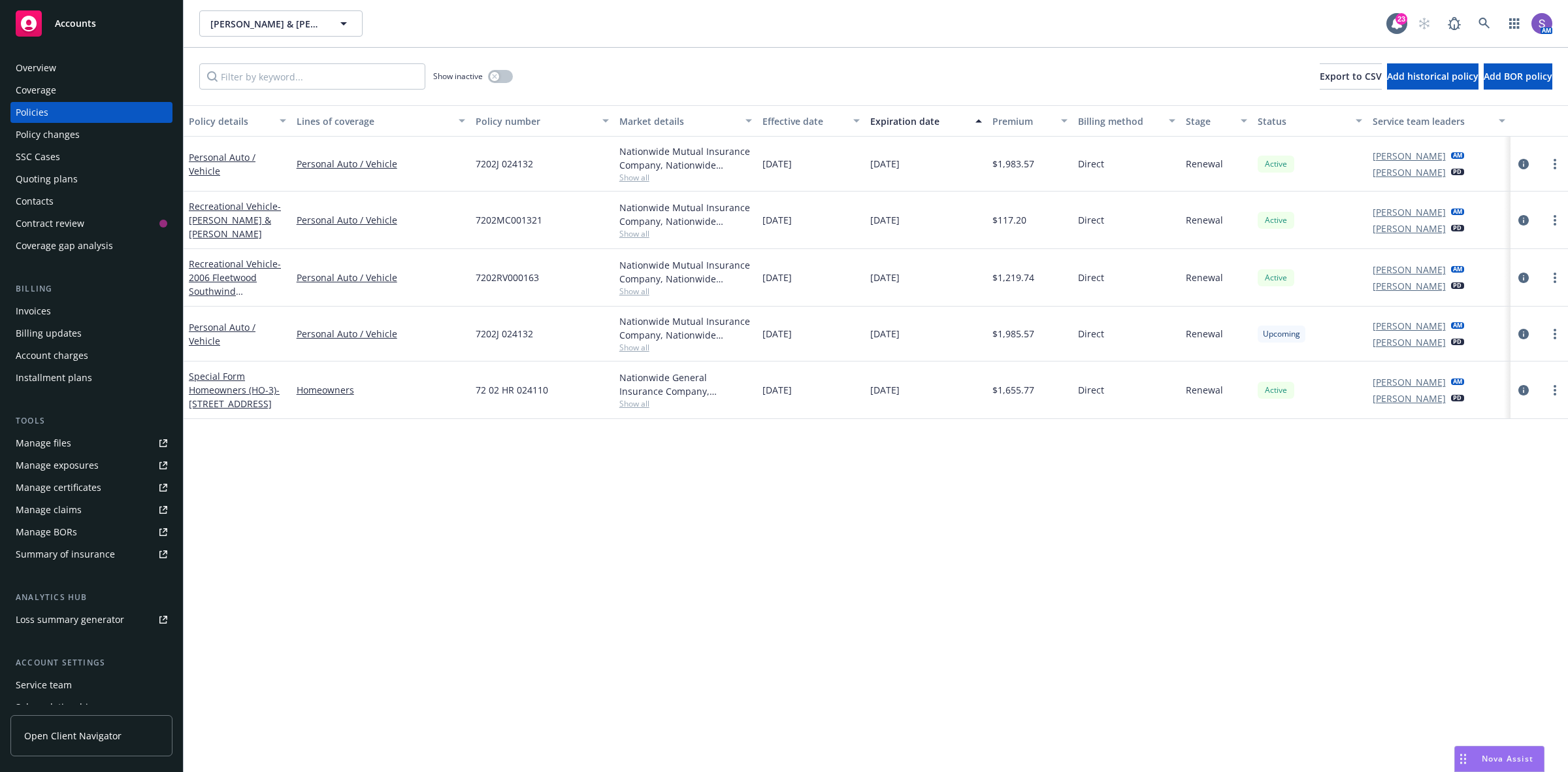
click at [519, 281] on span "7202RV000163" at bounding box center [507, 277] width 64 height 14
click at [517, 218] on span "7202MC001321" at bounding box center [509, 220] width 67 height 14
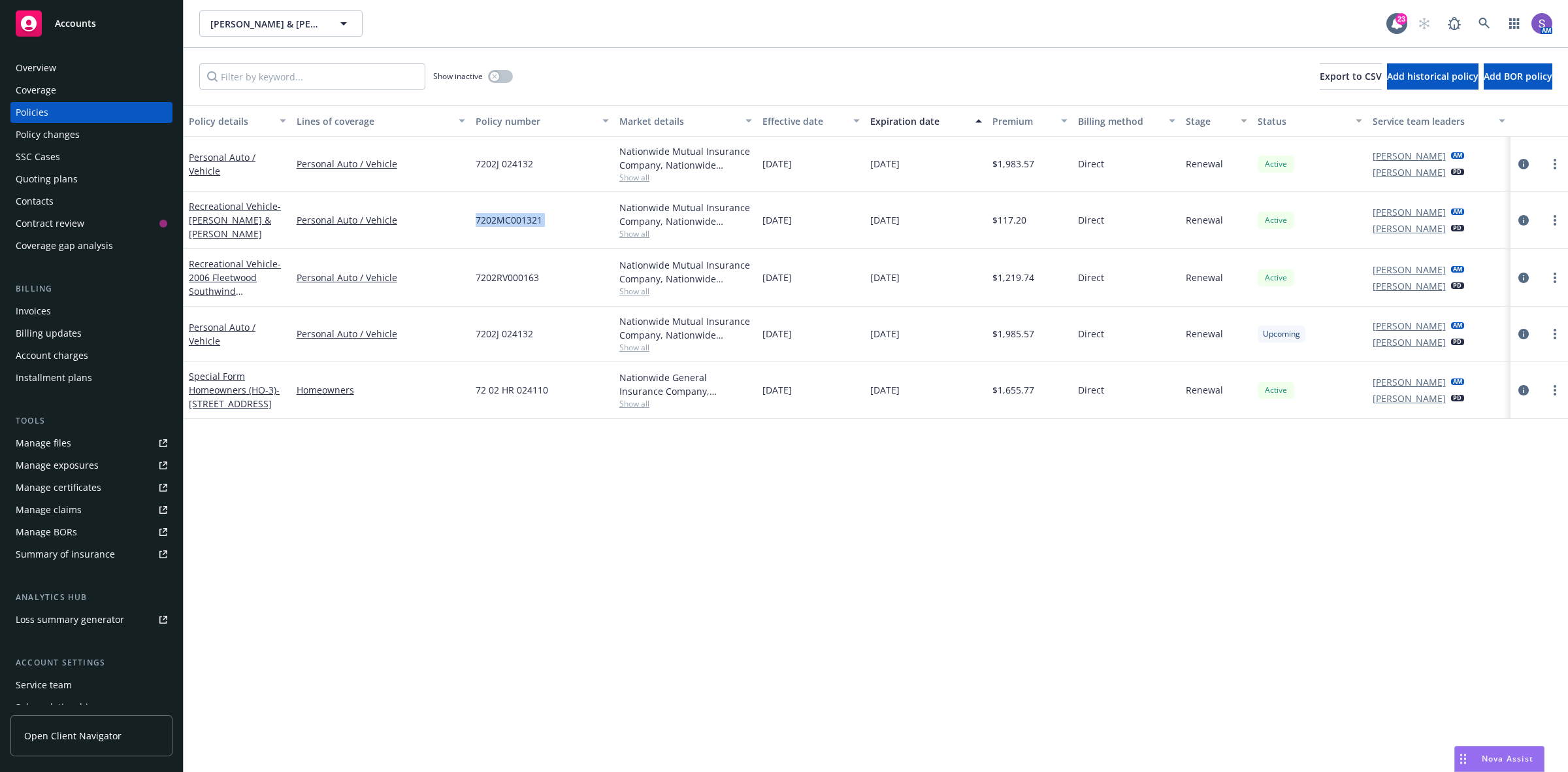
copy span "7202MC001321"
click at [1478, 20] on link at bounding box center [1484, 24] width 26 height 26
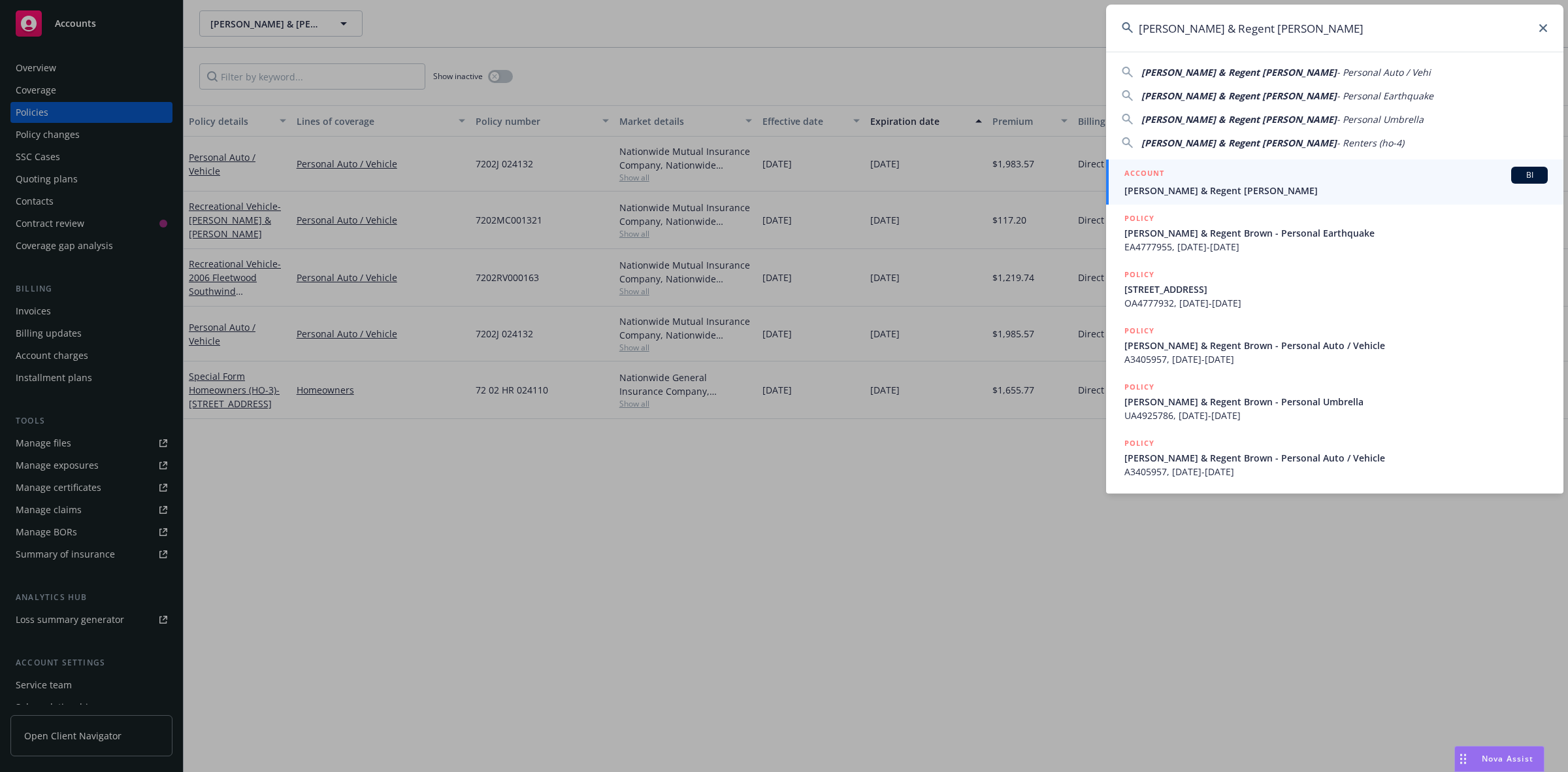
type input "Meghan Rosin & Regent Brown"
click at [1199, 186] on span "Meghan Rosin & Regent Brown" at bounding box center [1336, 190] width 423 height 14
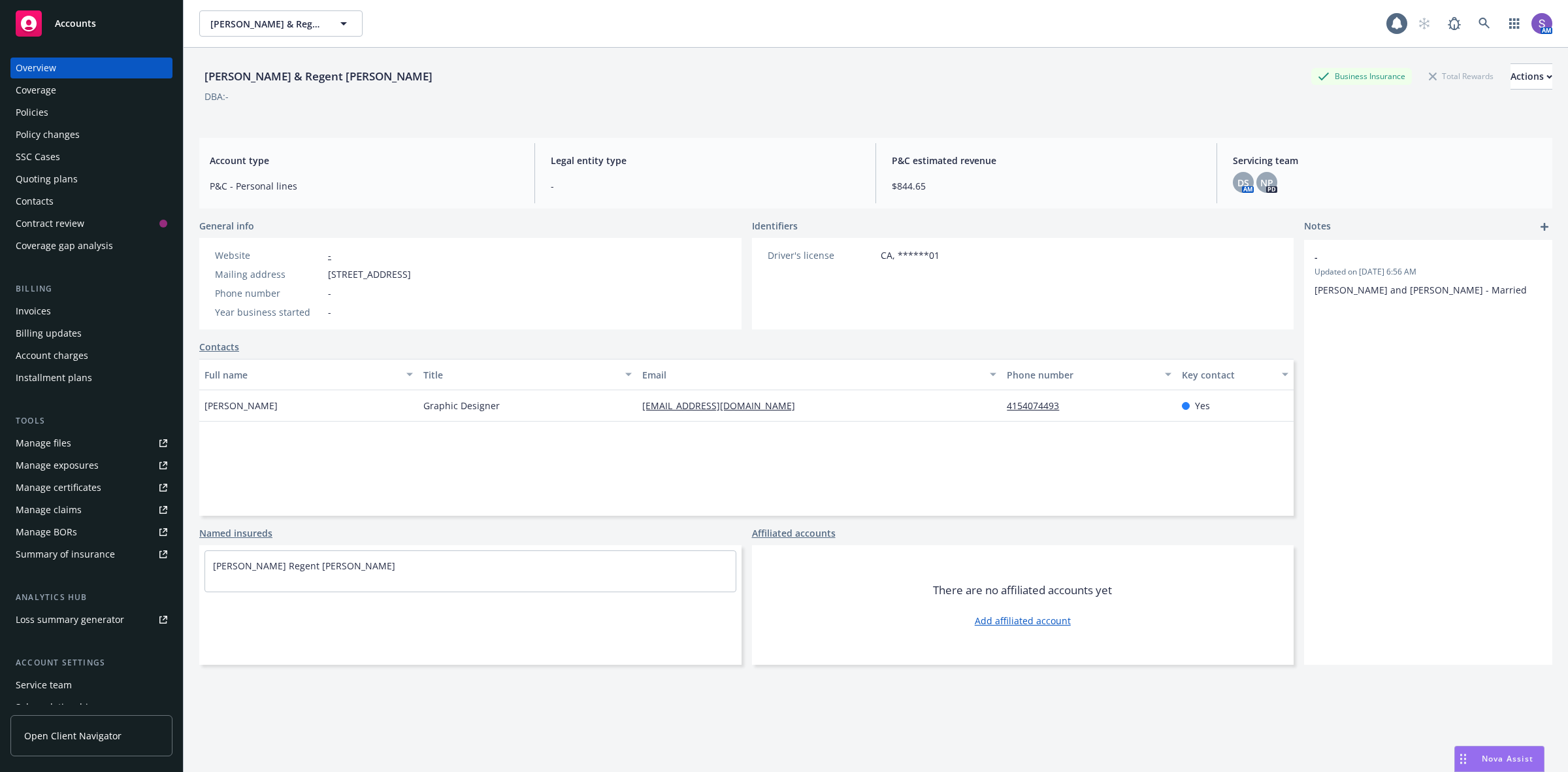
click at [36, 118] on div "Policies" at bounding box center [32, 113] width 33 height 21
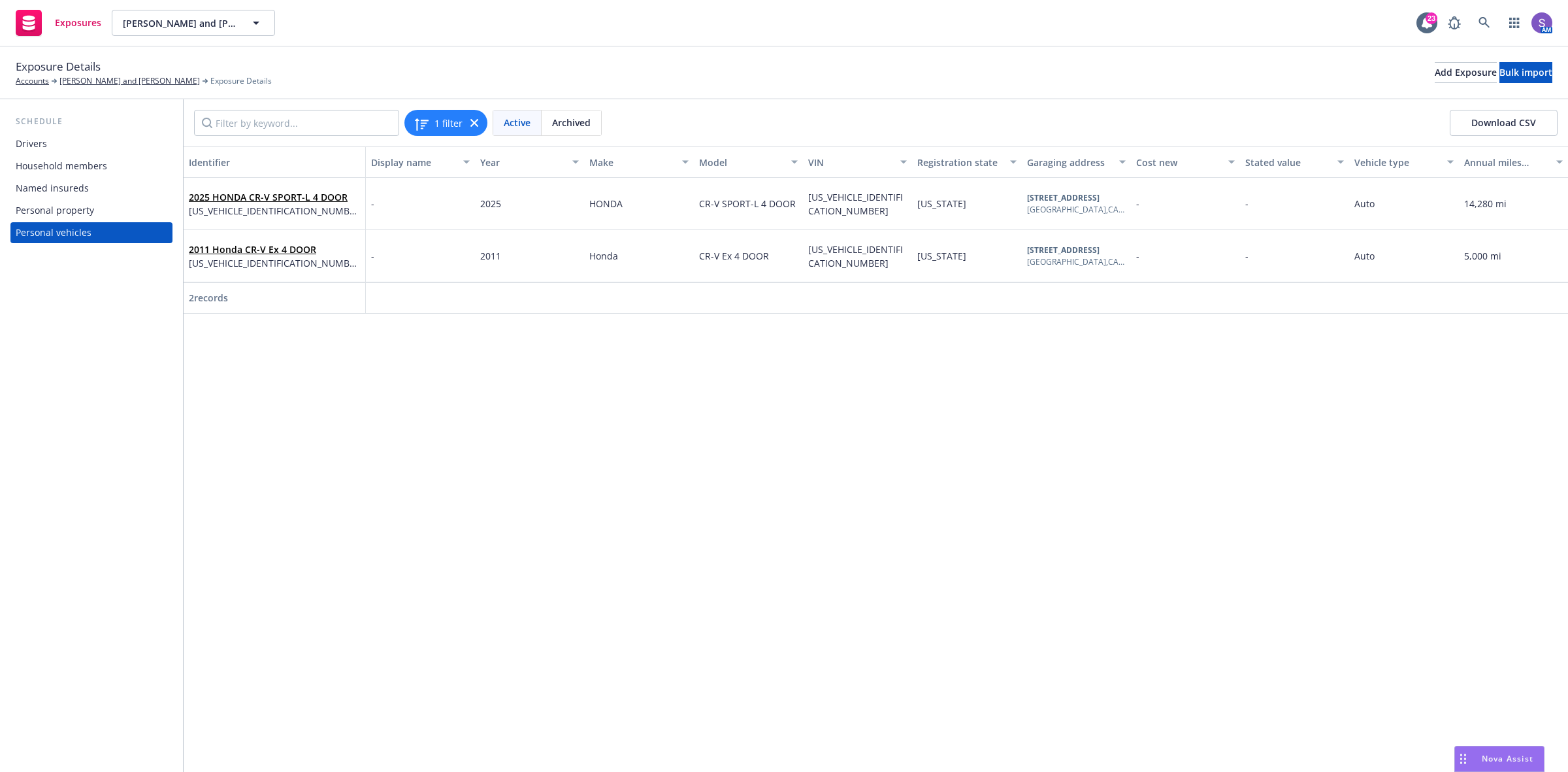
click at [325, 246] on div "2011 Honda CR-V Ex 4 DOOR 5JGRE3H51BL055269" at bounding box center [274, 256] width 171 height 36
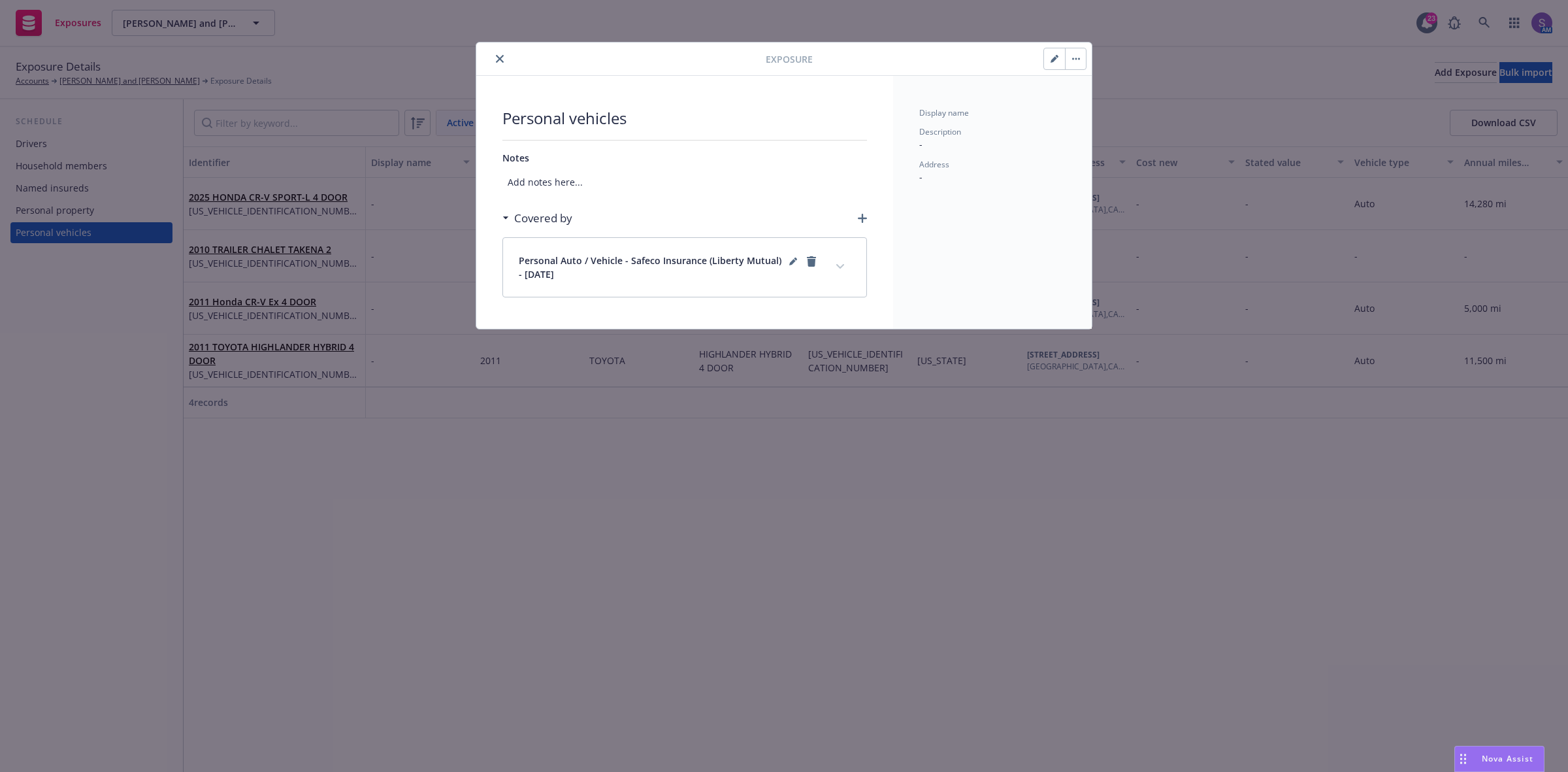
click at [837, 268] on icon "expand content" at bounding box center [840, 267] width 8 height 5
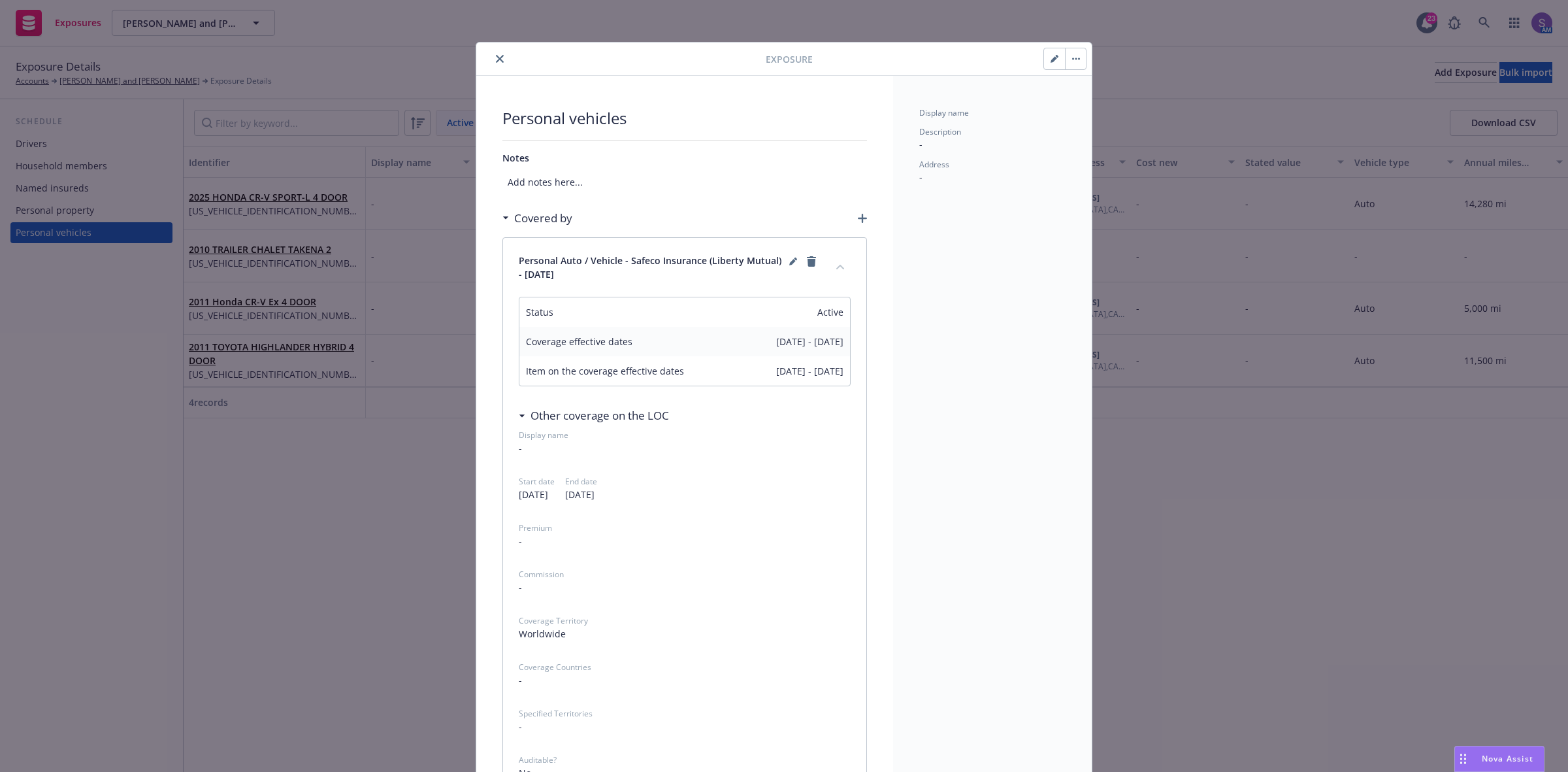
click at [838, 267] on button "collapse content" at bounding box center [840, 267] width 21 height 21
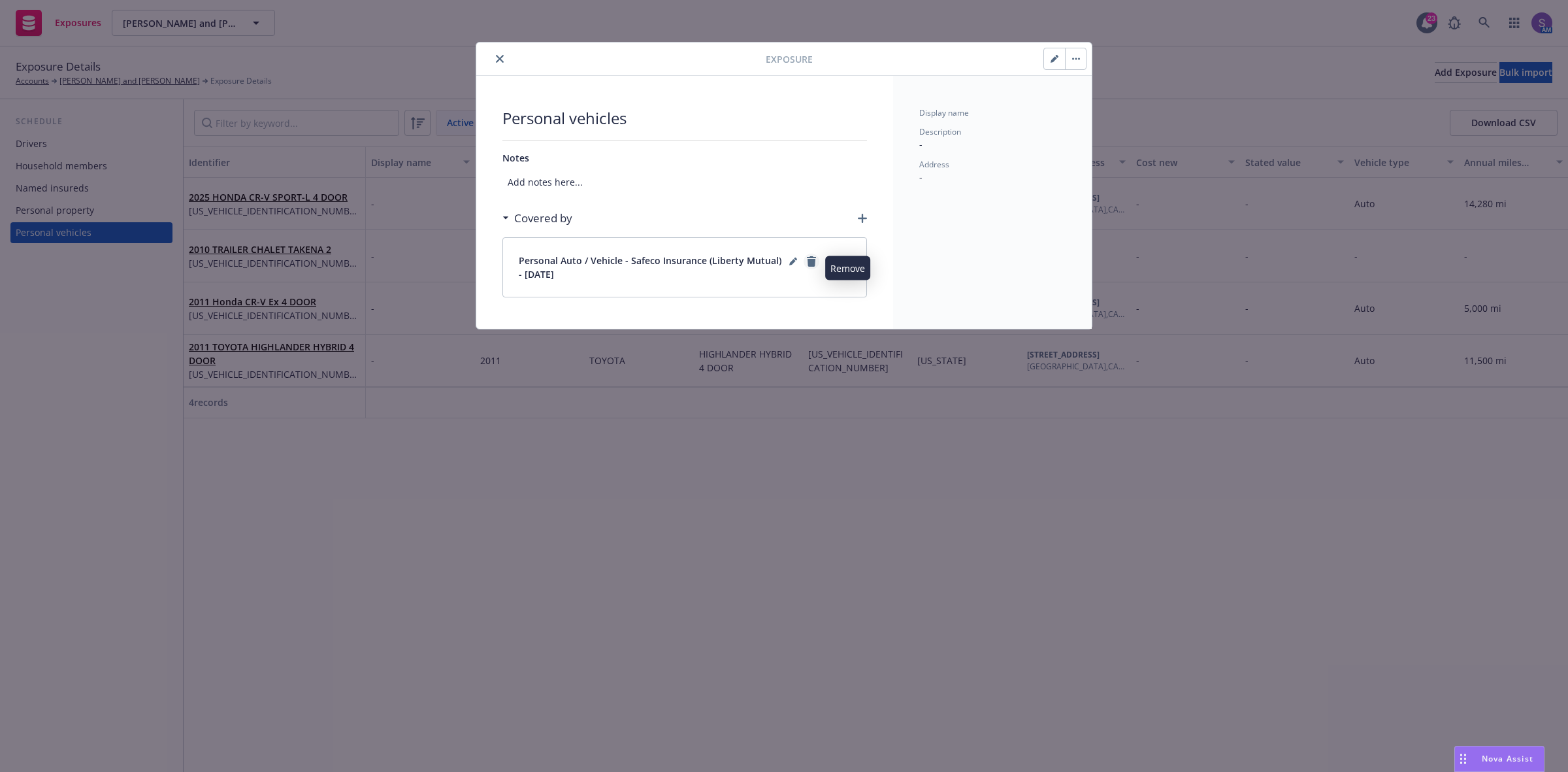
click at [813, 262] on icon "remove" at bounding box center [812, 261] width 9 height 10
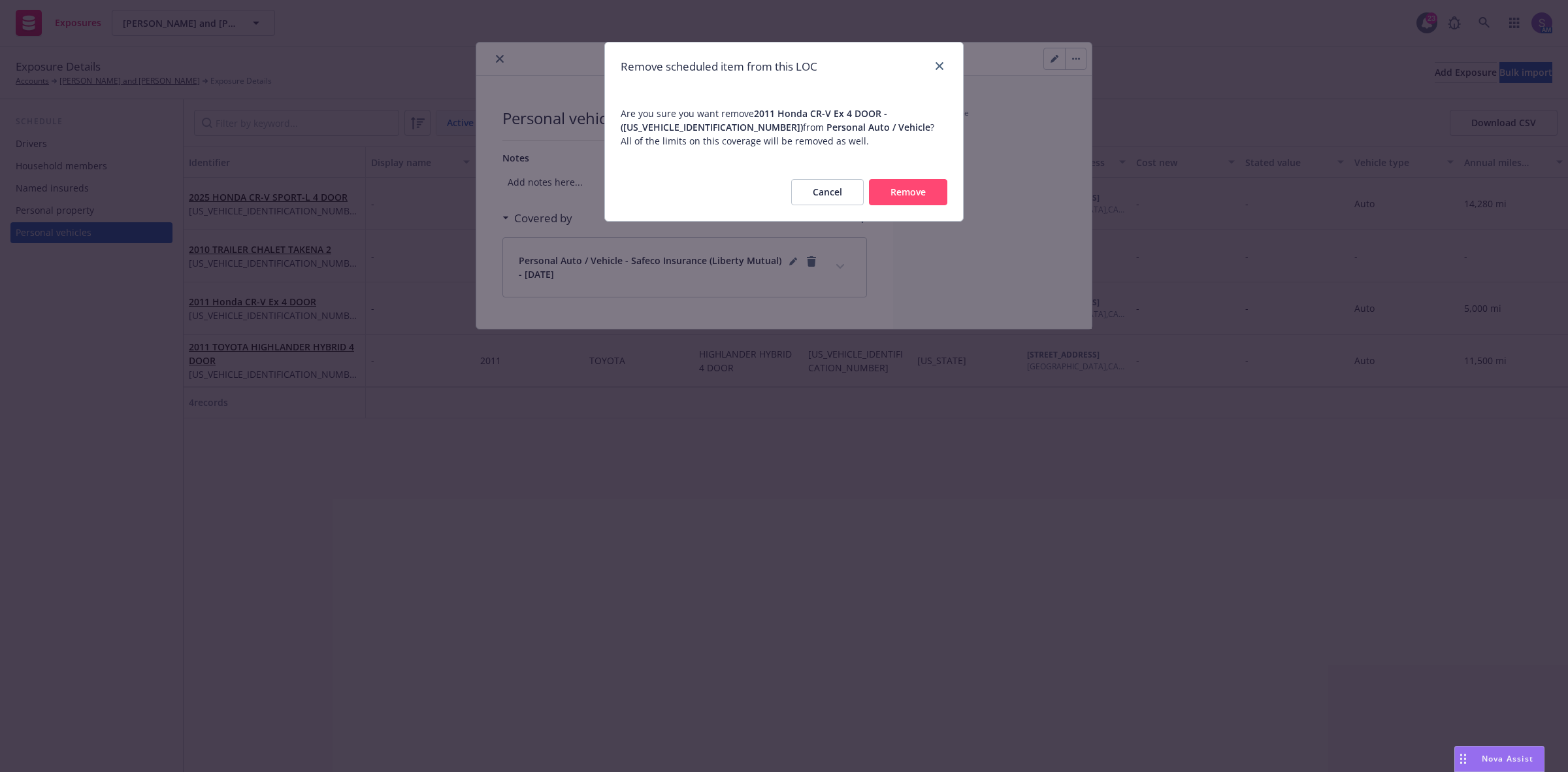
click at [912, 200] on button "Remove" at bounding box center [908, 192] width 79 height 26
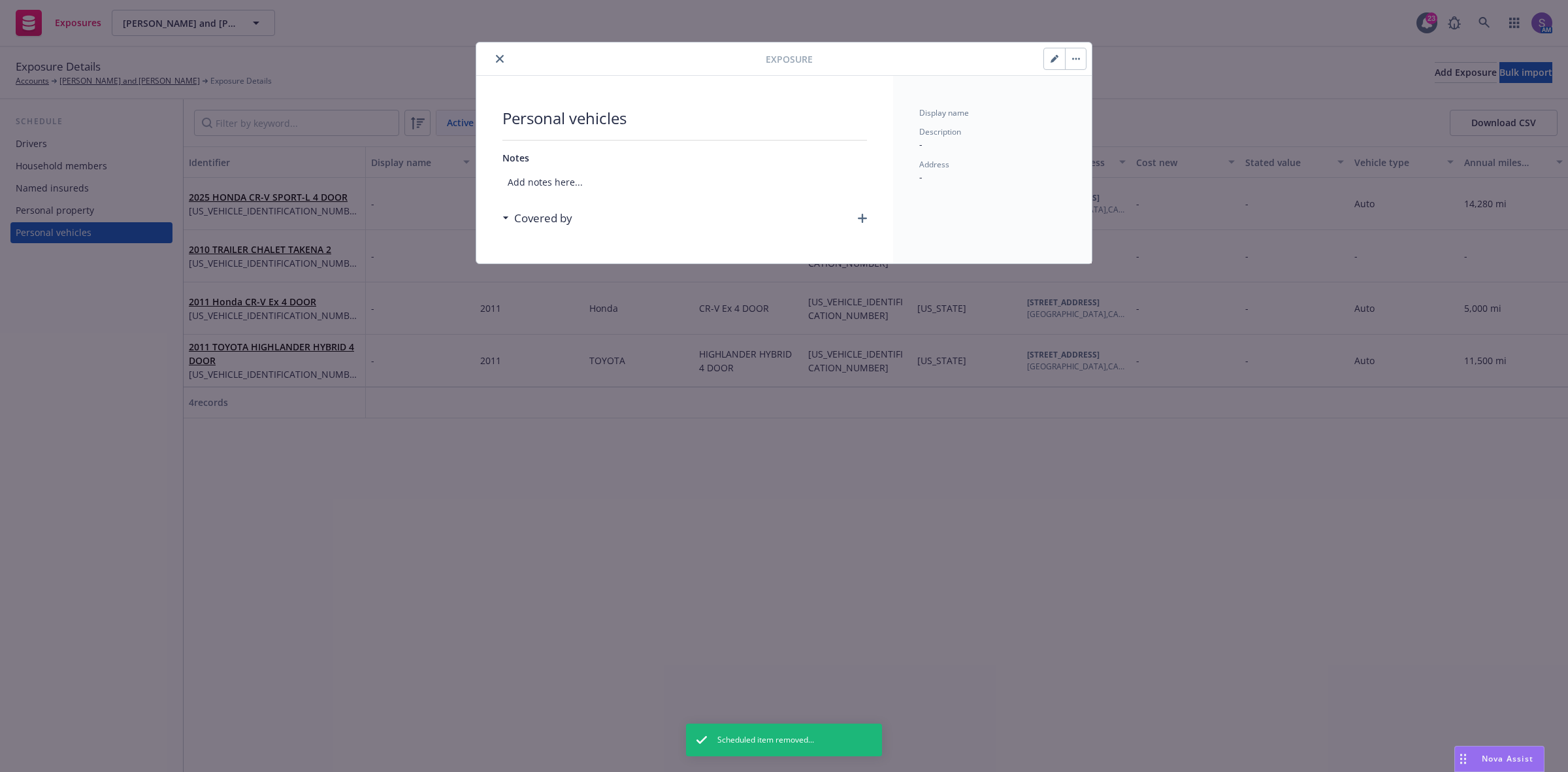
drag, startPoint x: 800, startPoint y: 484, endPoint x: 800, endPoint y: 476, distance: 8.0
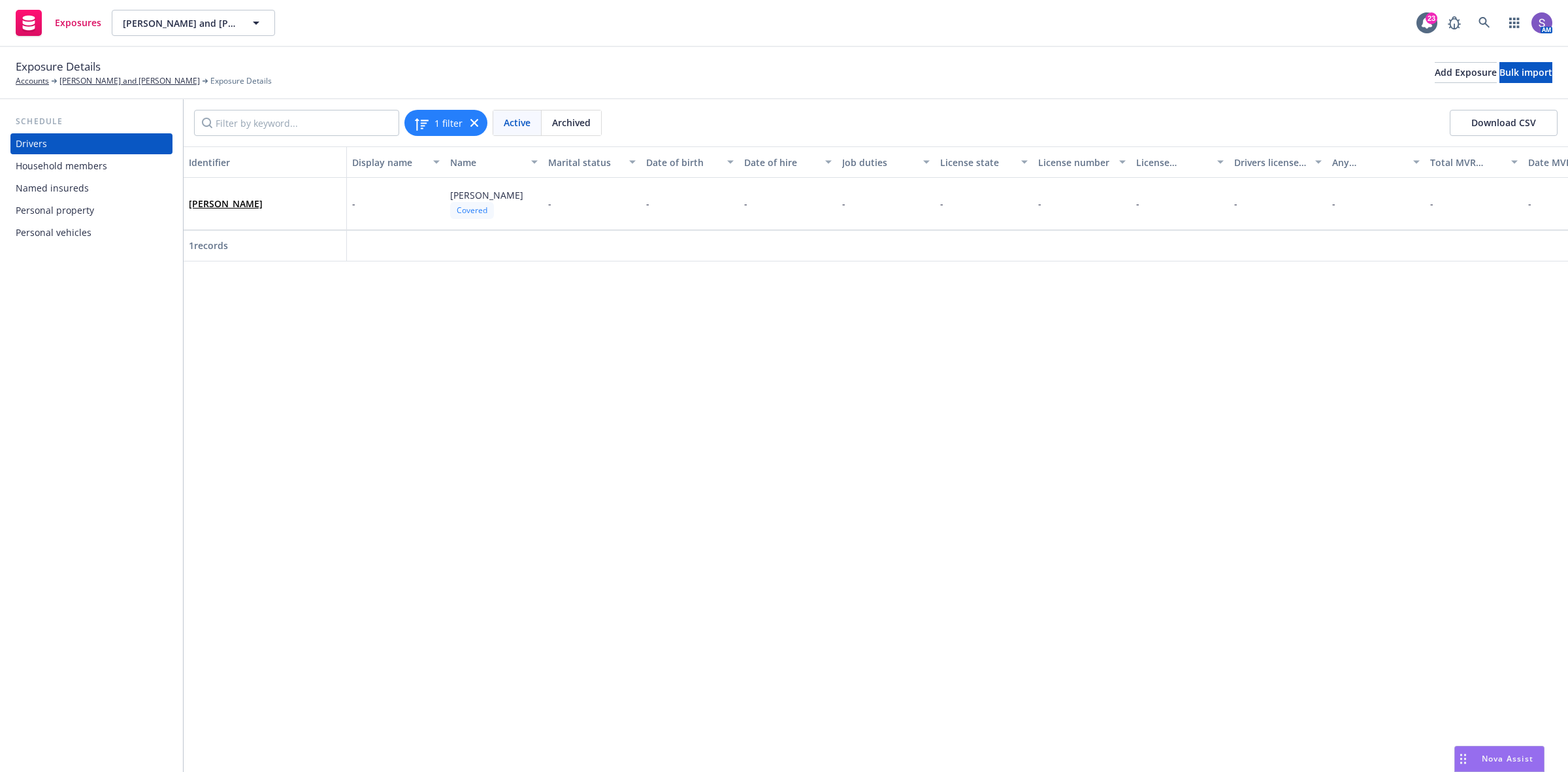
drag, startPoint x: 0, startPoint y: 0, endPoint x: 56, endPoint y: 231, distance: 237.7
click at [56, 231] on div "Personal vehicles" at bounding box center [54, 233] width 76 height 21
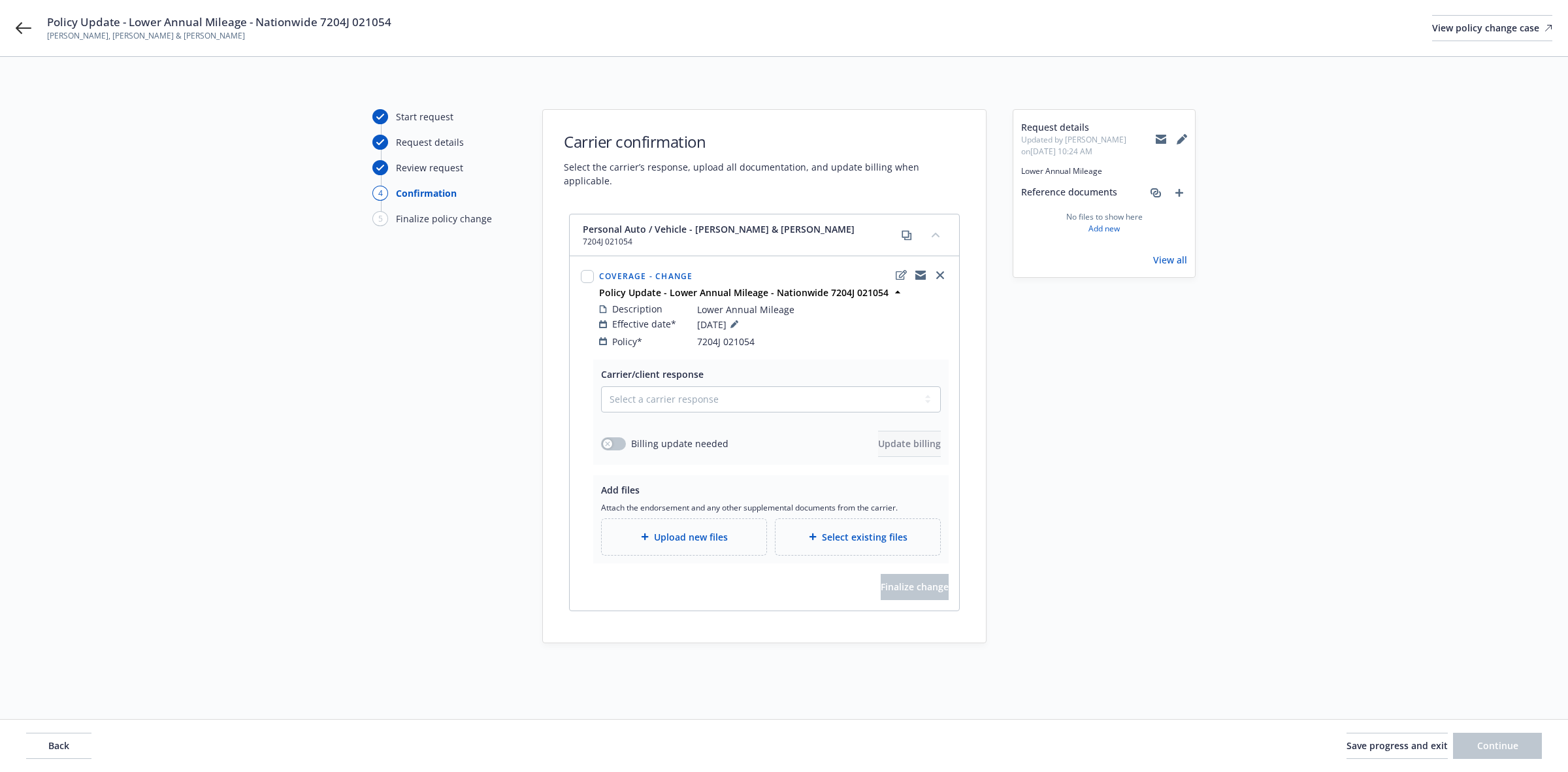
click at [712, 335] on span "7204J 021054" at bounding box center [726, 341] width 58 height 14
copy span "7204J 021054"
